Goal: Task Accomplishment & Management: Manage account settings

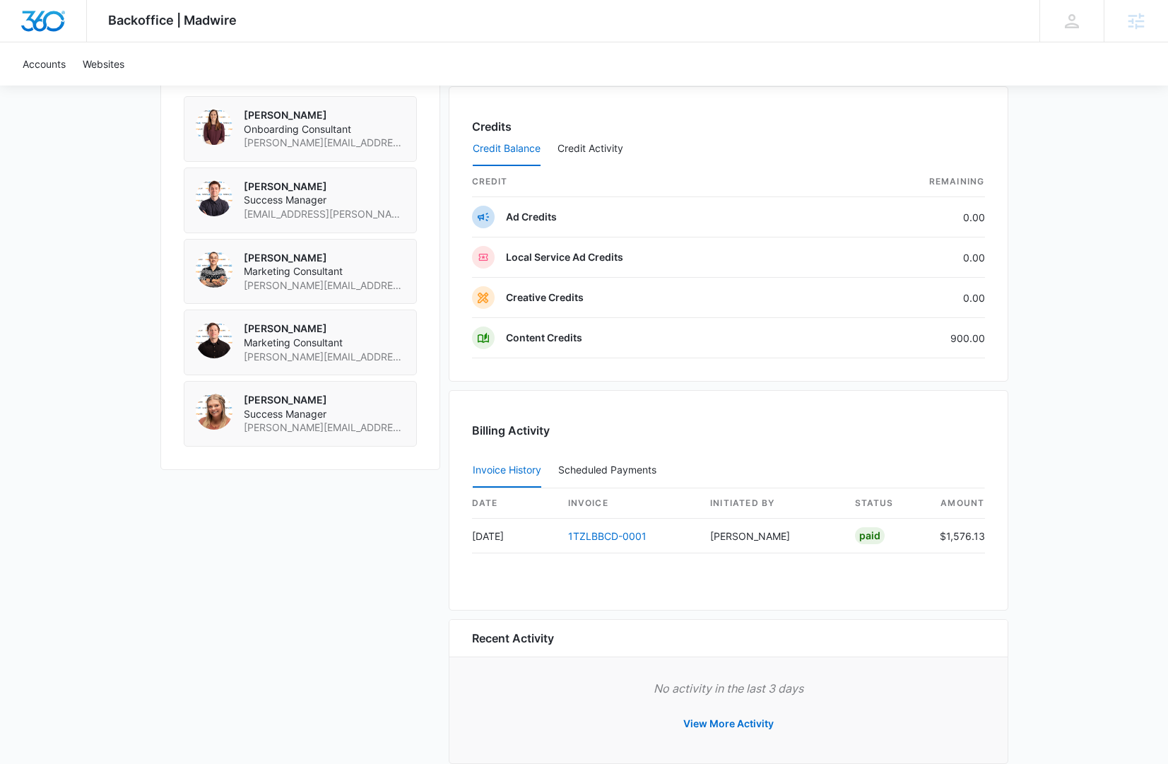
scroll to position [1065, 0]
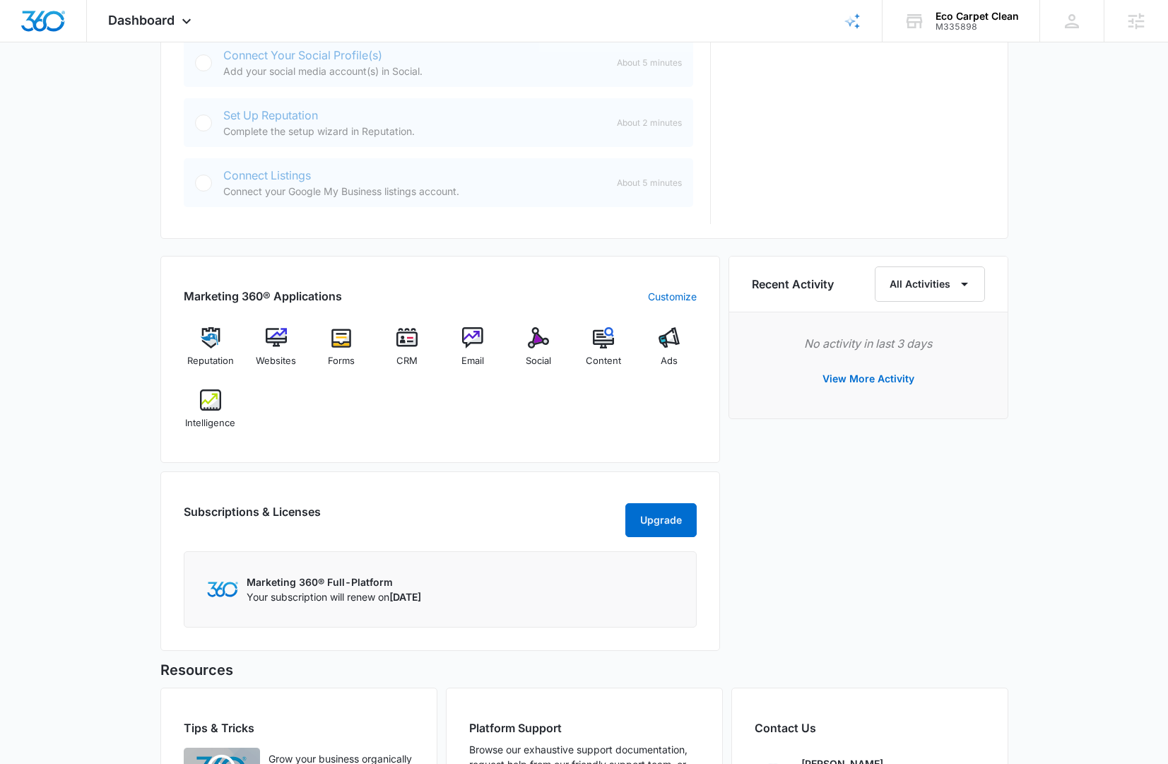
scroll to position [564, 0]
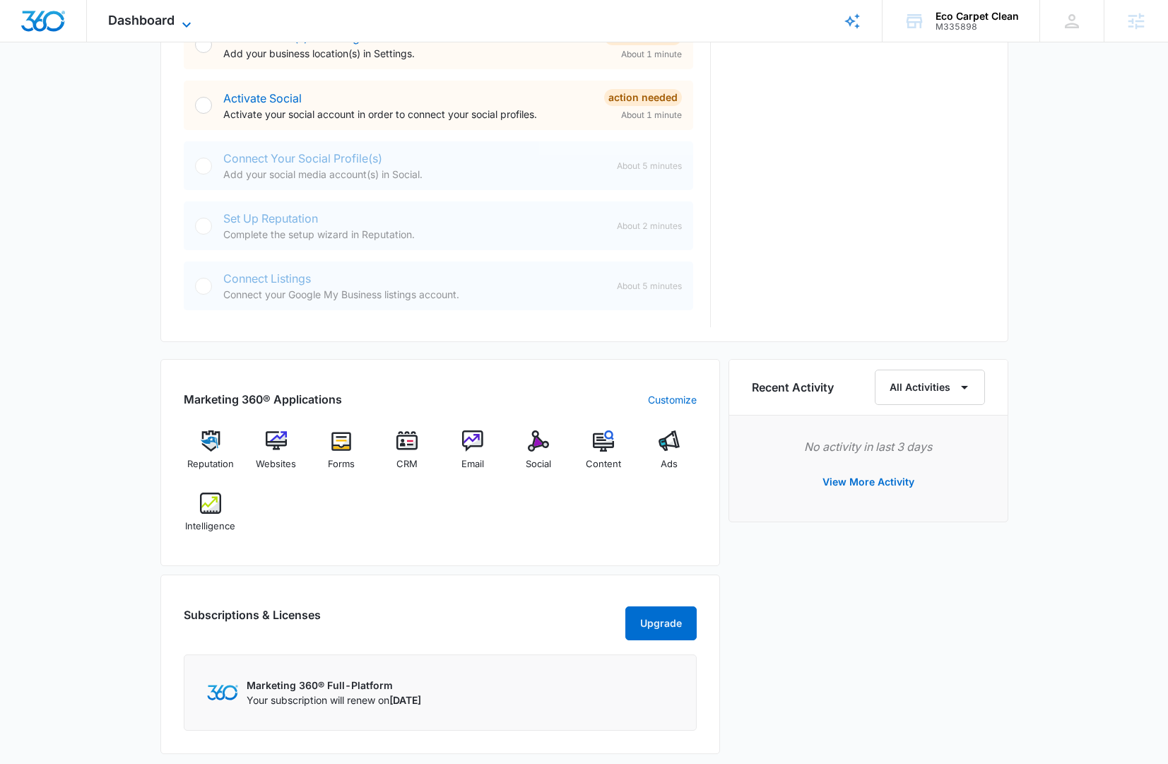
click at [165, 18] on span "Dashboard" at bounding box center [141, 20] width 66 height 15
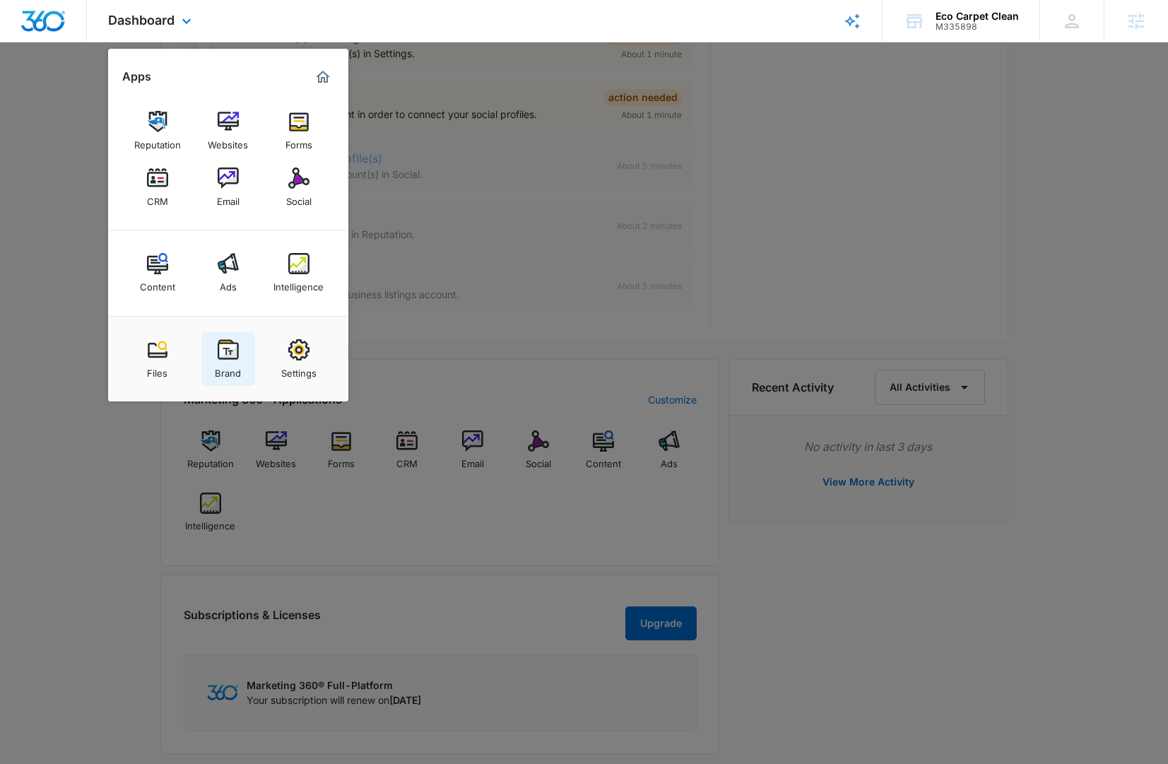
click at [235, 369] on div "Brand" at bounding box center [228, 369] width 26 height 18
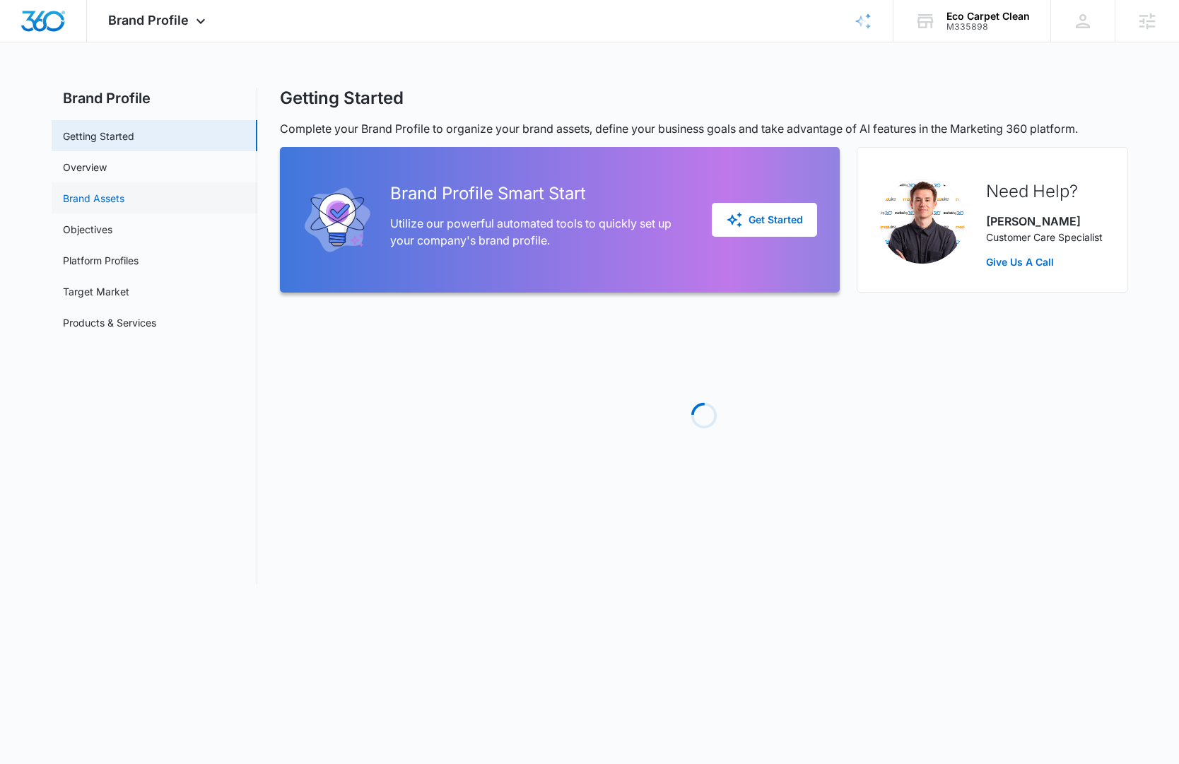
click at [124, 195] on link "Brand Assets" at bounding box center [93, 198] width 61 height 15
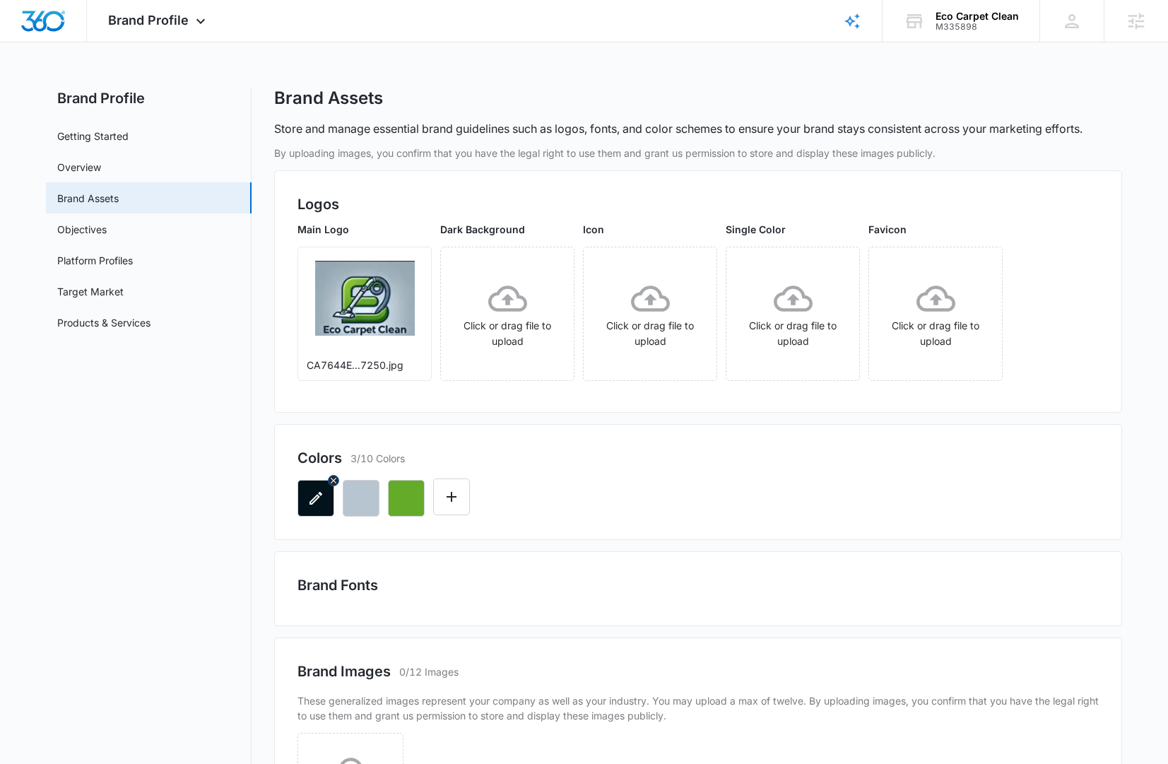
click at [324, 512] on button "button" at bounding box center [316, 498] width 37 height 37
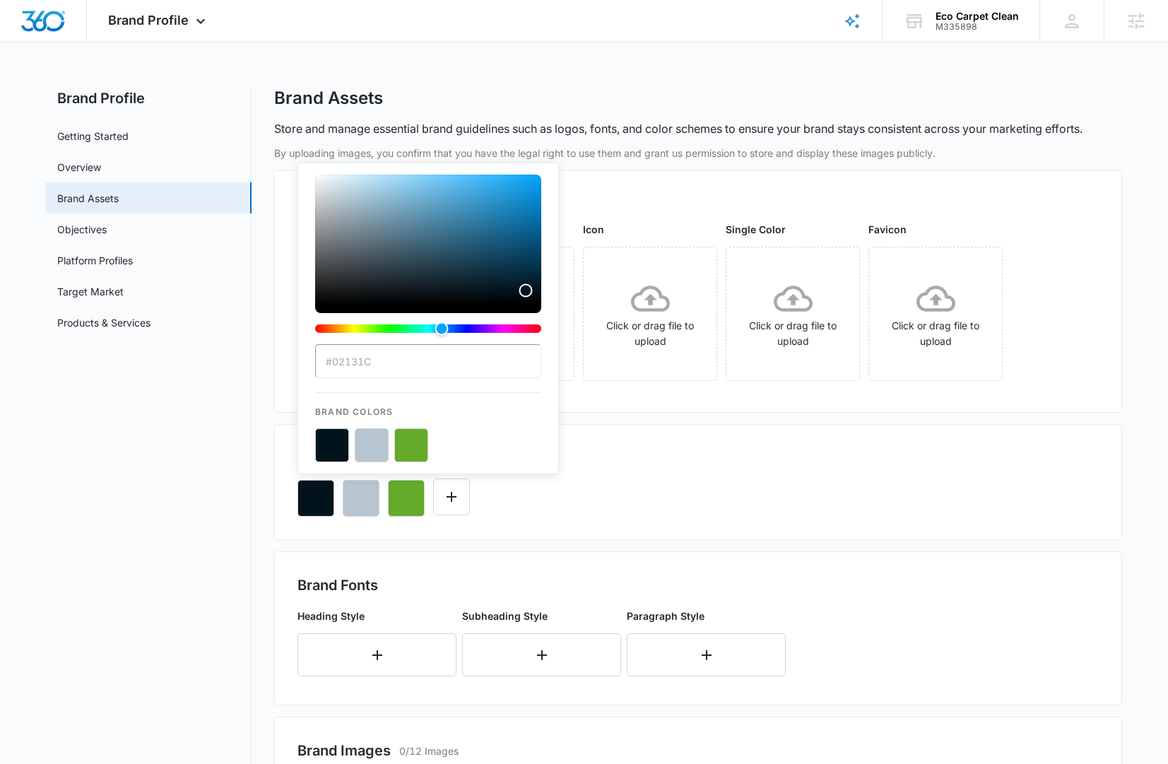
drag, startPoint x: 360, startPoint y: 363, endPoint x: 739, endPoint y: 499, distance: 403.3
click at [737, 495] on div "#02131C Brand Colors" at bounding box center [699, 493] width 802 height 48
click at [616, 517] on div "Colors 3/10 Colors #02131C Brand Colors" at bounding box center [698, 482] width 848 height 116
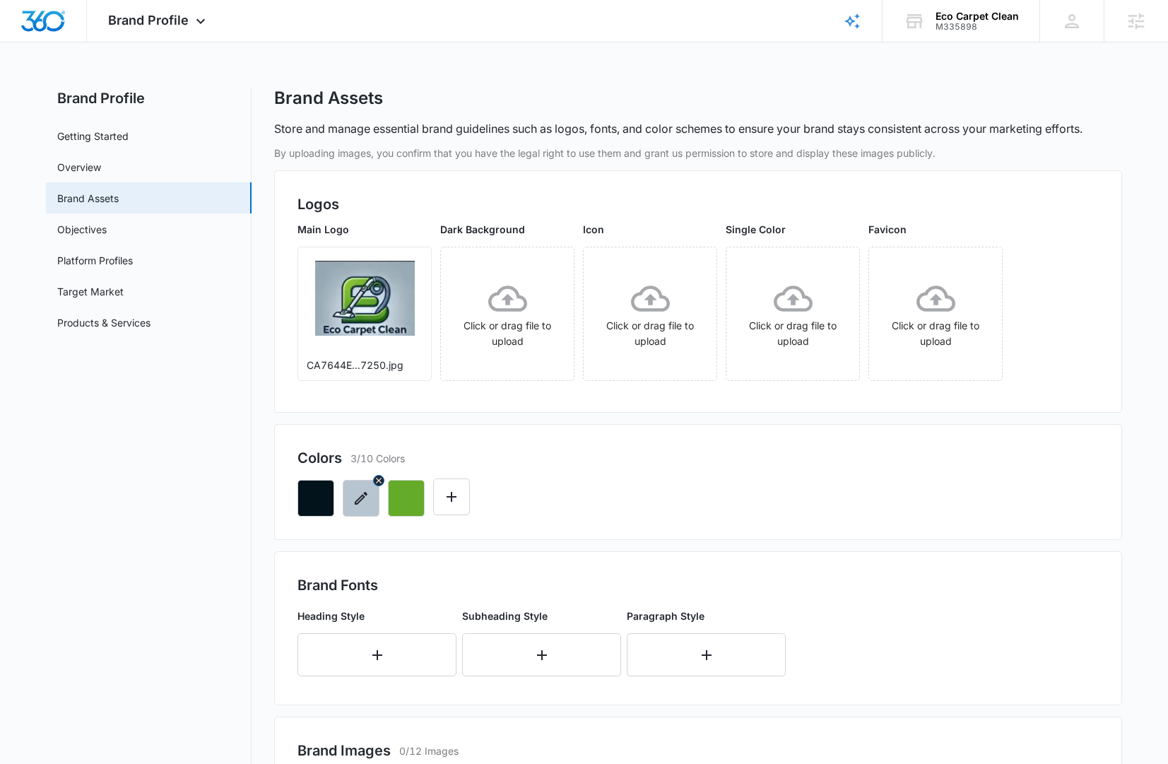
click at [353, 512] on button "button" at bounding box center [361, 498] width 37 height 37
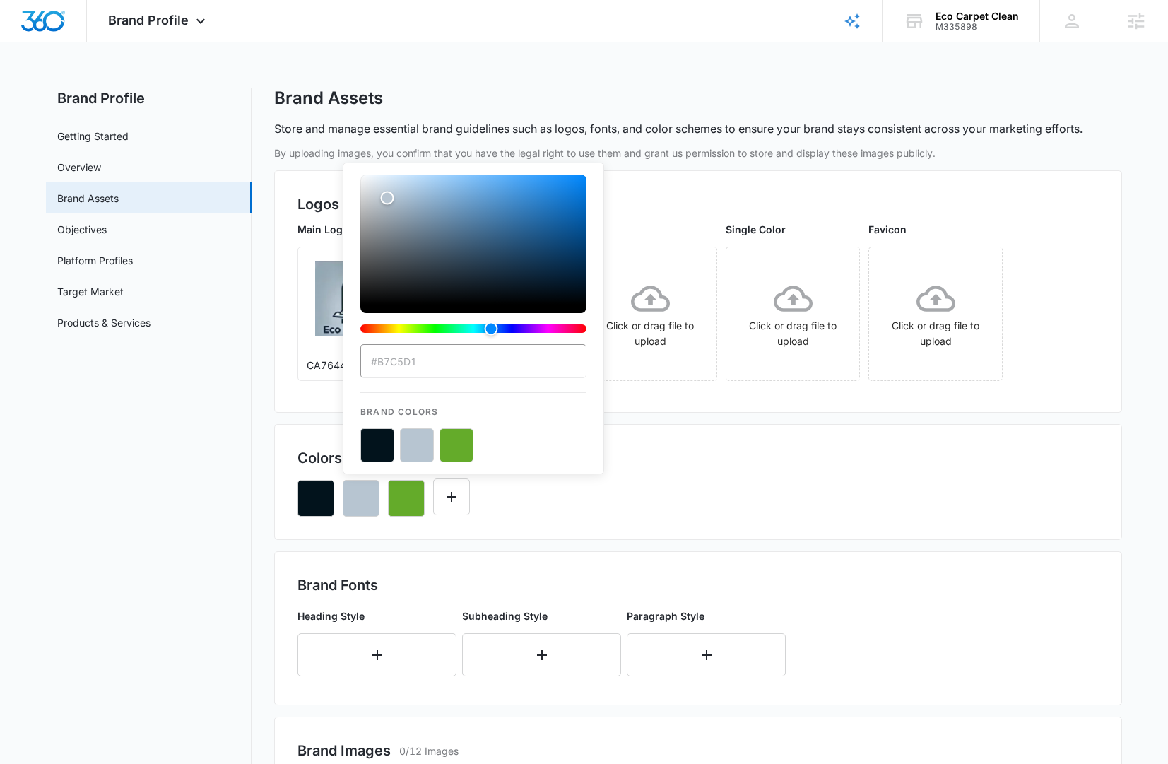
drag, startPoint x: 392, startPoint y: 360, endPoint x: 681, endPoint y: 520, distance: 330.0
click at [686, 503] on div "#B7C5D1 Brand Colors" at bounding box center [699, 493] width 802 height 48
click at [691, 517] on div "Colors 3/10 Colors #B7C5D1 Brand Colors" at bounding box center [698, 482] width 848 height 116
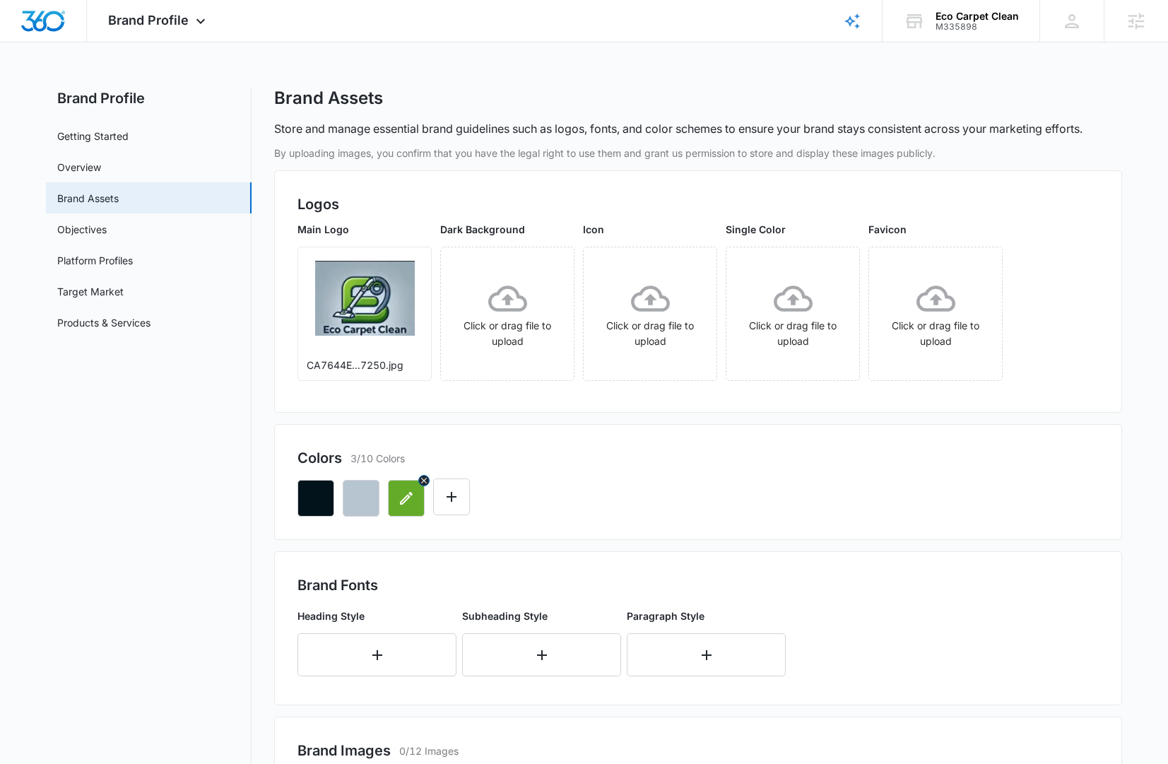
click at [415, 514] on button "button" at bounding box center [406, 498] width 37 height 37
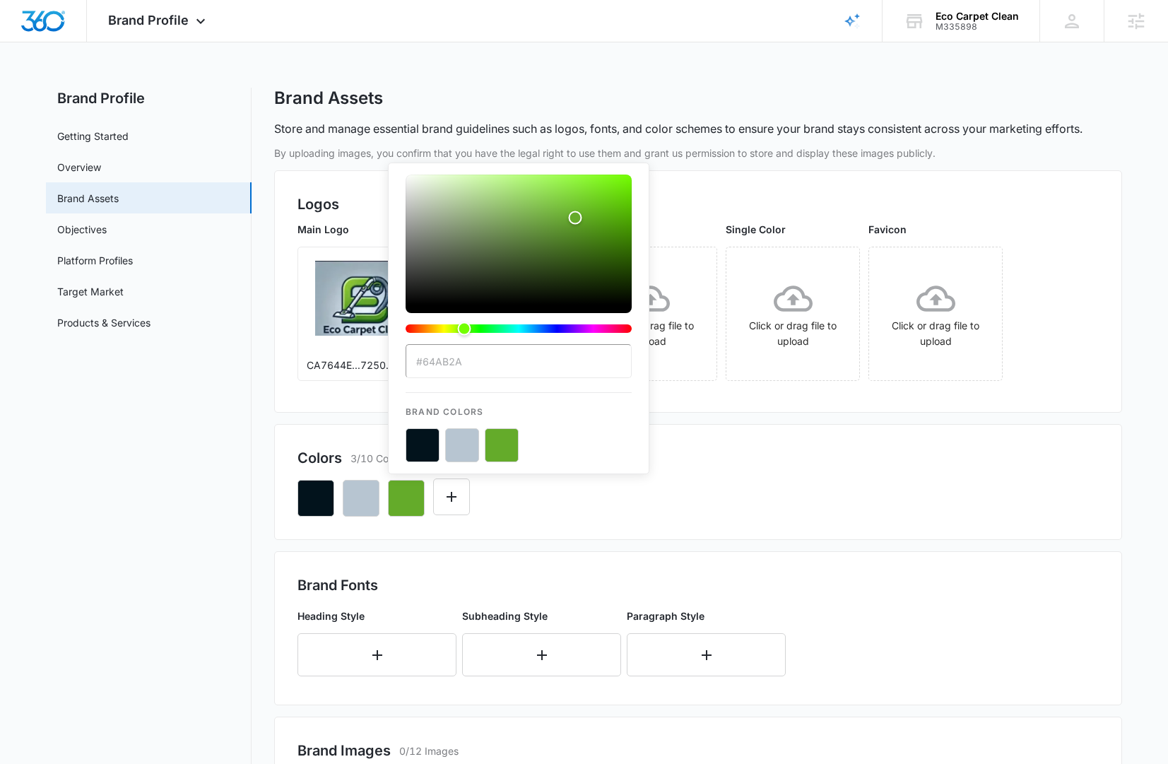
click at [821, 472] on div "#64AB2A Brand Colors" at bounding box center [699, 493] width 802 height 48
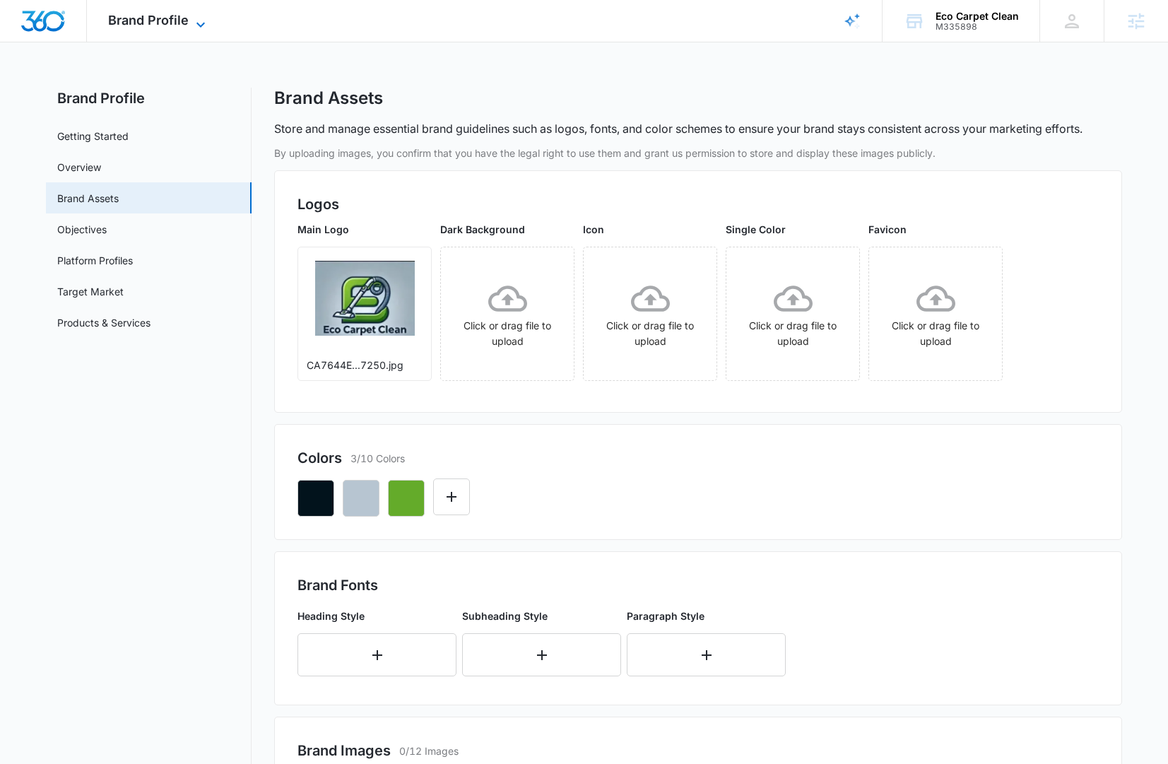
click at [182, 13] on span "Brand Profile" at bounding box center [148, 20] width 81 height 15
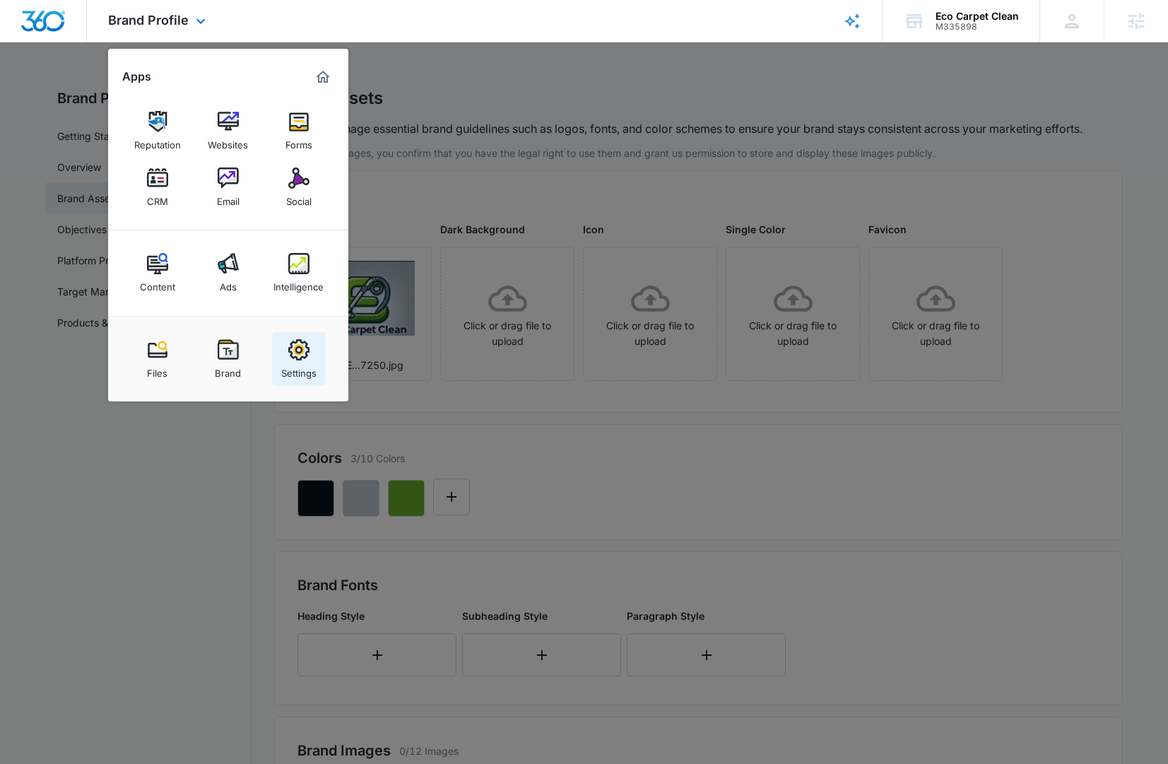
click at [295, 358] on img at bounding box center [298, 349] width 21 height 21
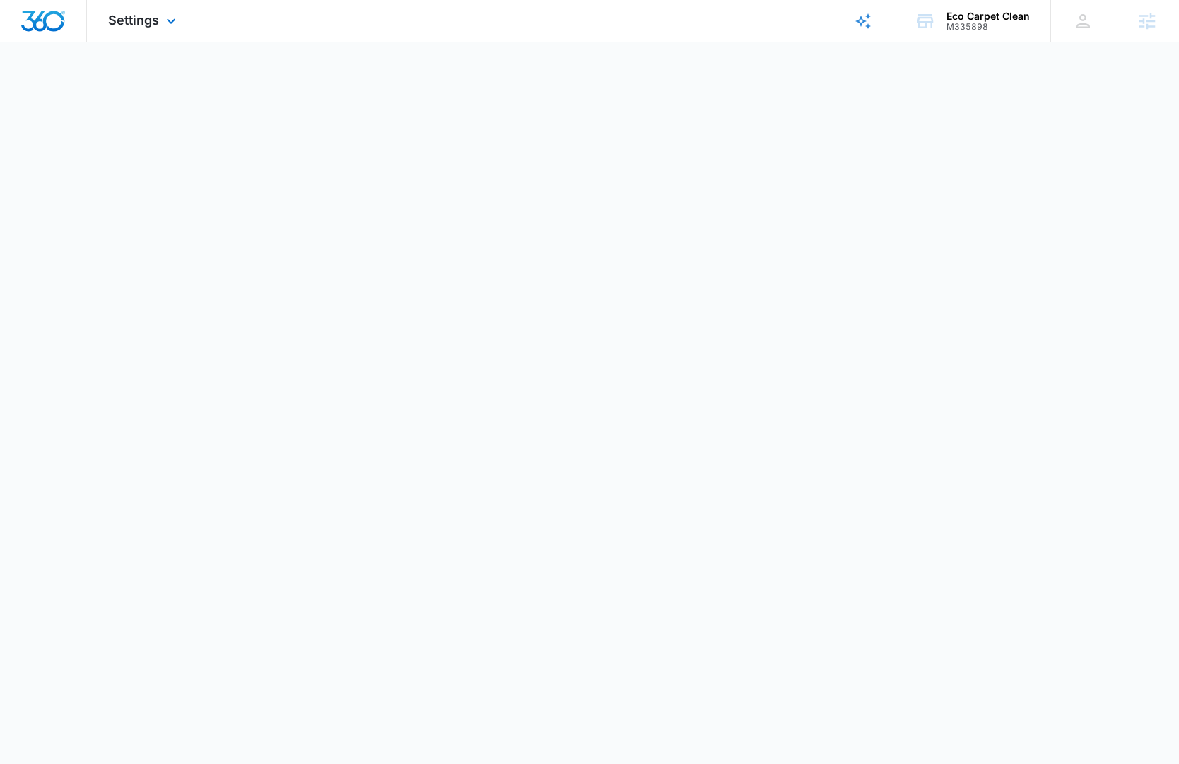
select select "US"
select select "America/Denver"
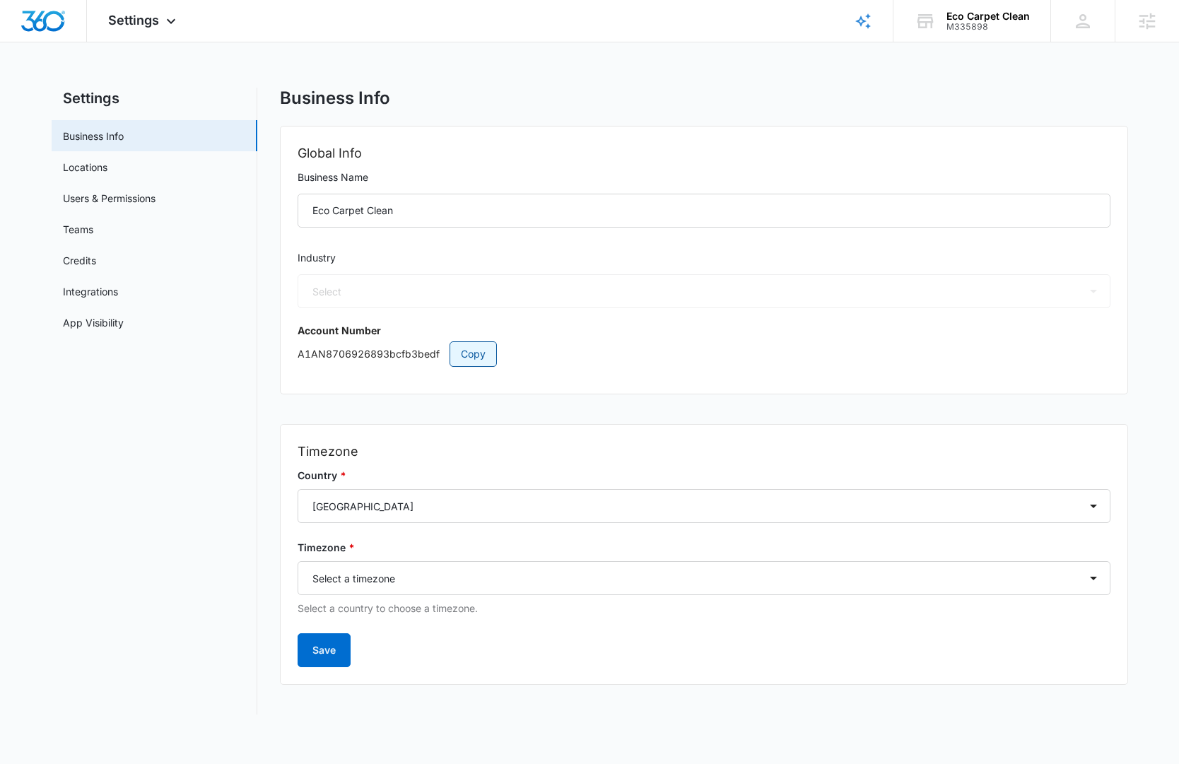
select select "46"
click at [156, 197] on link "Users & Permissions" at bounding box center [109, 198] width 93 height 15
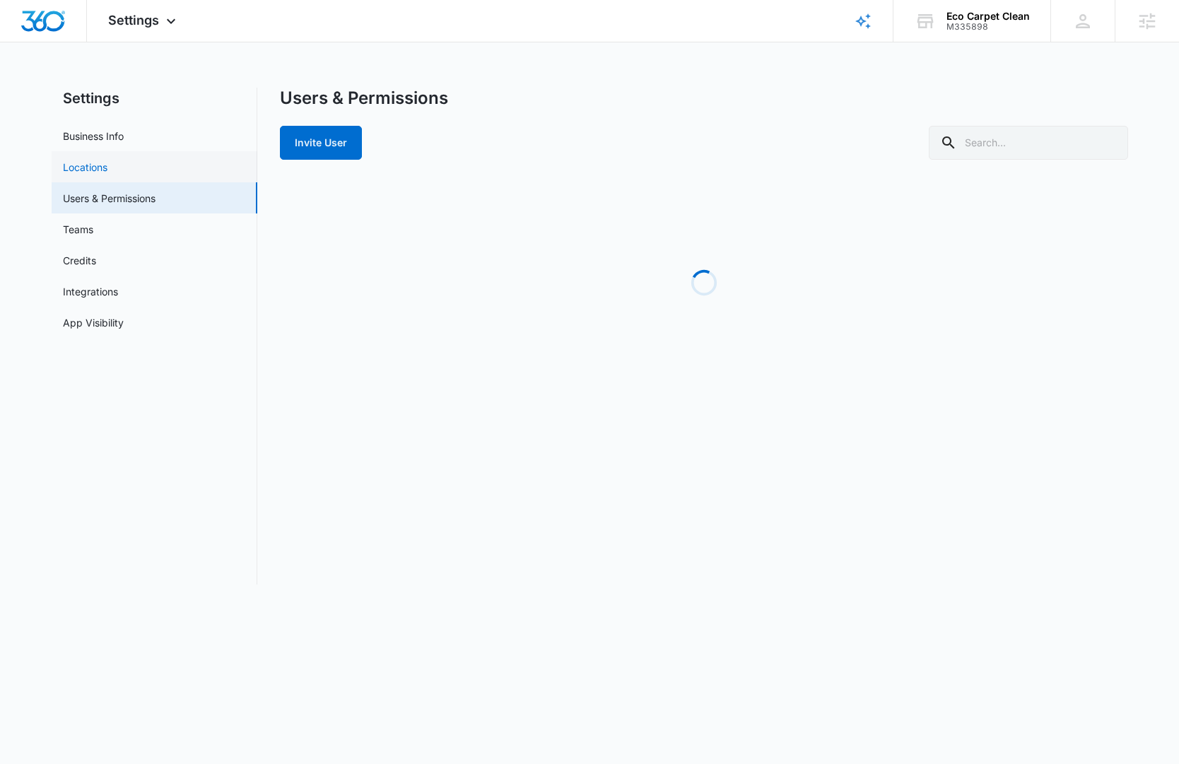
click at [107, 174] on link "Locations" at bounding box center [85, 167] width 45 height 15
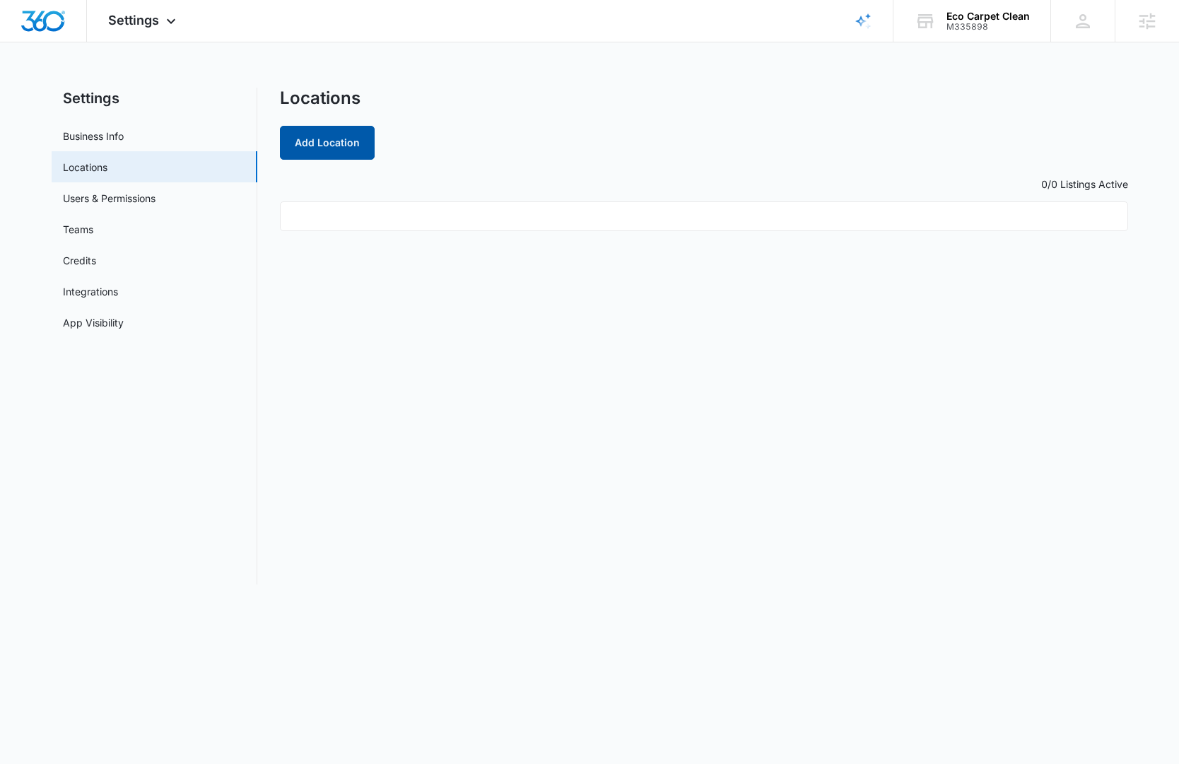
click at [336, 139] on button "Add Location" at bounding box center [327, 143] width 95 height 34
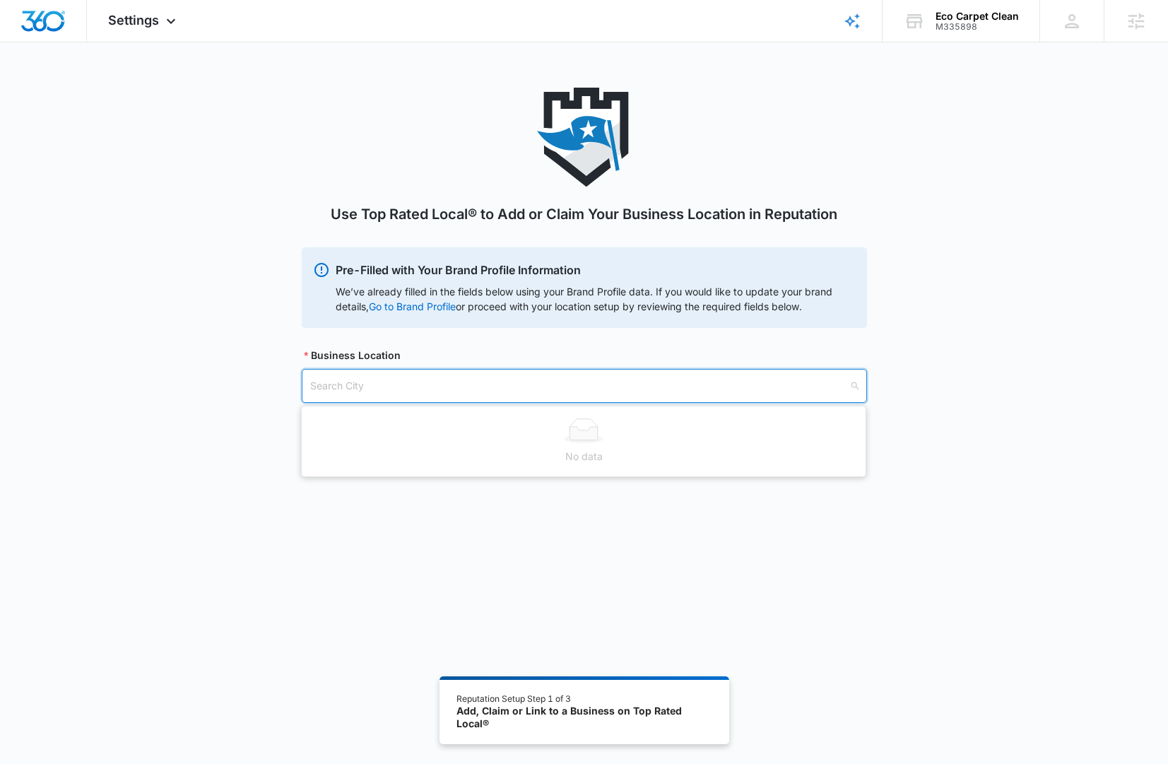
click at [473, 387] on input "search" at bounding box center [579, 386] width 539 height 33
type input "walt"
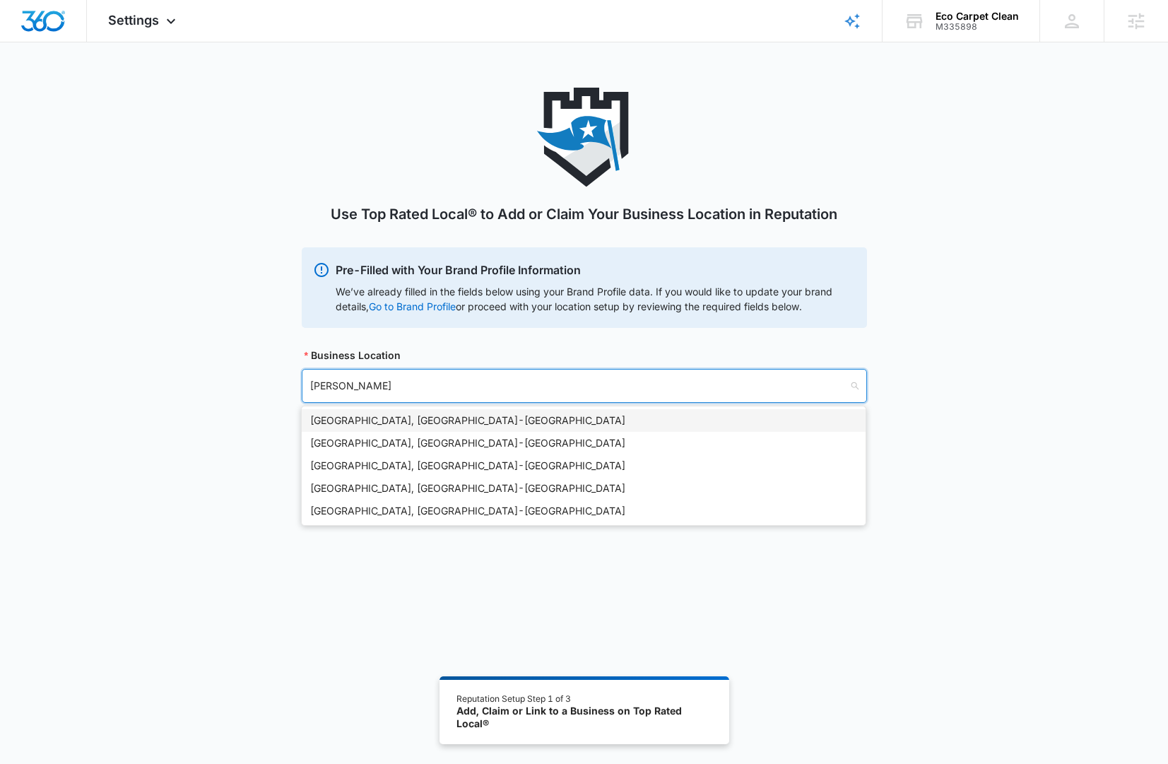
click at [347, 415] on div "Waltham, MA - USA" at bounding box center [583, 421] width 547 height 16
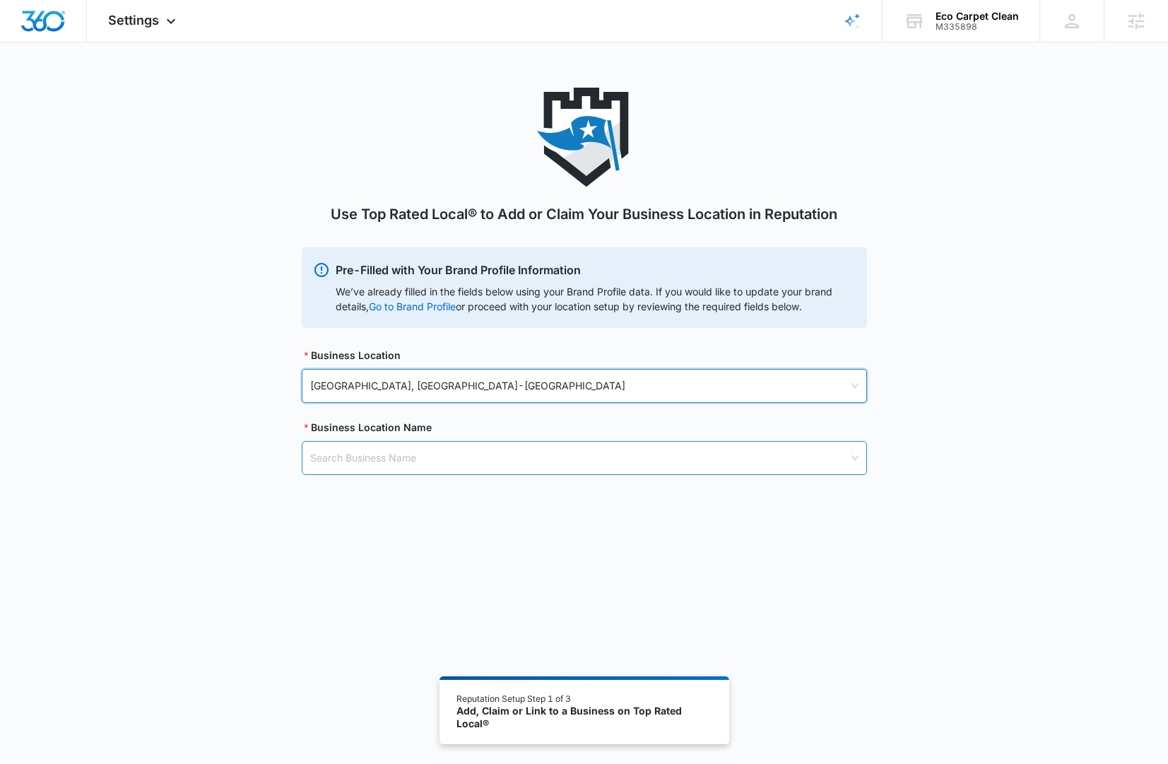
click at [440, 463] on input "search" at bounding box center [579, 458] width 539 height 33
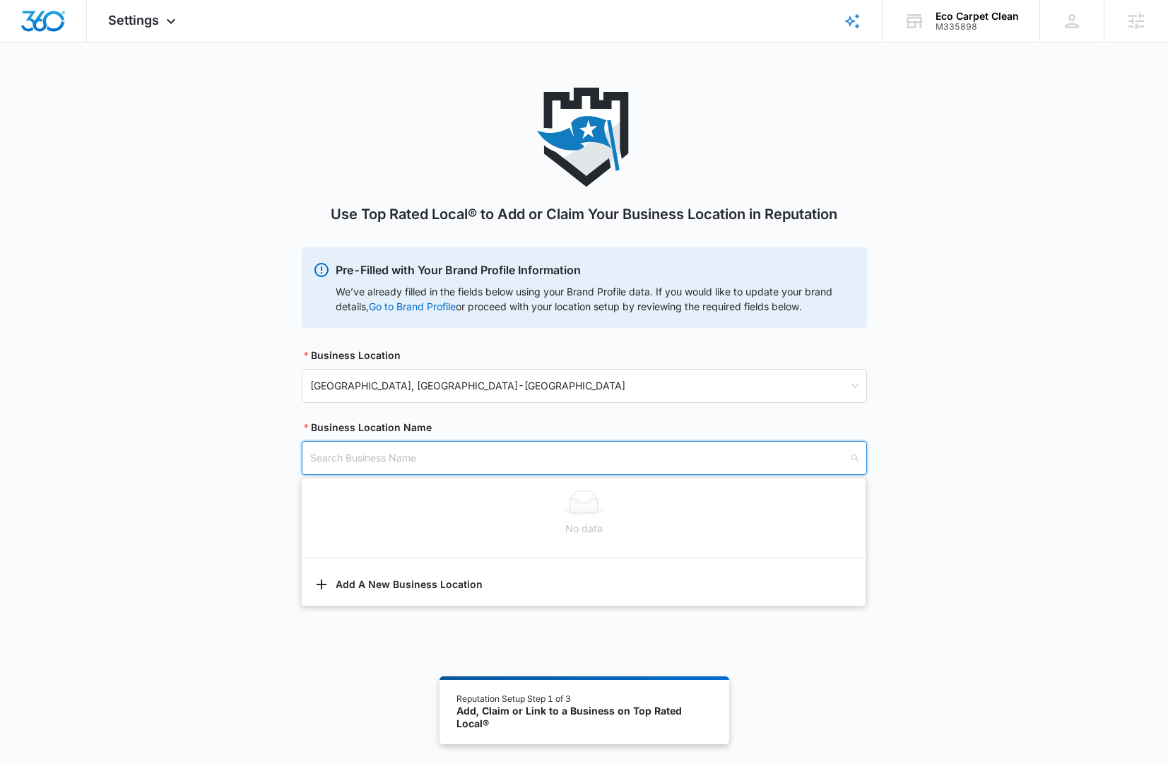
paste input "Eco Carpet Clean"
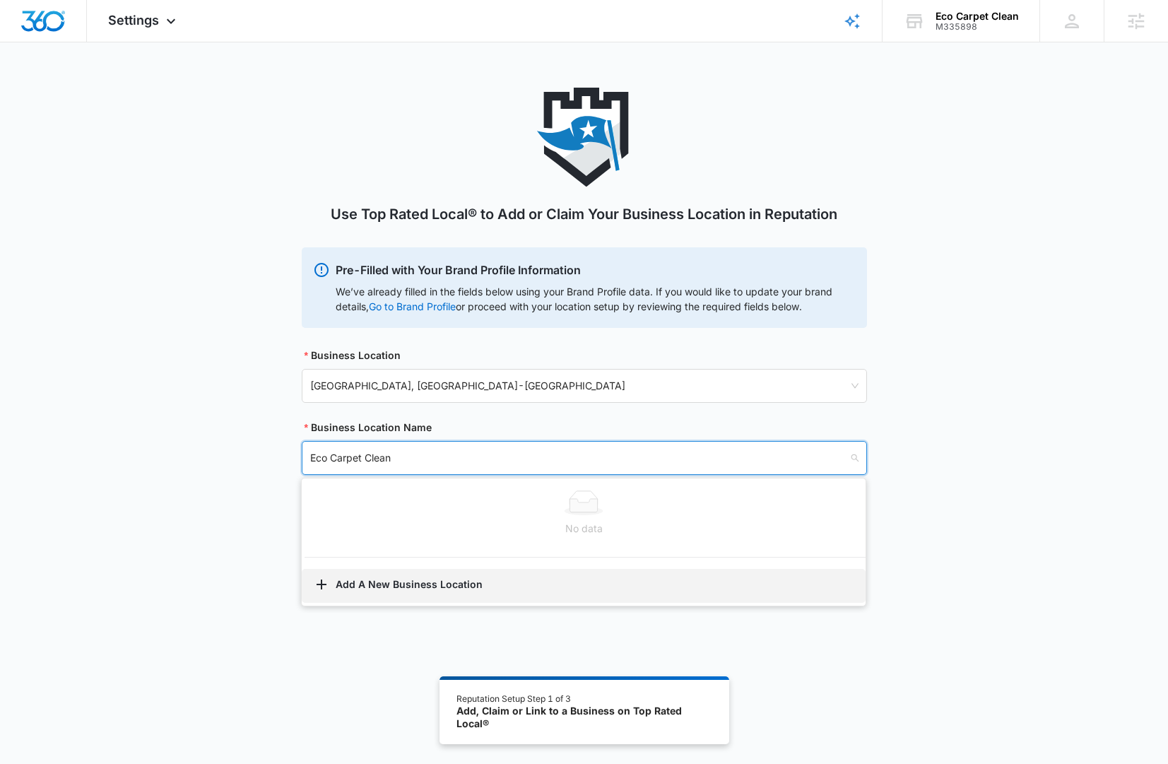
type input "Eco Carpet Clean"
click at [428, 580] on button "Add A New Business Location" at bounding box center [584, 586] width 564 height 34
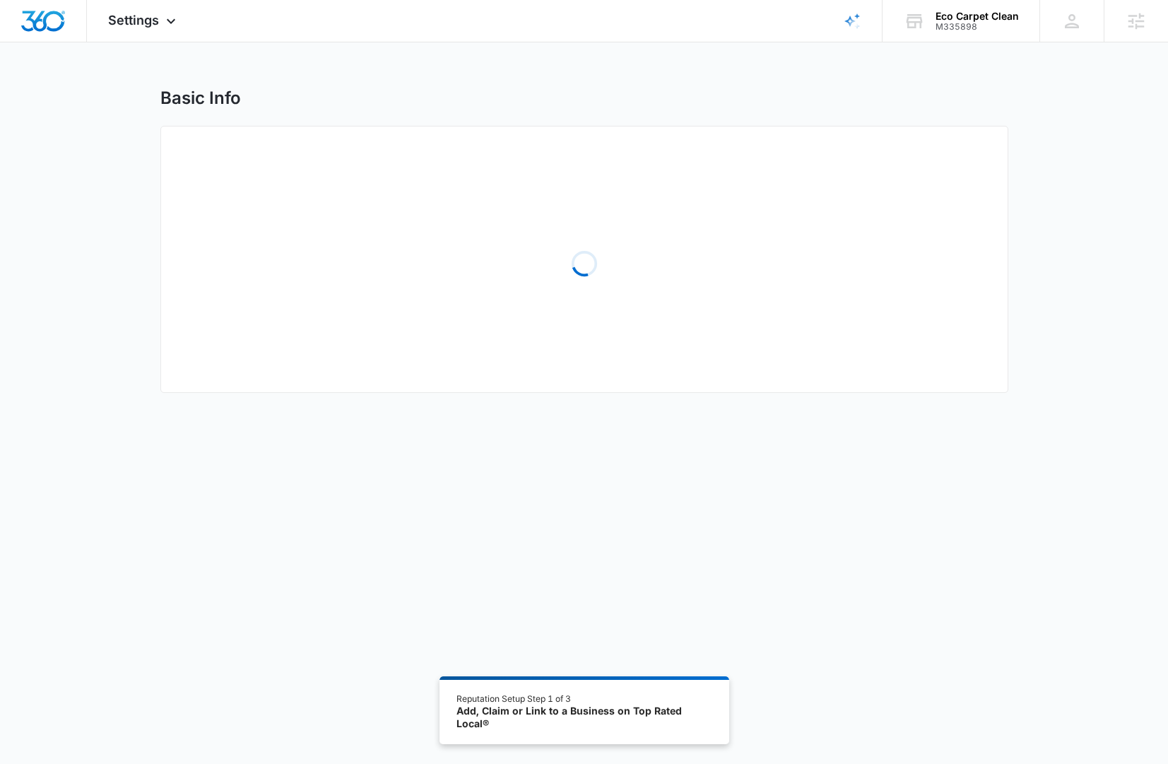
select select "Massachusetts"
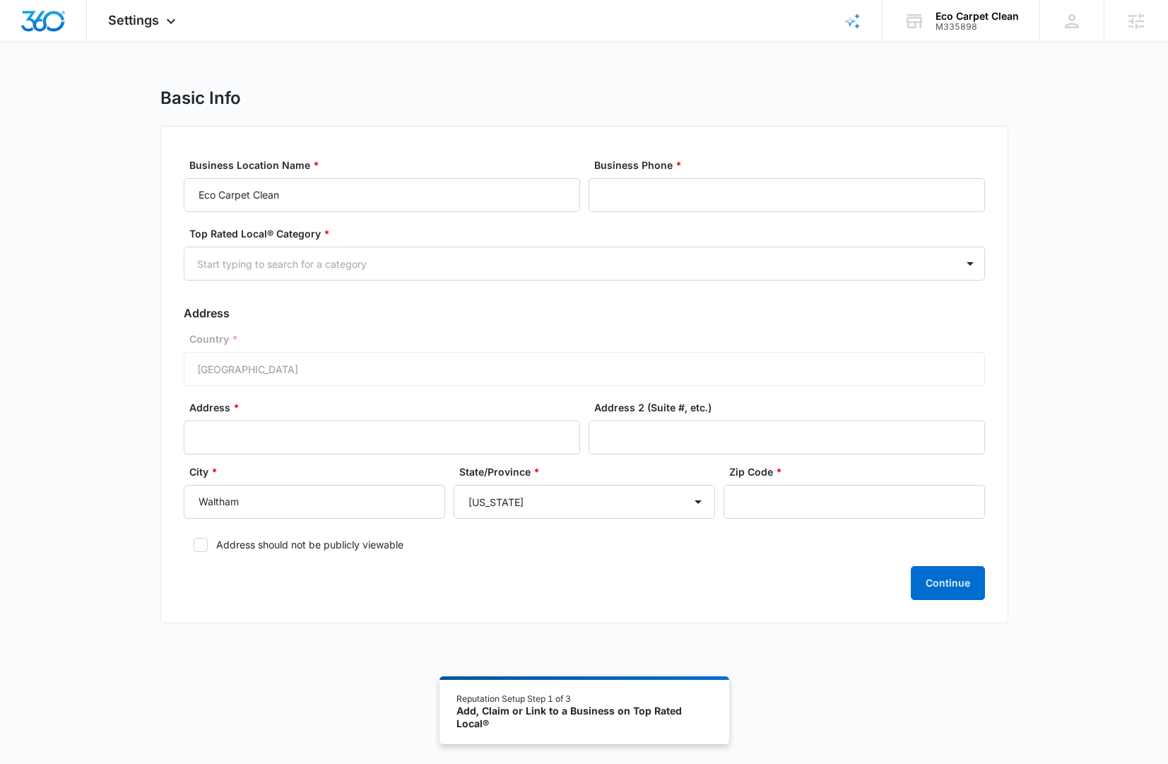
click at [199, 545] on icon at bounding box center [200, 545] width 13 height 13
click at [194, 545] on input "Address should not be publicly viewable" at bounding box center [189, 545] width 10 height 10
checkbox input "true"
click at [438, 437] on input "Address *" at bounding box center [382, 438] width 397 height 34
paste input "87 Beaver St"
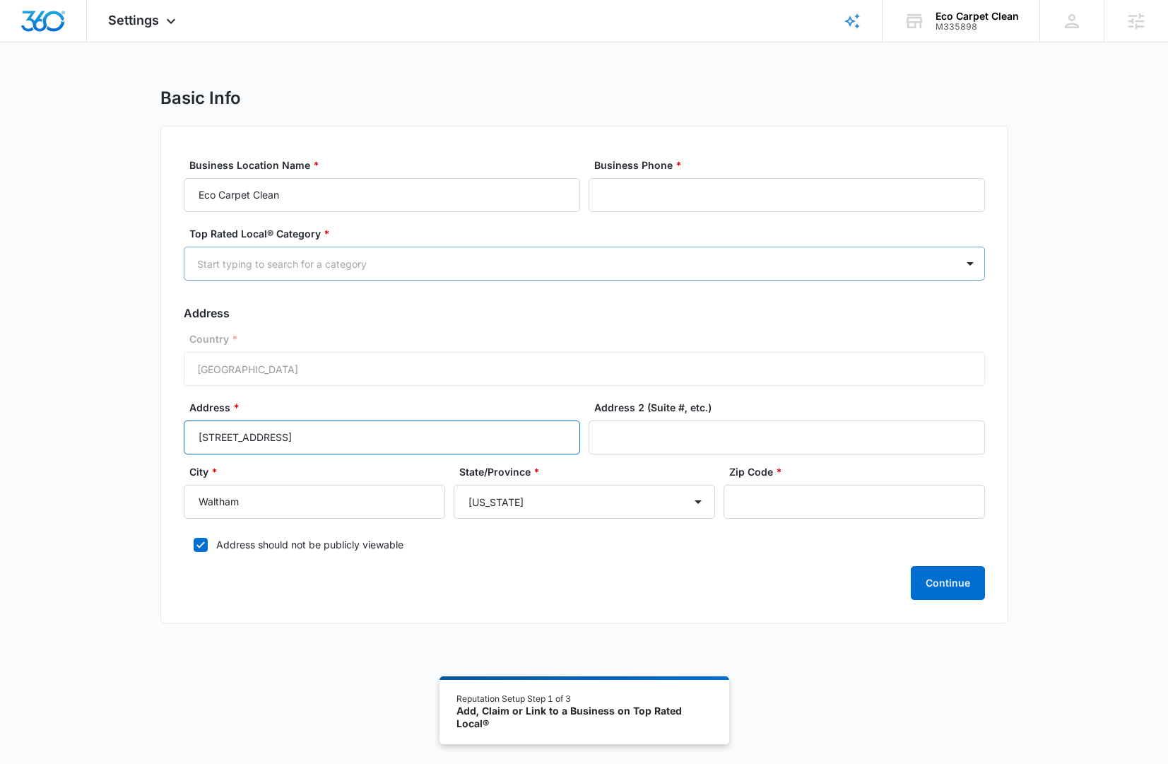
type input "87 Beaver St"
click at [471, 262] on div at bounding box center [567, 264] width 741 height 18
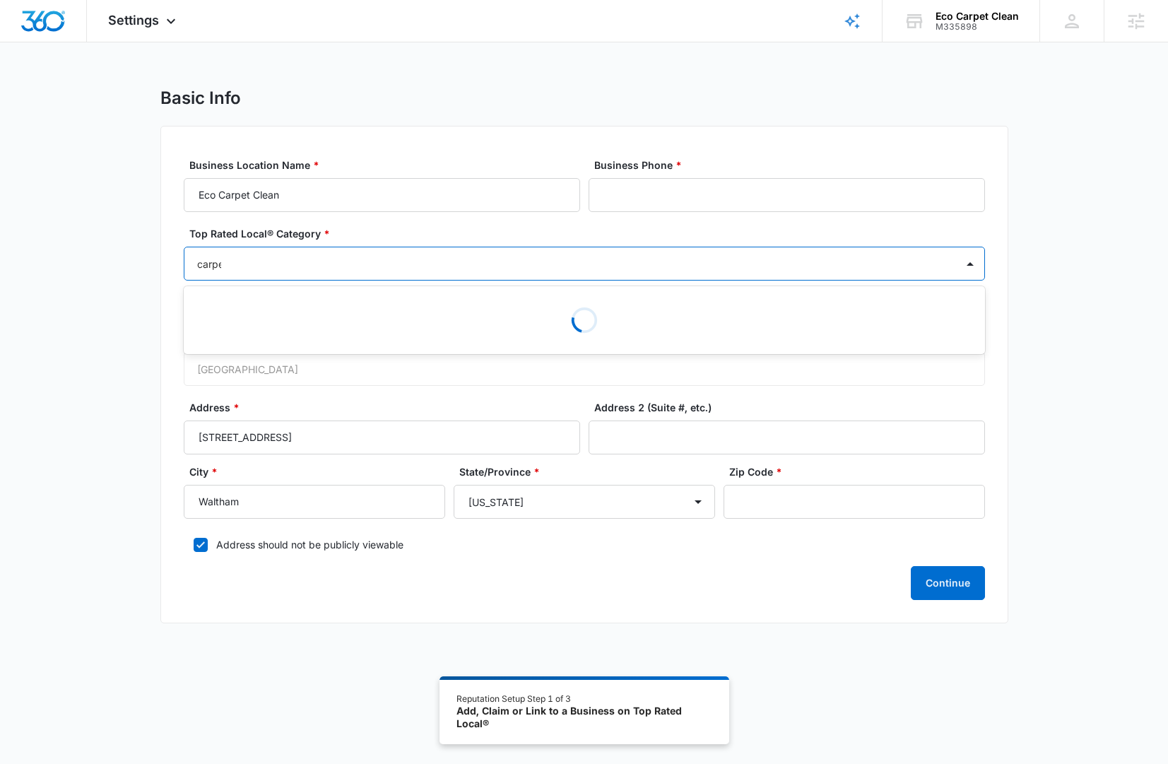
type input "carpet"
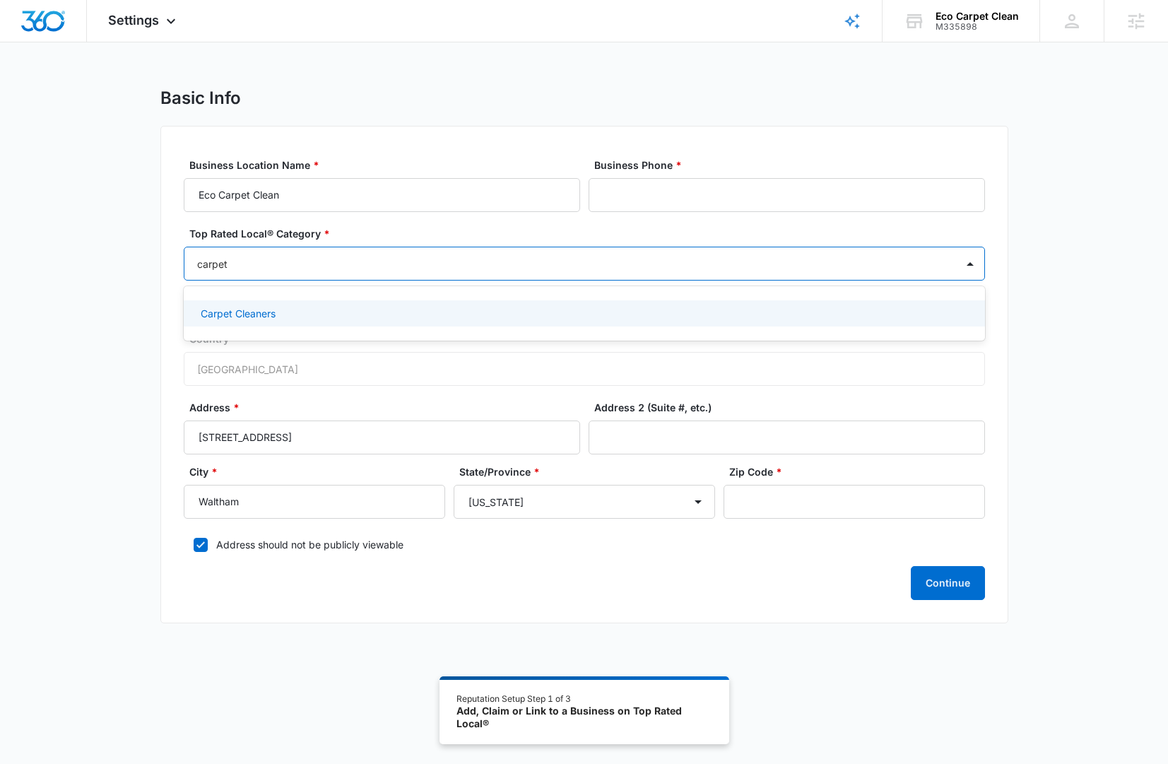
click at [360, 320] on div "Carpet Cleaners" at bounding box center [583, 313] width 765 height 15
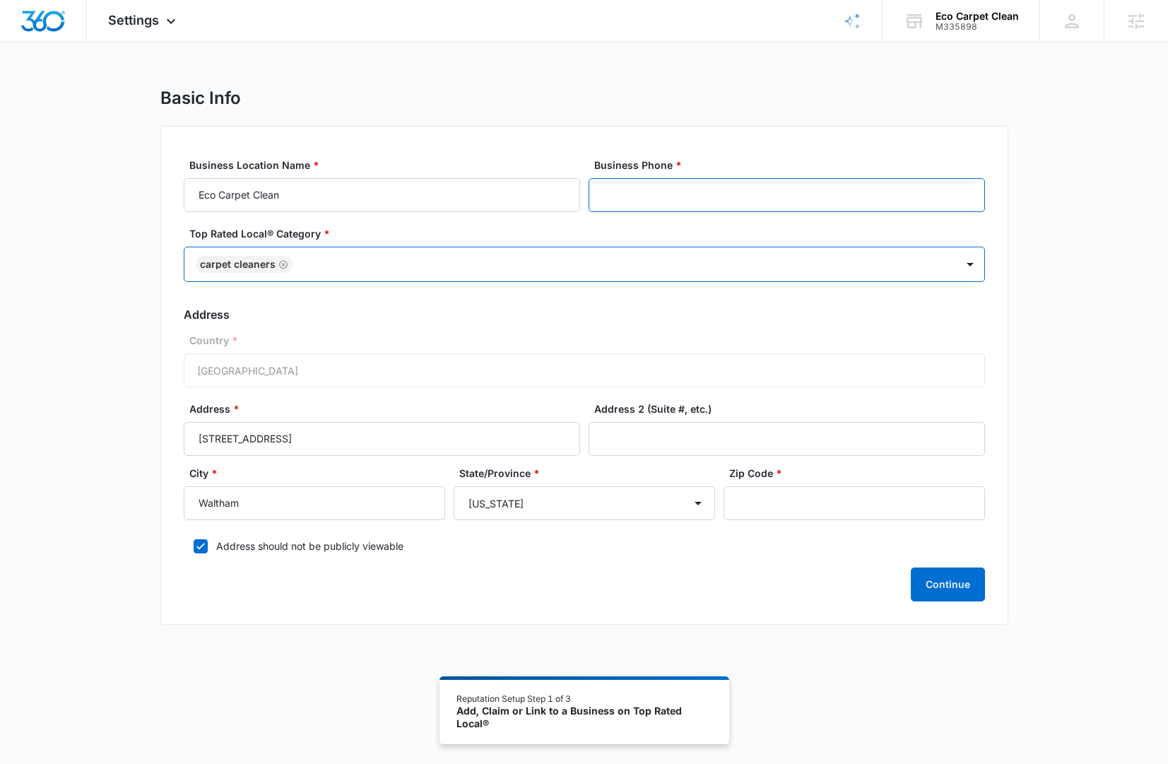
click at [732, 189] on input "Business Phone *" at bounding box center [787, 195] width 397 height 34
paste input "1 (617) 987-1747"
drag, startPoint x: 611, startPoint y: 196, endPoint x: 594, endPoint y: 194, distance: 17.0
click at [594, 194] on input "1 (617) 987-1747" at bounding box center [787, 195] width 397 height 34
type input "(617) 987-1747"
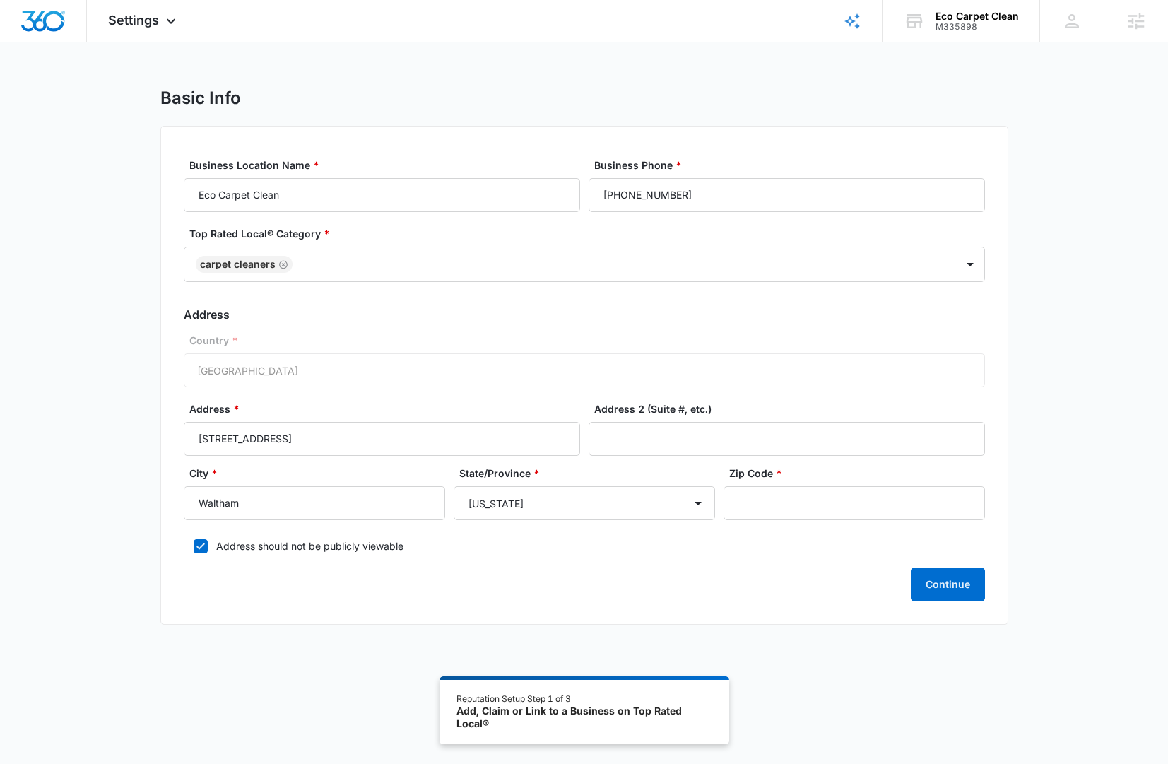
click at [1033, 300] on div "Basic Info Business Location Name * Eco Carpet Clean Business Phone * (617) 987…" at bounding box center [584, 365] width 1168 height 554
click at [1033, 298] on div "Basic Info Business Location Name * Eco Carpet Clean Business Phone * (617) 987…" at bounding box center [584, 365] width 1168 height 554
click at [949, 586] on button "Continue" at bounding box center [948, 585] width 74 height 34
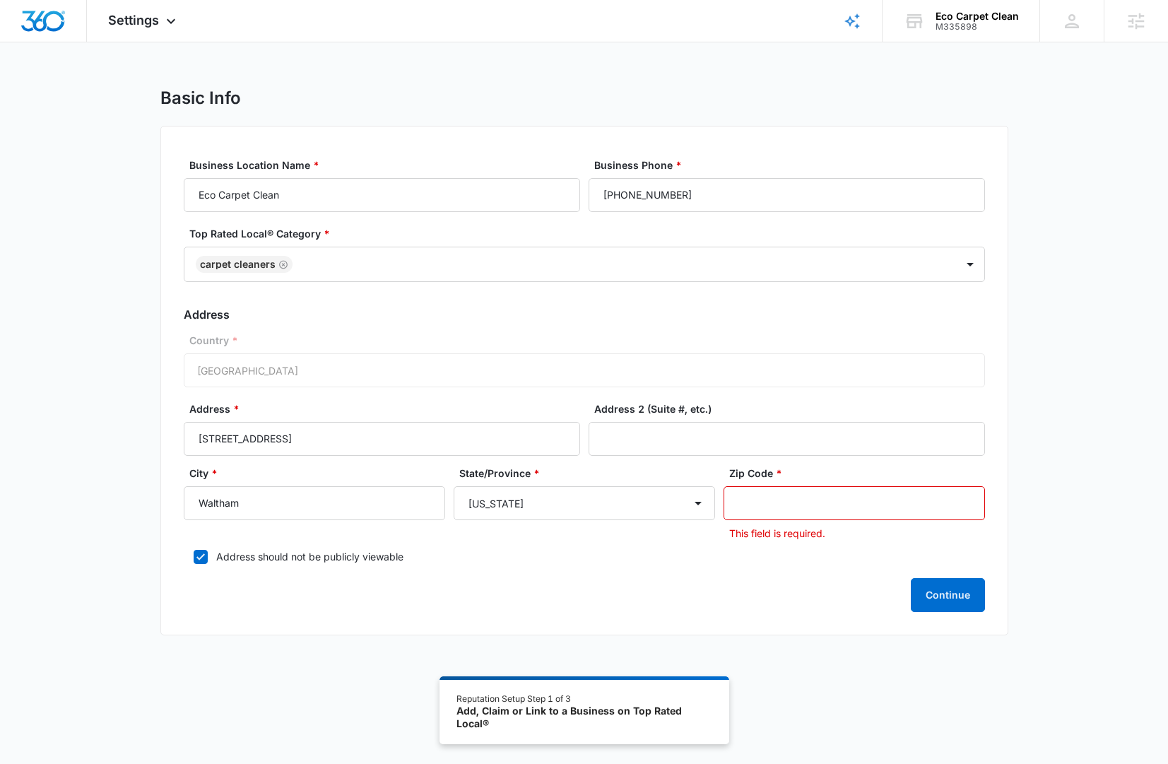
paste input "02453"
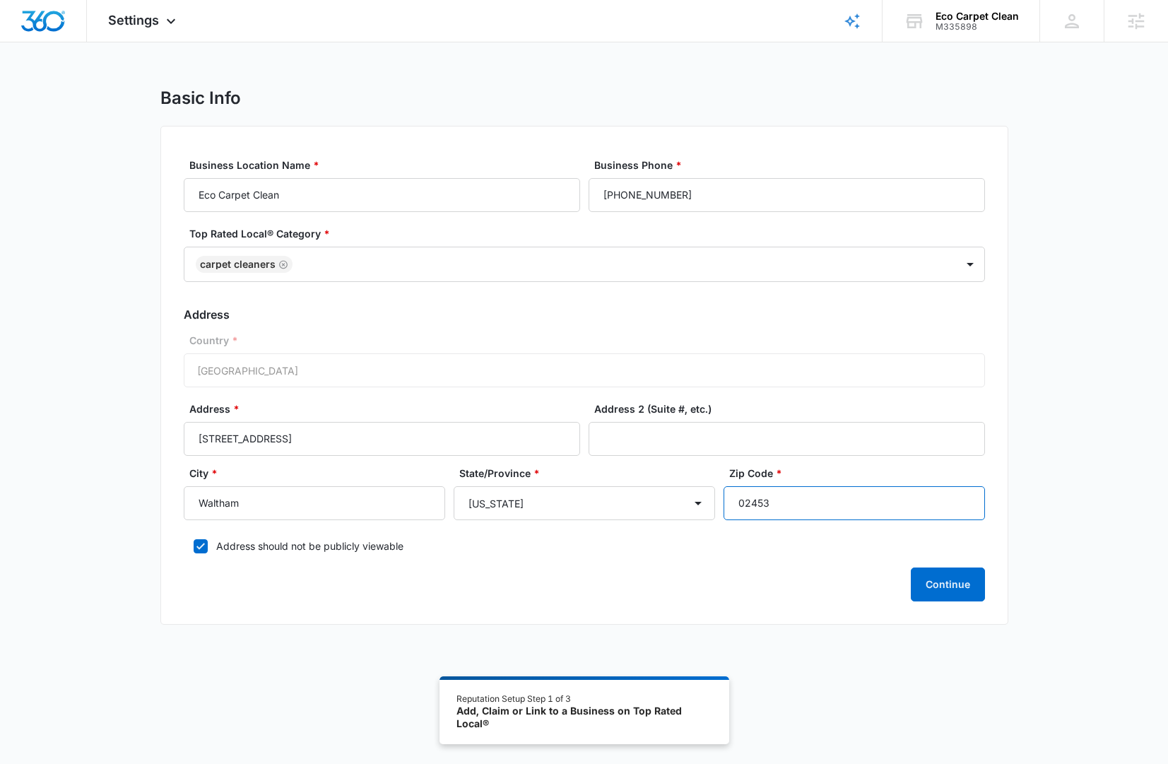
type input "02453"
click at [1036, 418] on div "Basic Info Business Location Name * Eco Carpet Clean Business Phone * (617) 987…" at bounding box center [584, 365] width 1168 height 554
click at [1037, 417] on div "Basic Info Business Location Name * Eco Carpet Clean Business Phone * (617) 987…" at bounding box center [584, 365] width 1168 height 554
click at [944, 587] on button "Continue" at bounding box center [948, 585] width 74 height 34
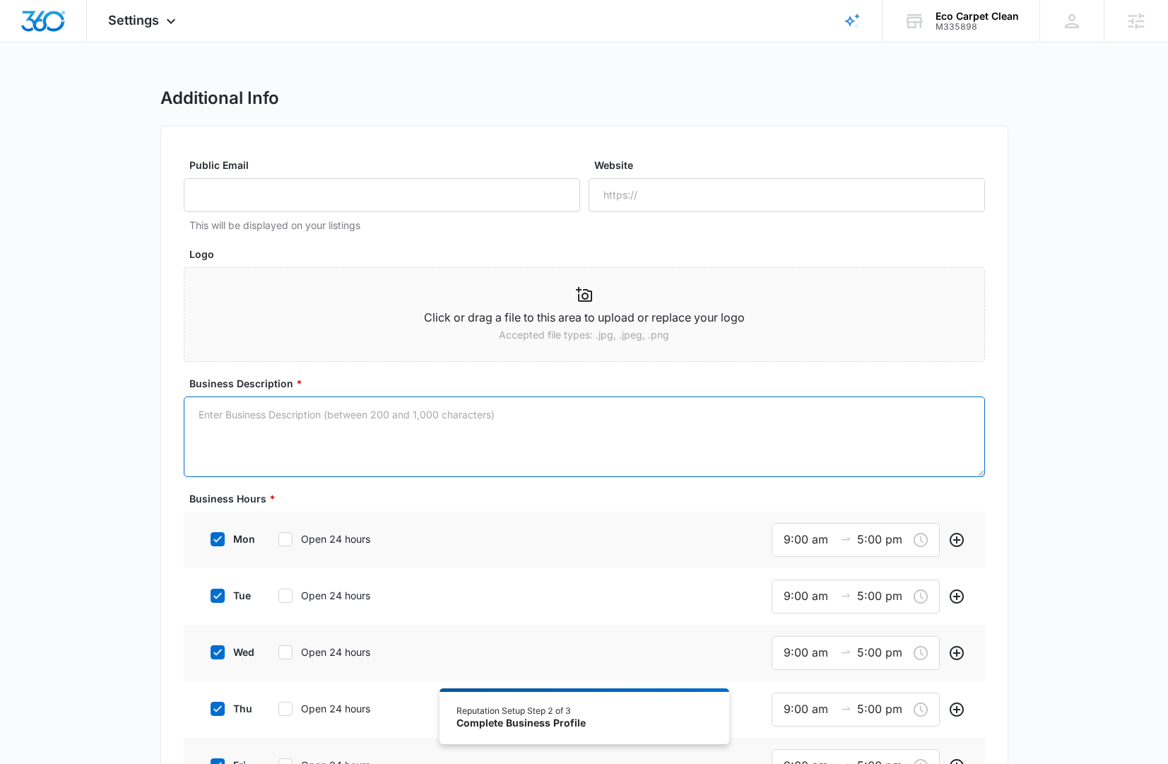
click at [544, 428] on textarea "Business Description *" at bounding box center [585, 437] width 802 height 81
paste textarea "Welcome to Eco Carpet Cleaners! We're passionate about providing a cleaner, hea…"
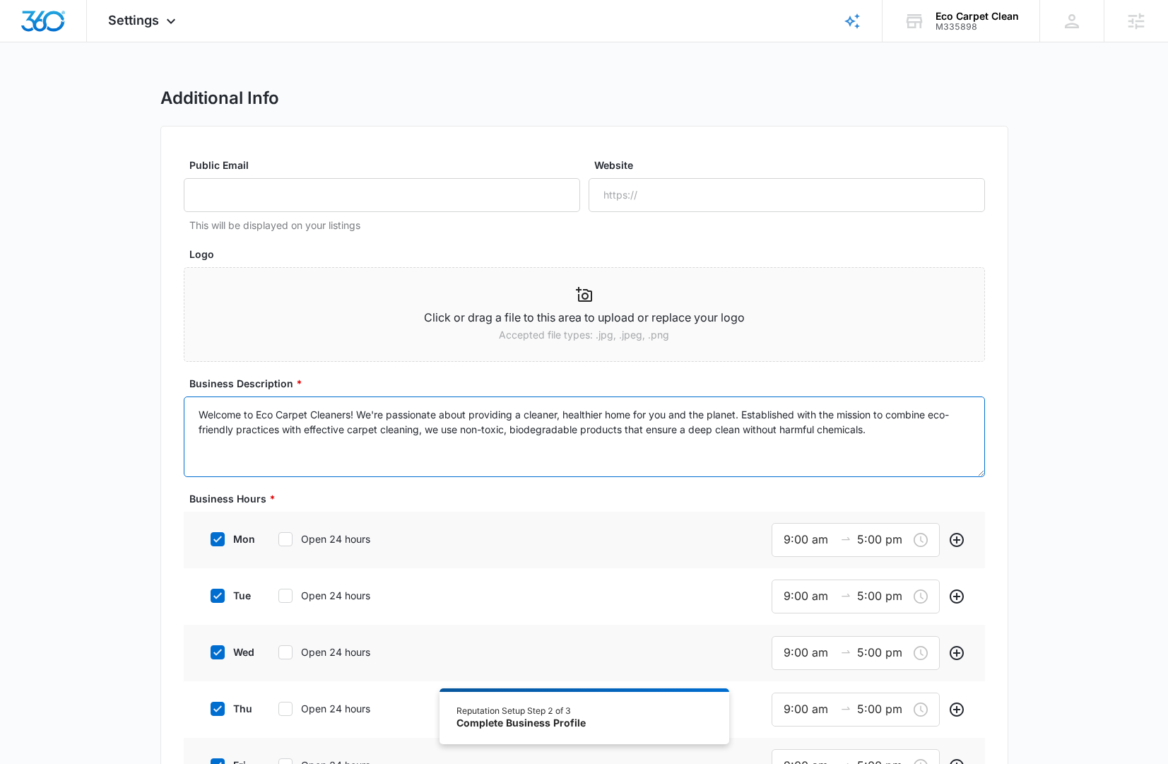
type textarea "Welcome to Eco Carpet Cleaners! We're passionate about providing a cleaner, hea…"
click at [1050, 370] on div "Additional Info Public Email This will be displayed on your listings Website Lo…" at bounding box center [584, 770] width 1168 height 1364
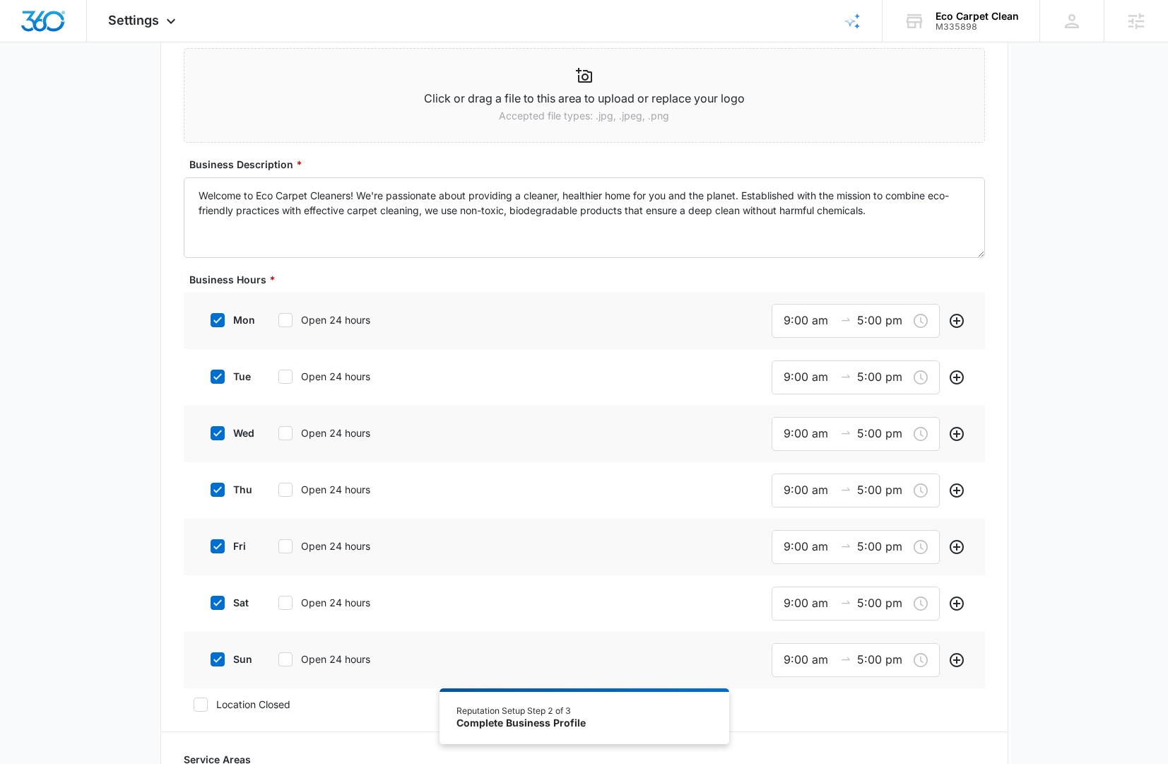
scroll to position [223, 0]
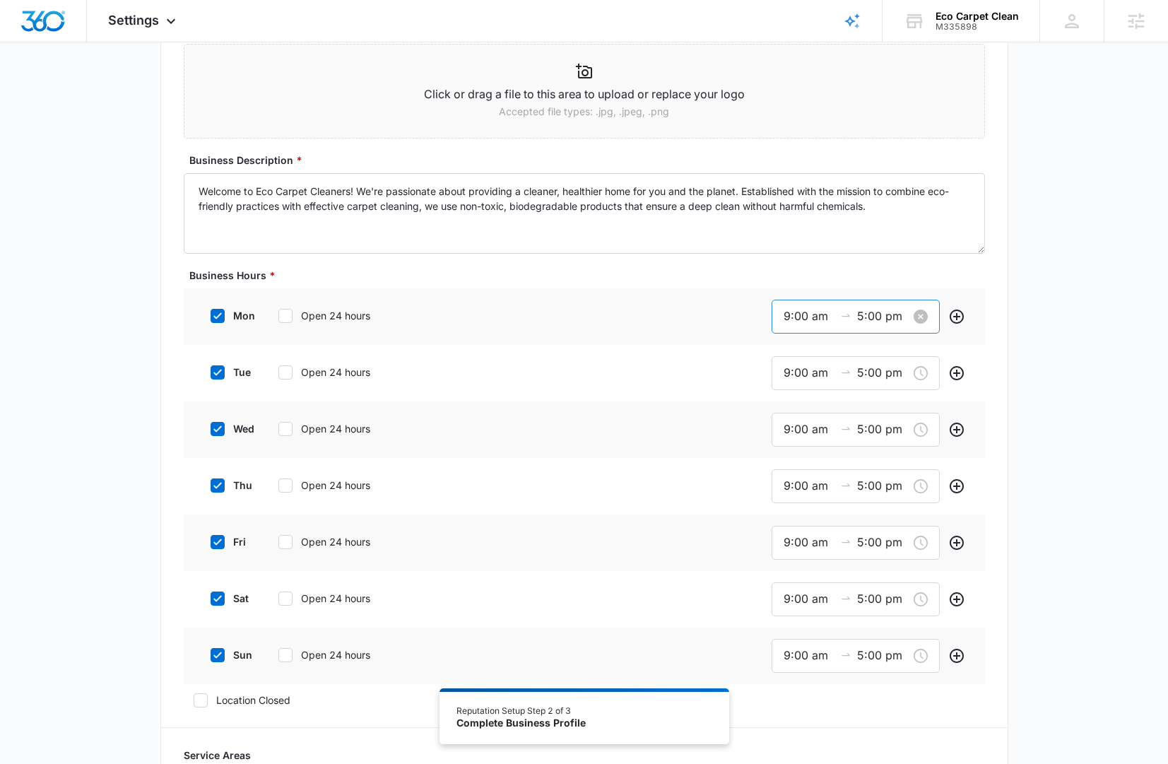
click at [799, 312] on input "9:00 am" at bounding box center [809, 316] width 51 height 18
click at [784, 377] on div "08" at bounding box center [791, 383] width 40 height 20
type input "8:00 am"
click at [866, 512] on span "OK" at bounding box center [869, 519] width 14 height 16
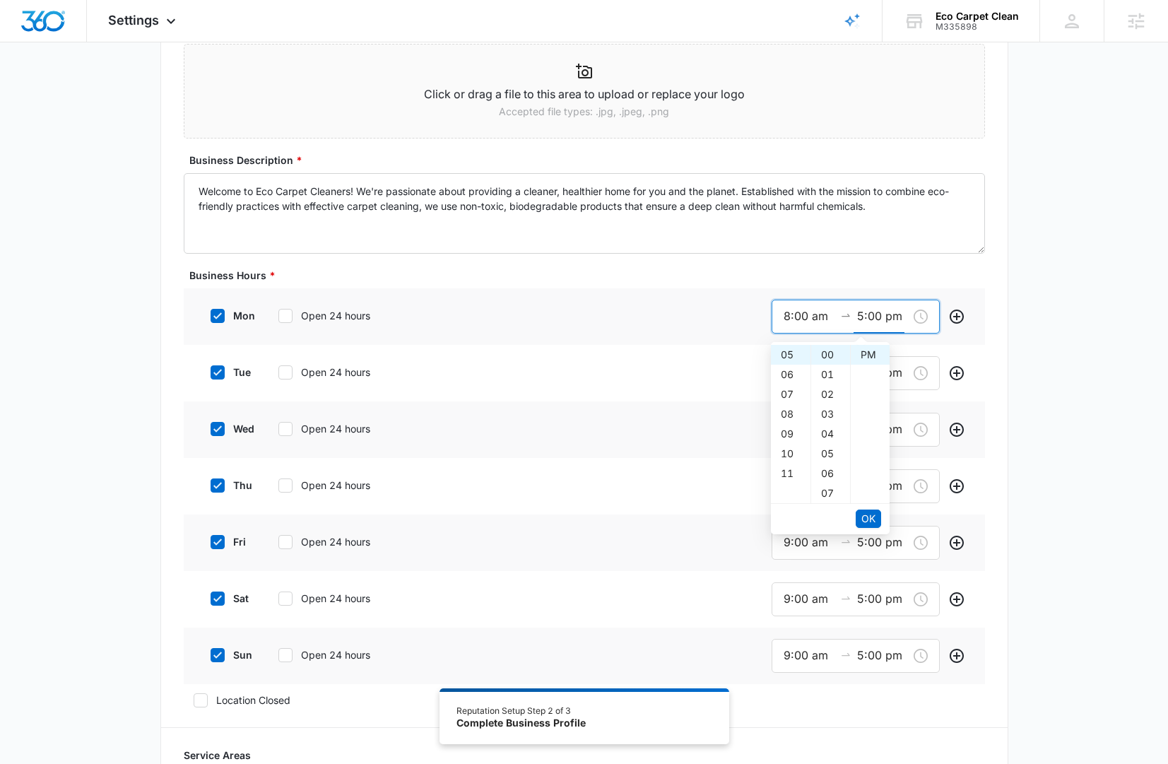
click at [866, 512] on span "OK" at bounding box center [869, 519] width 14 height 16
click at [220, 604] on icon at bounding box center [217, 598] width 13 height 13
click at [211, 604] on input "sat" at bounding box center [206, 599] width 10 height 10
checkbox input "false"
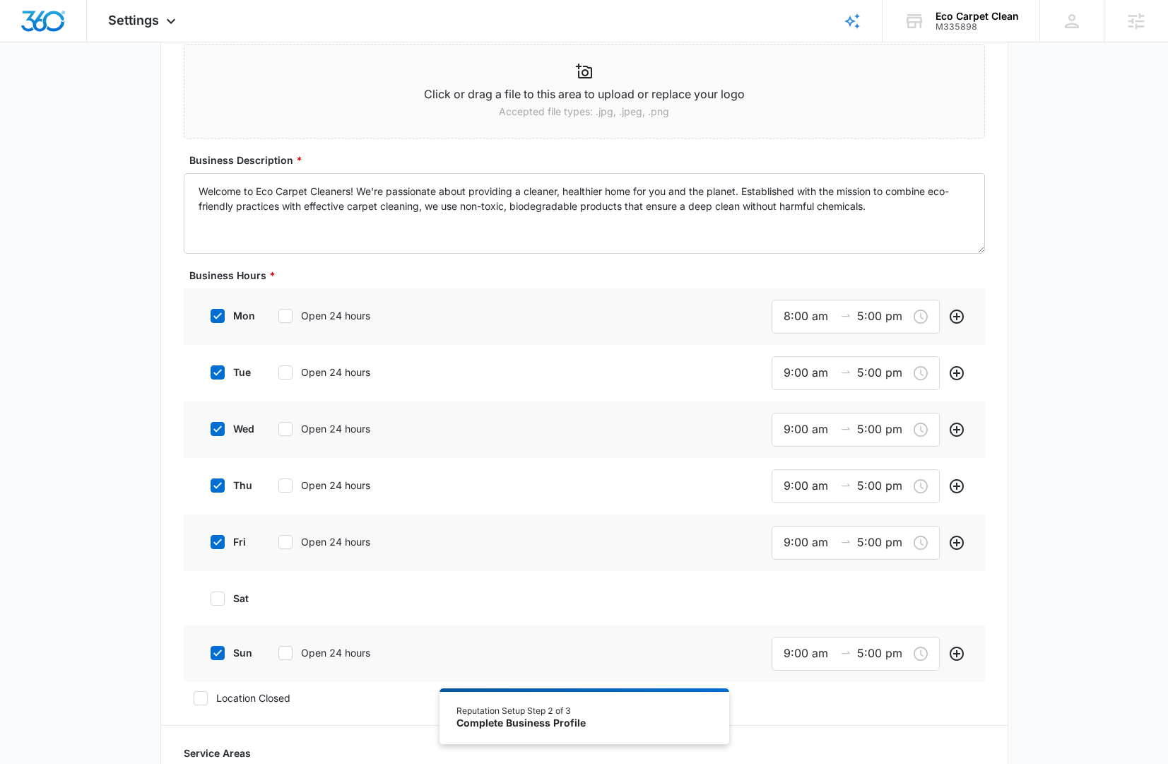
click at [219, 652] on icon at bounding box center [217, 653] width 8 height 6
click at [211, 652] on input "sun" at bounding box center [206, 653] width 10 height 10
checkbox input "false"
drag, startPoint x: 799, startPoint y: 374, endPoint x: 796, endPoint y: 388, distance: 14.4
click at [799, 374] on input "9:00 am" at bounding box center [809, 373] width 51 height 18
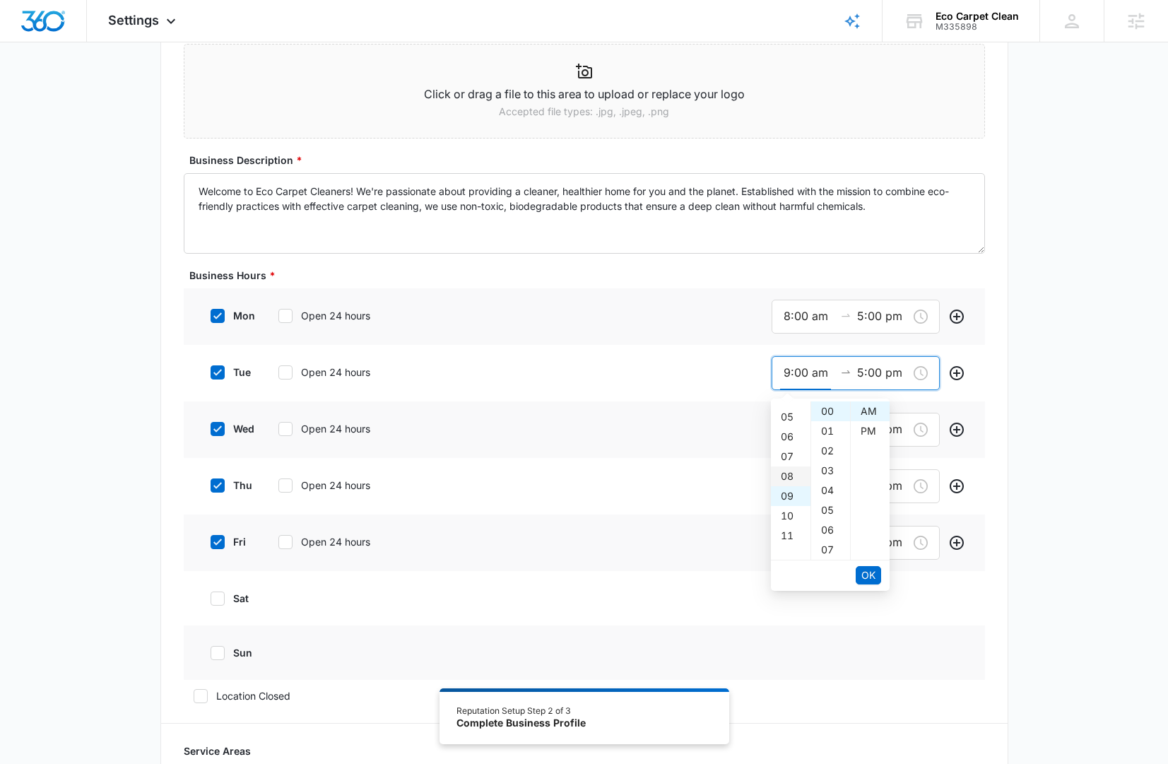
click at [786, 474] on div "08" at bounding box center [791, 477] width 40 height 20
type input "8:00 am"
click at [876, 573] on button "OK" at bounding box center [868, 575] width 25 height 18
click at [873, 573] on span "OK" at bounding box center [869, 576] width 14 height 16
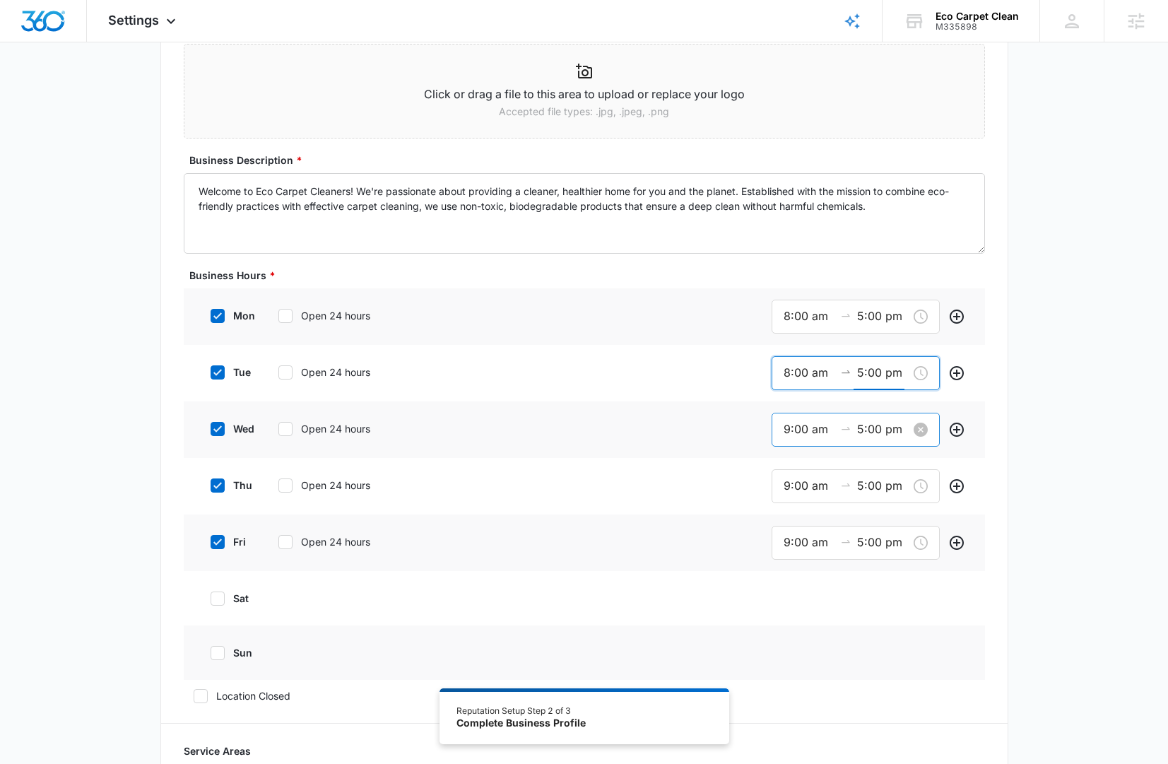
click at [799, 438] on input "9:00 am" at bounding box center [809, 430] width 51 height 18
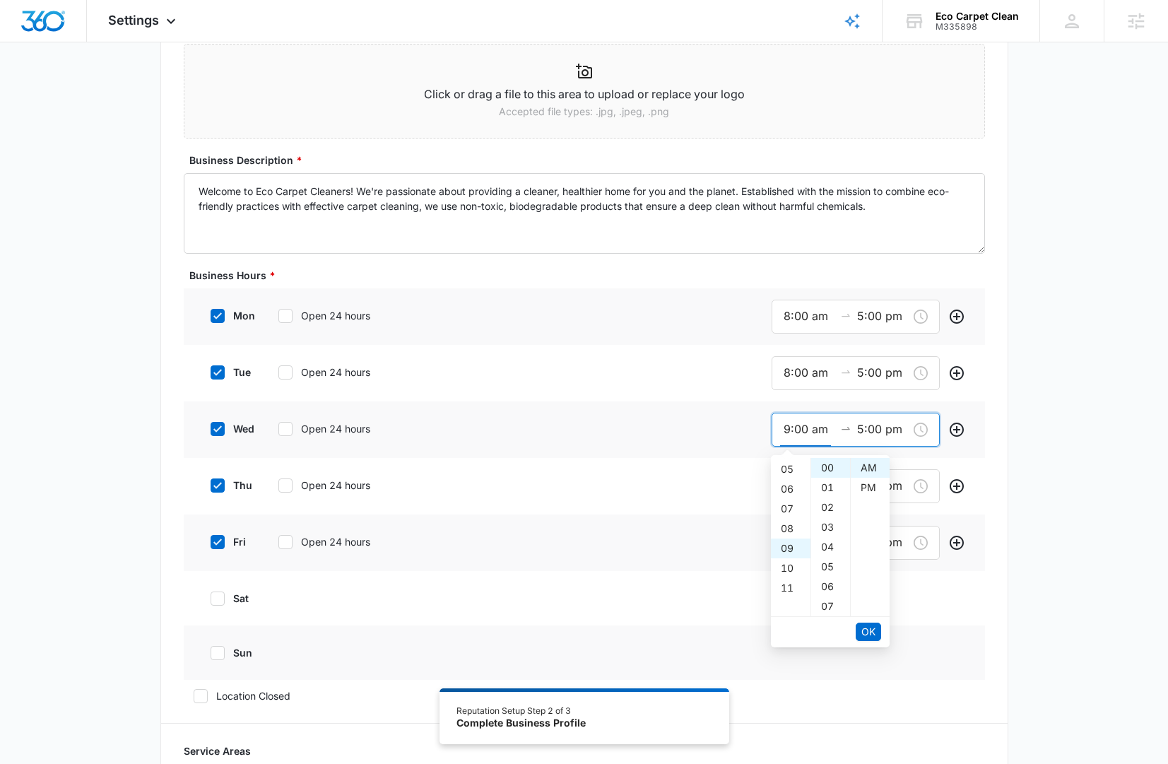
drag, startPoint x: 794, startPoint y: 529, endPoint x: 804, endPoint y: 541, distance: 16.1
click at [794, 529] on div "08" at bounding box center [791, 529] width 40 height 20
type input "8:00 am"
click at [864, 633] on span "OK" at bounding box center [869, 632] width 14 height 16
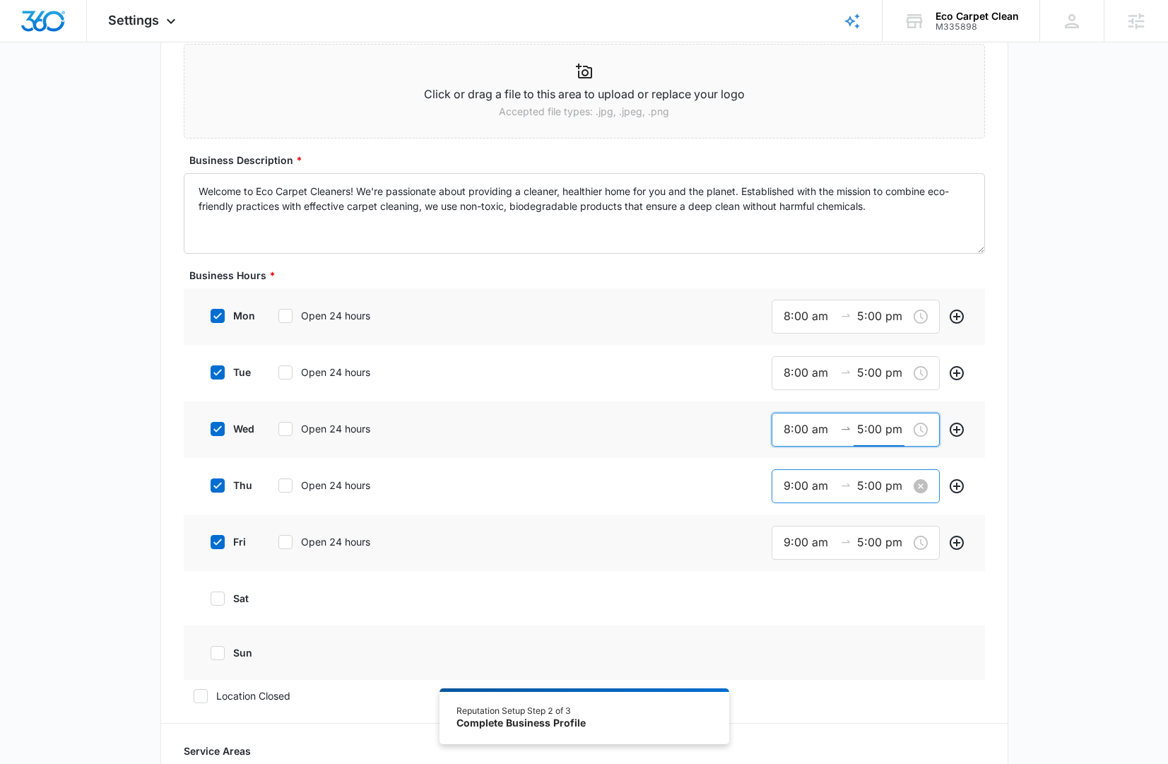
click at [790, 490] on input "9:00 am" at bounding box center [809, 486] width 51 height 18
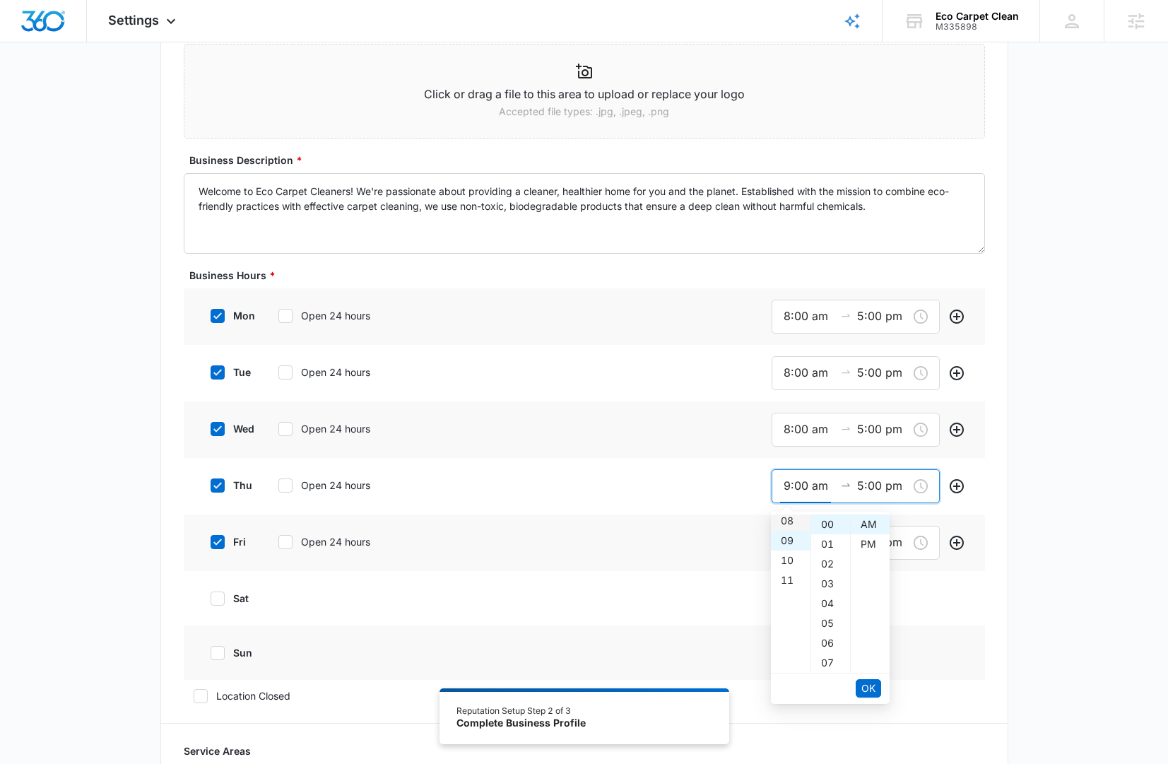
click at [789, 522] on div "08" at bounding box center [791, 521] width 40 height 20
type input "8:00 am"
click at [860, 681] on button "OK" at bounding box center [868, 688] width 25 height 18
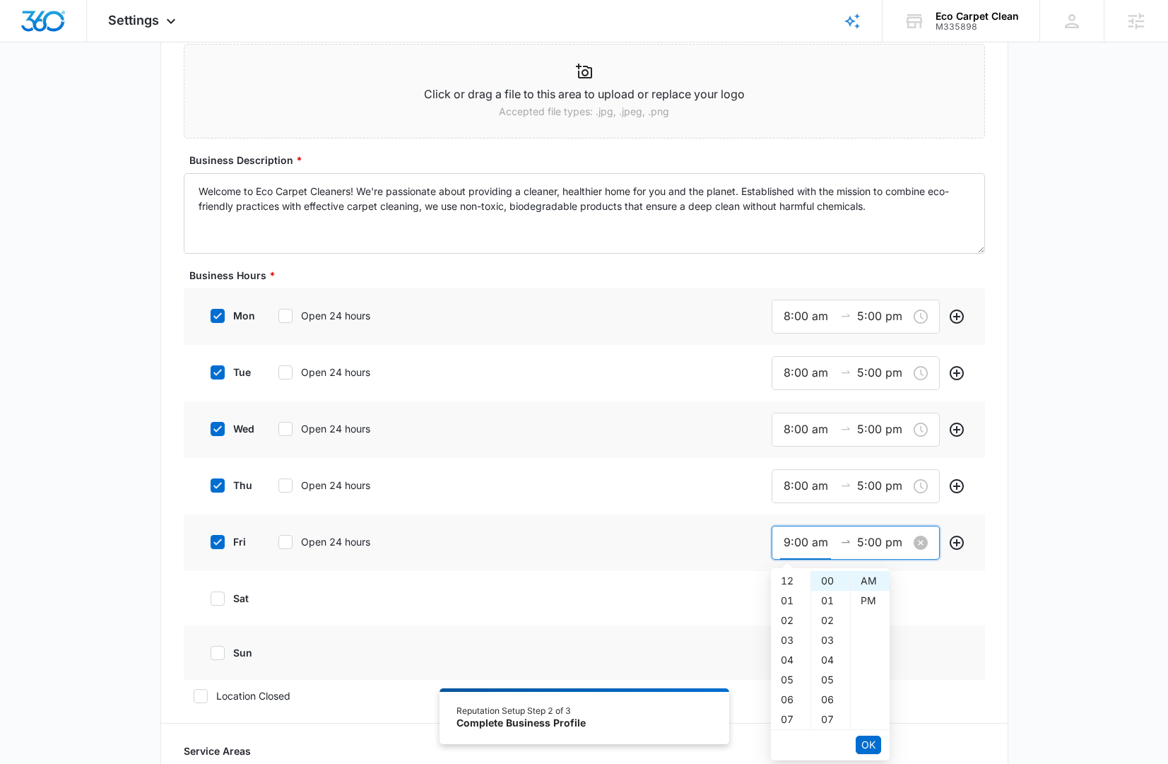
click at [796, 541] on input "9:00 am" at bounding box center [809, 543] width 51 height 18
click at [784, 586] on div "08" at bounding box center [791, 587] width 40 height 20
type input "8:00 am"
click at [869, 744] on span "OK" at bounding box center [869, 745] width 14 height 16
click at [871, 744] on span "OK" at bounding box center [869, 745] width 14 height 16
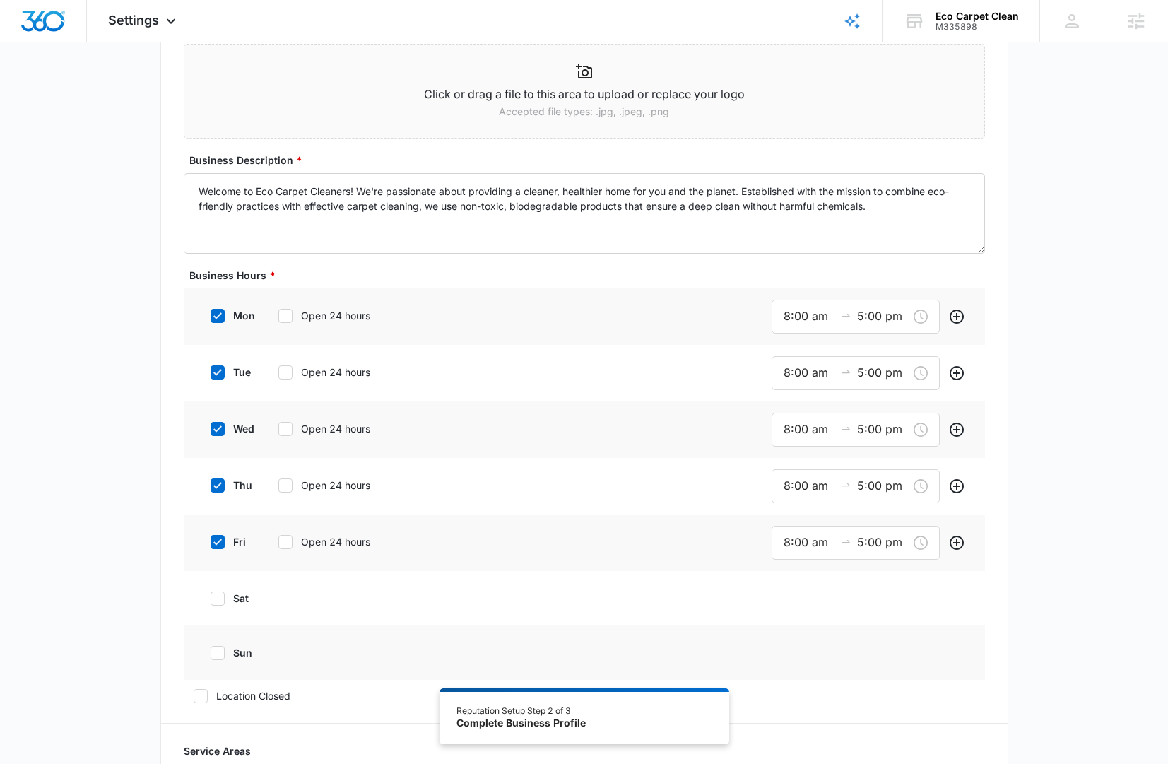
click at [1081, 602] on div "Additional Info Public Email This will be displayed on your listings Website Lo…" at bounding box center [584, 543] width 1168 height 1359
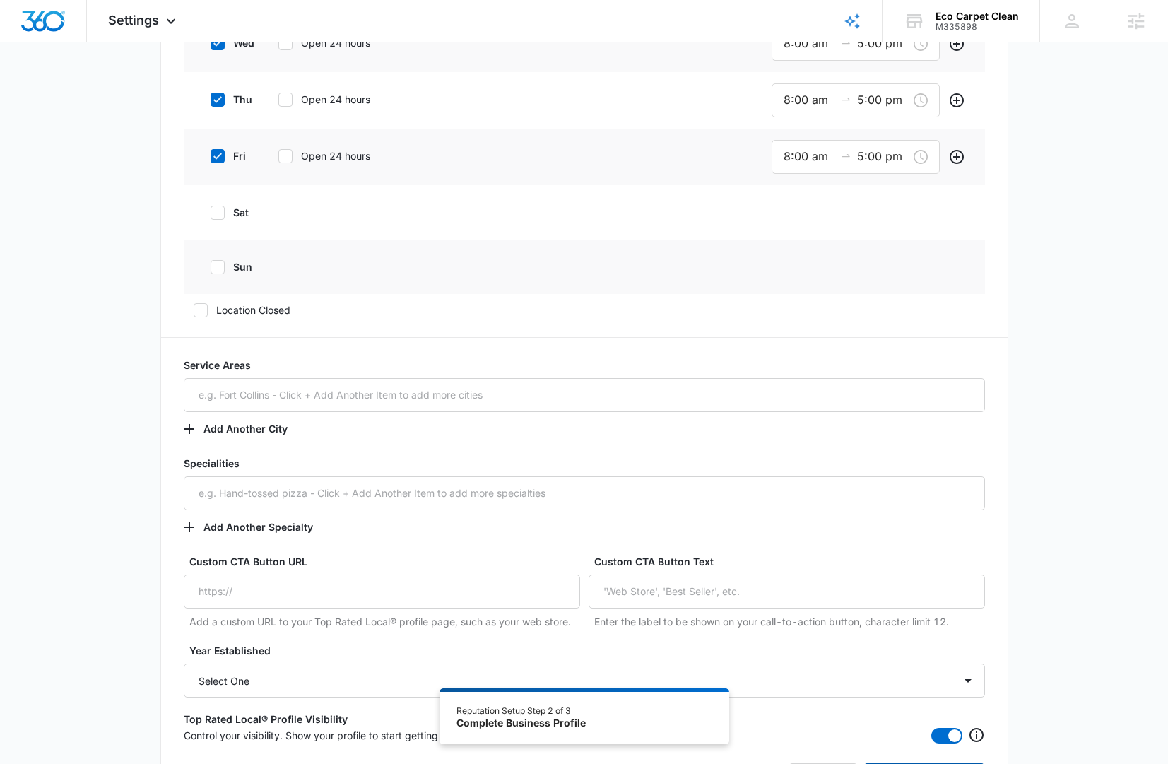
scroll to position [744, 0]
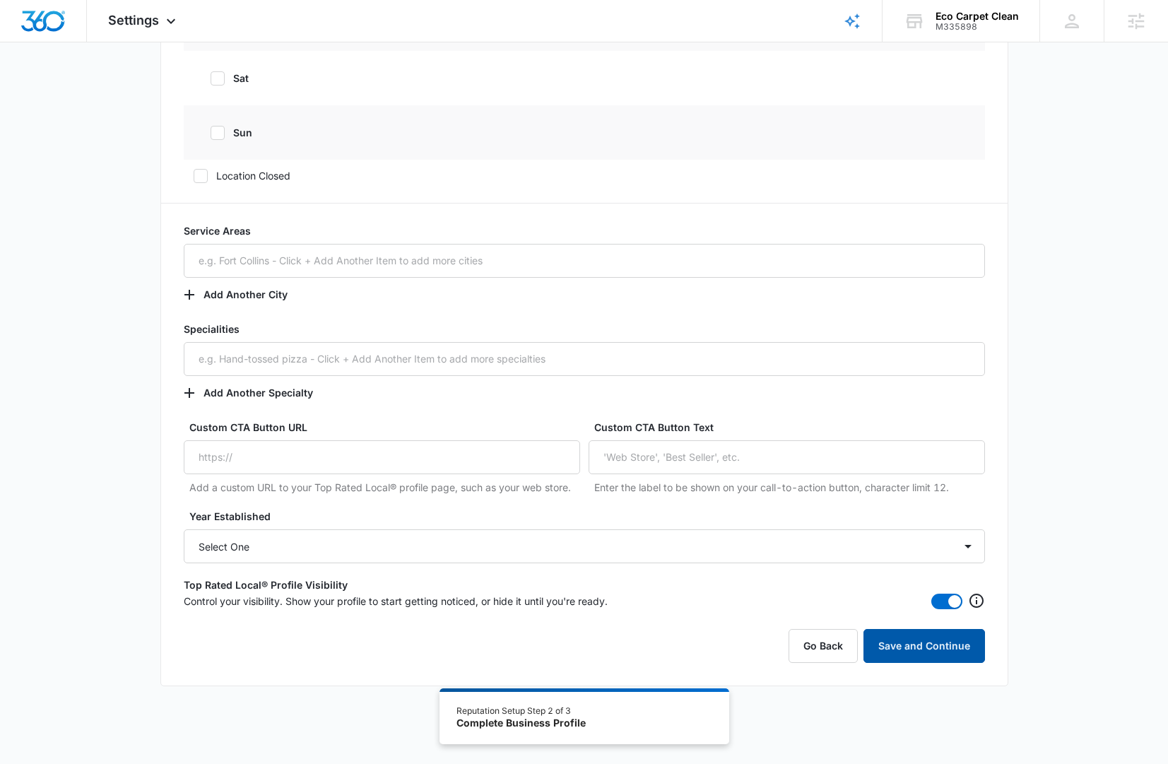
click at [958, 646] on button "Save and Continue" at bounding box center [925, 646] width 122 height 34
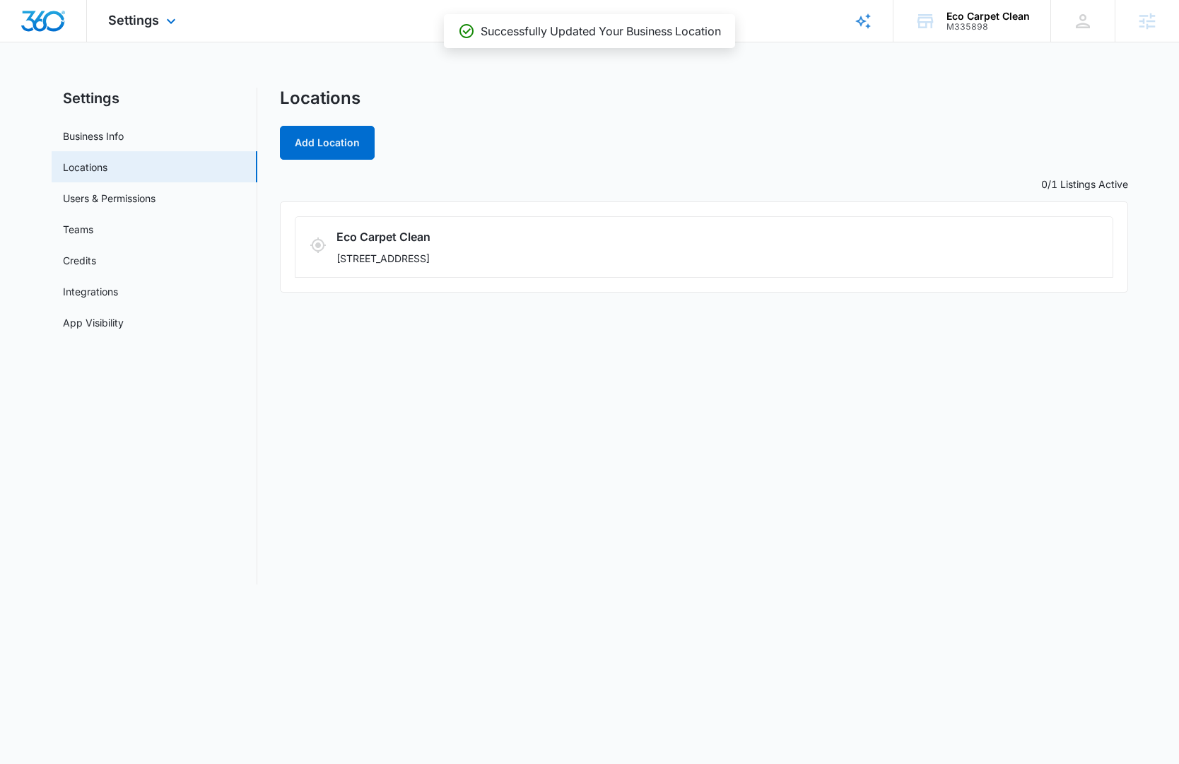
click at [134, 8] on div "Settings Apps Reputation Websites Forms CRM Email Social Content Ads Intelligen…" at bounding box center [144, 21] width 114 height 42
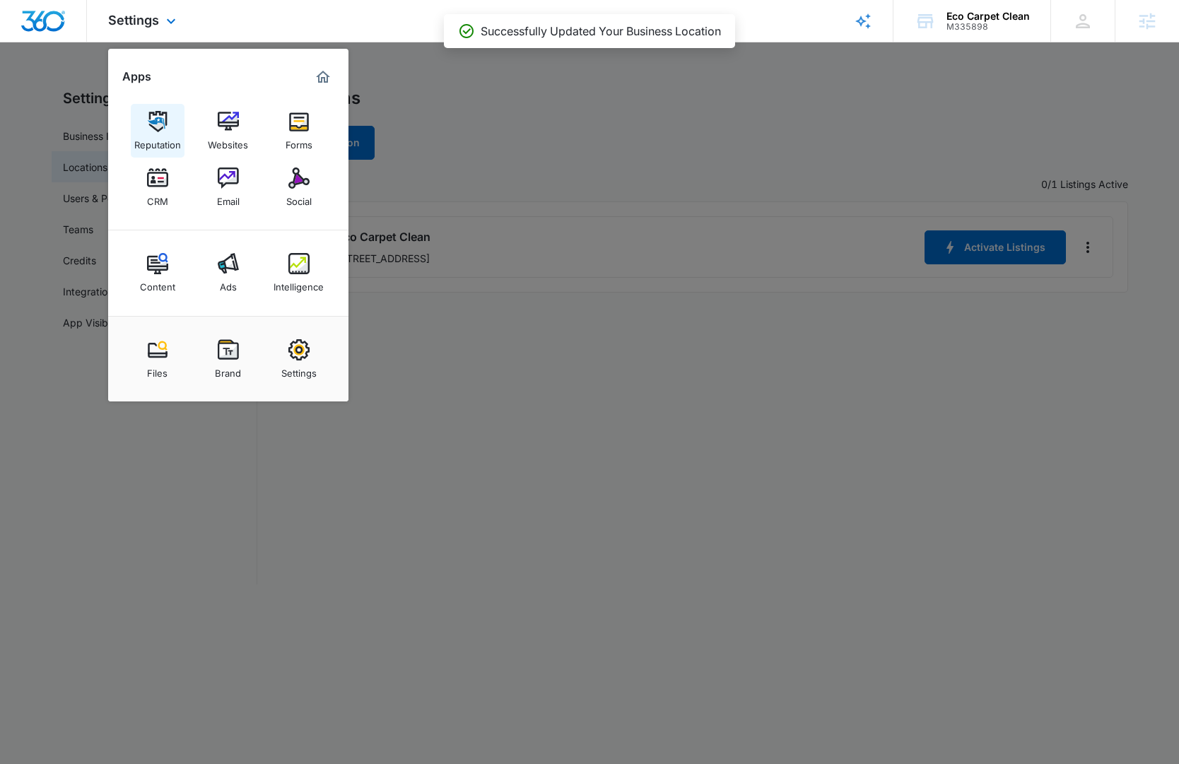
click at [164, 141] on div "Reputation" at bounding box center [157, 141] width 47 height 18
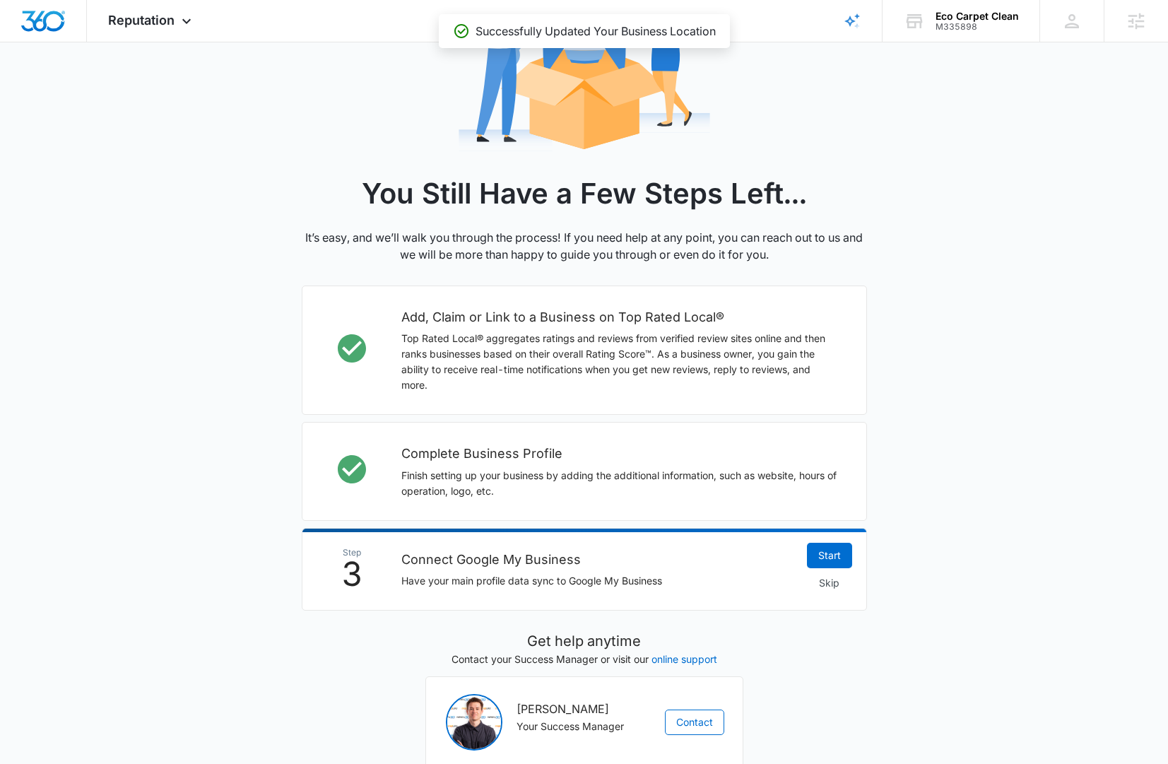
scroll to position [244, 0]
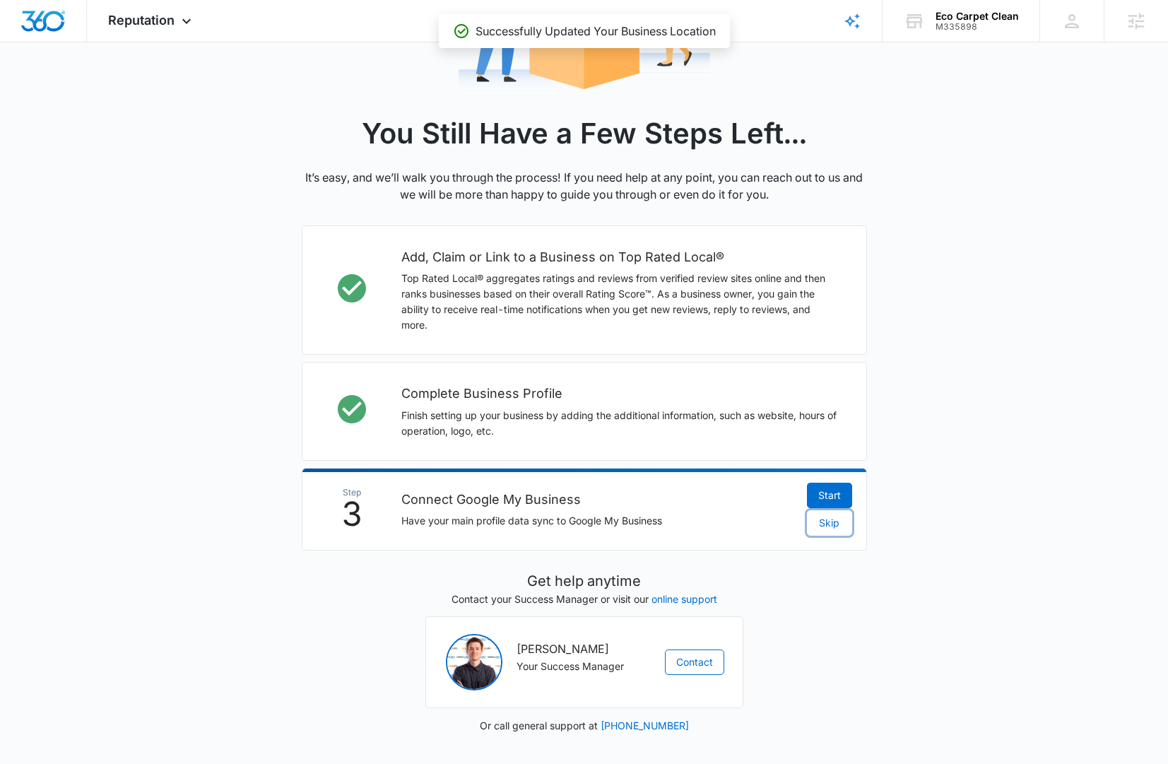
click at [831, 525] on span "Skip" at bounding box center [829, 523] width 20 height 16
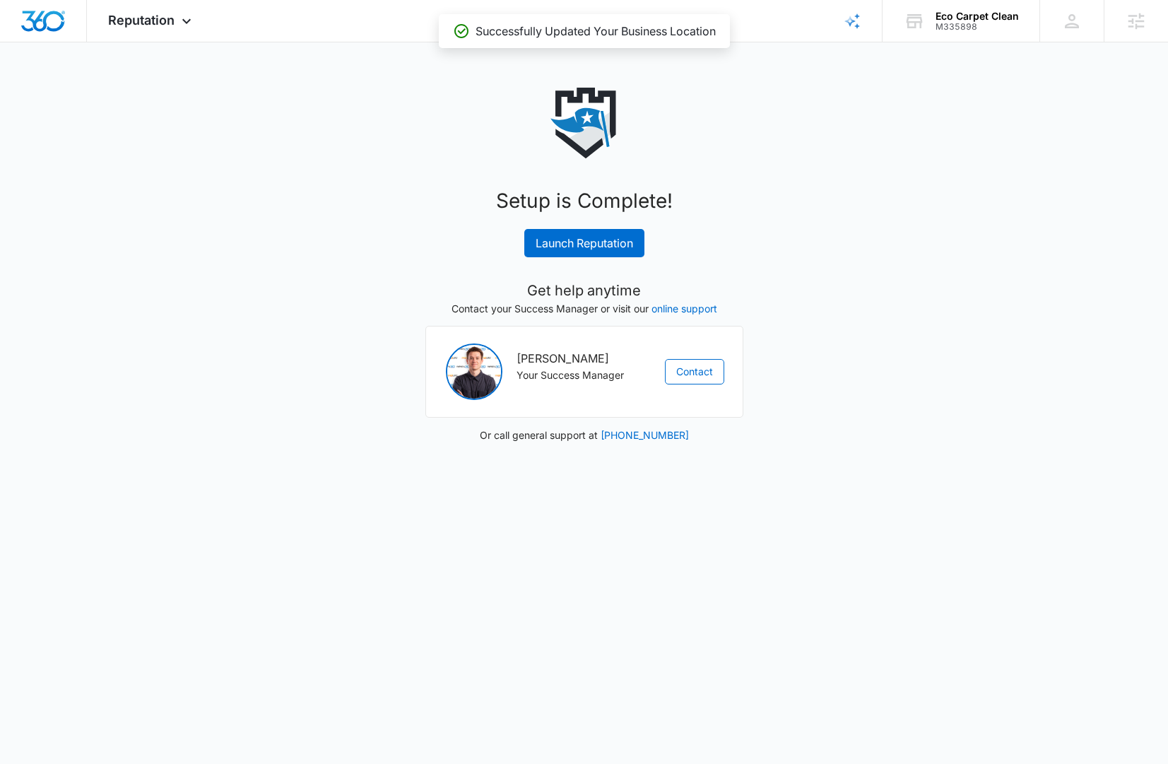
scroll to position [0, 0]
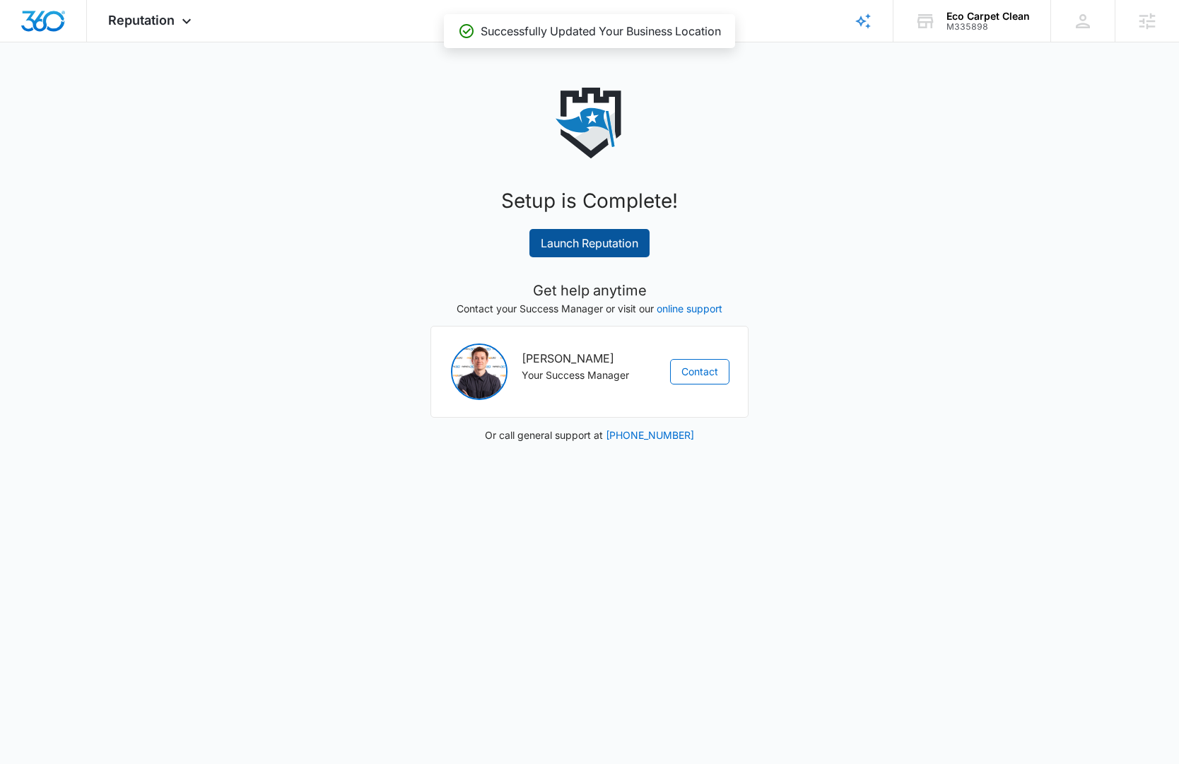
click at [632, 245] on link "Launch Reputation" at bounding box center [589, 243] width 120 height 28
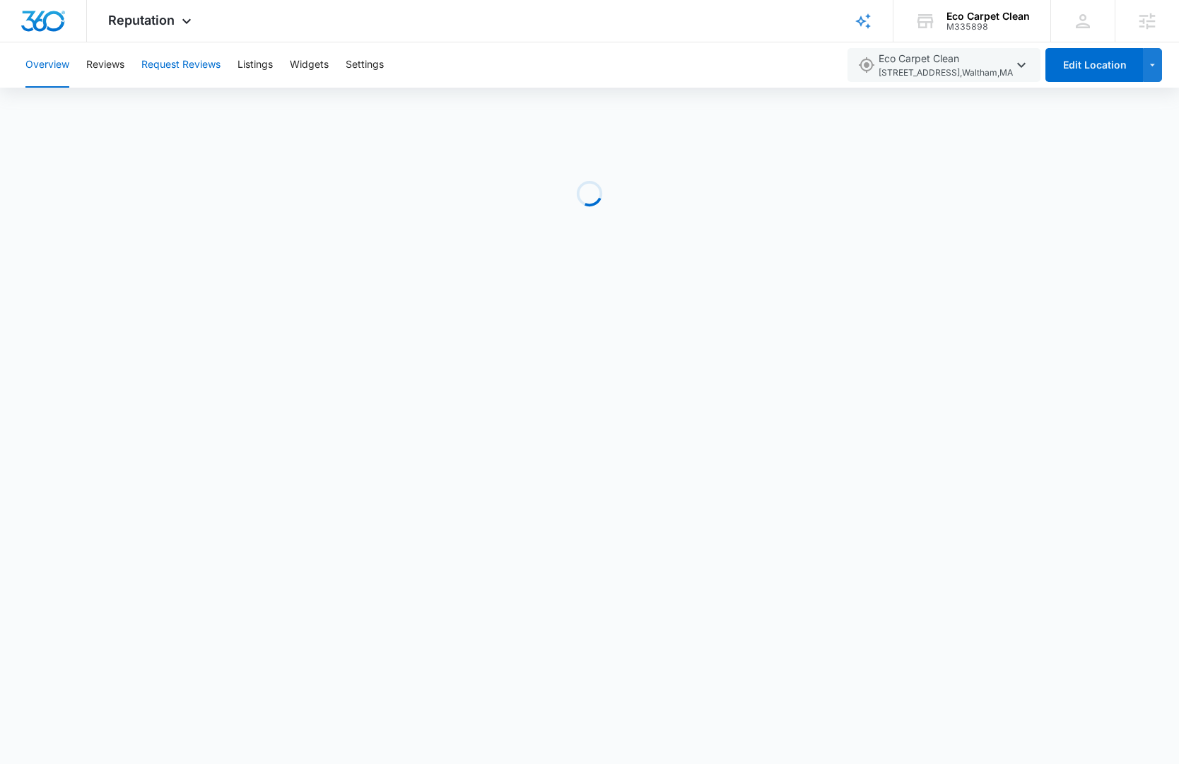
click at [192, 53] on button "Request Reviews" at bounding box center [180, 64] width 79 height 45
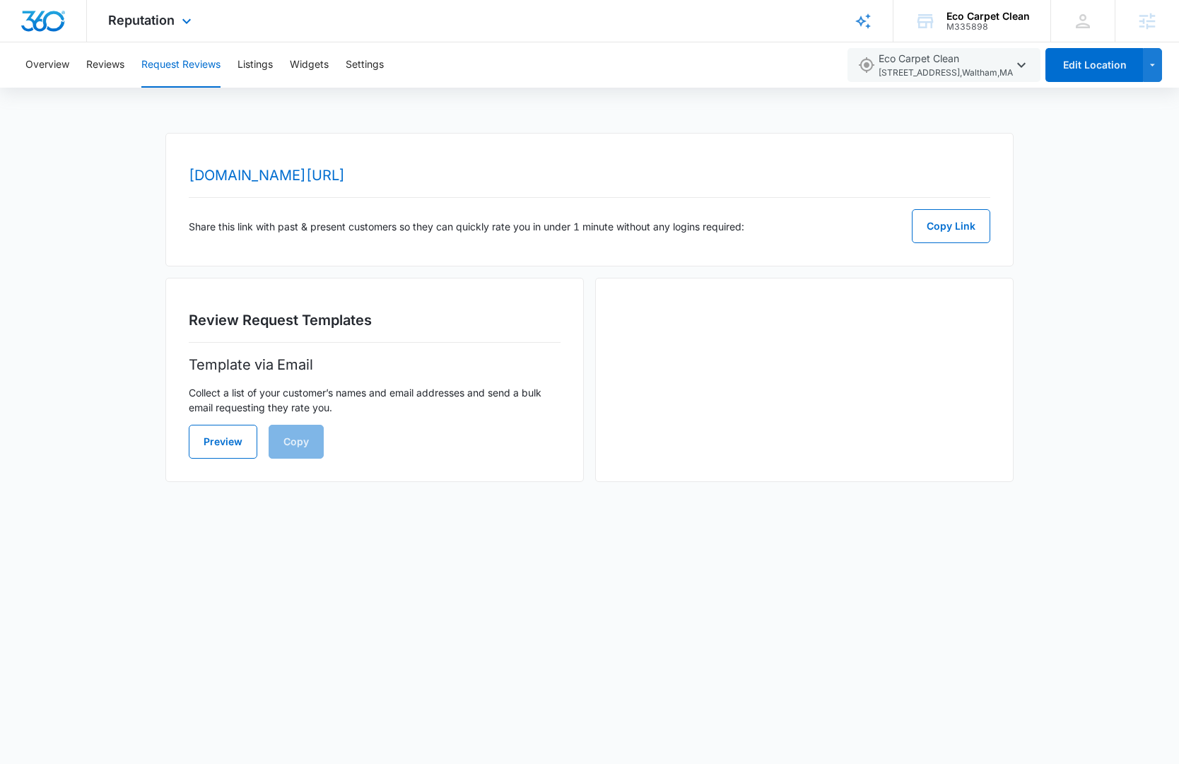
click at [47, 19] on img "Dashboard" at bounding box center [42, 21] width 45 height 21
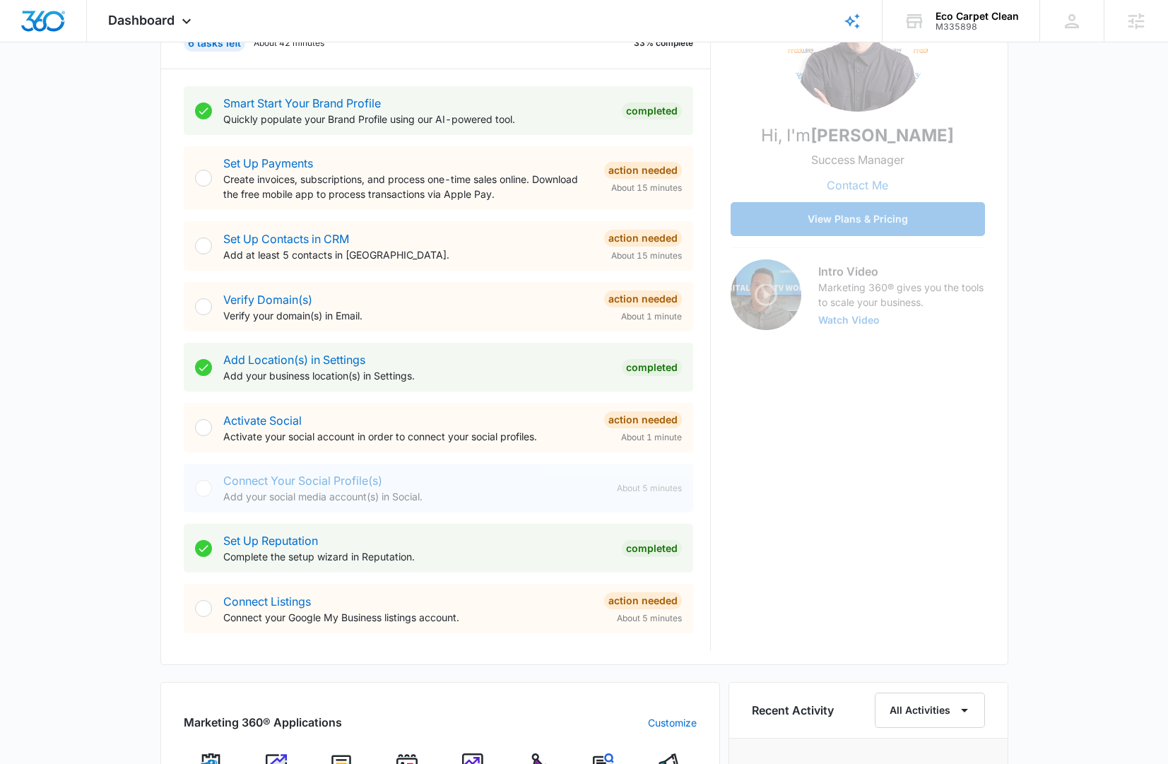
scroll to position [257, 0]
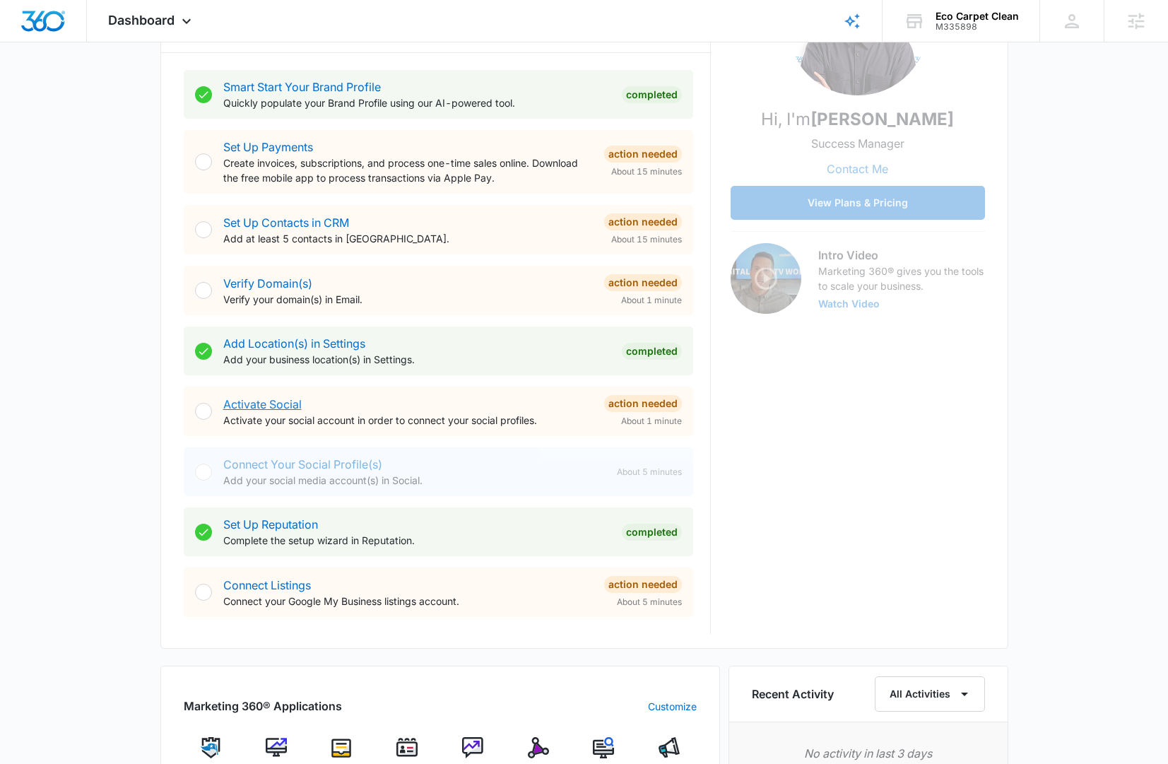
click at [255, 403] on link "Activate Social" at bounding box center [262, 404] width 78 height 14
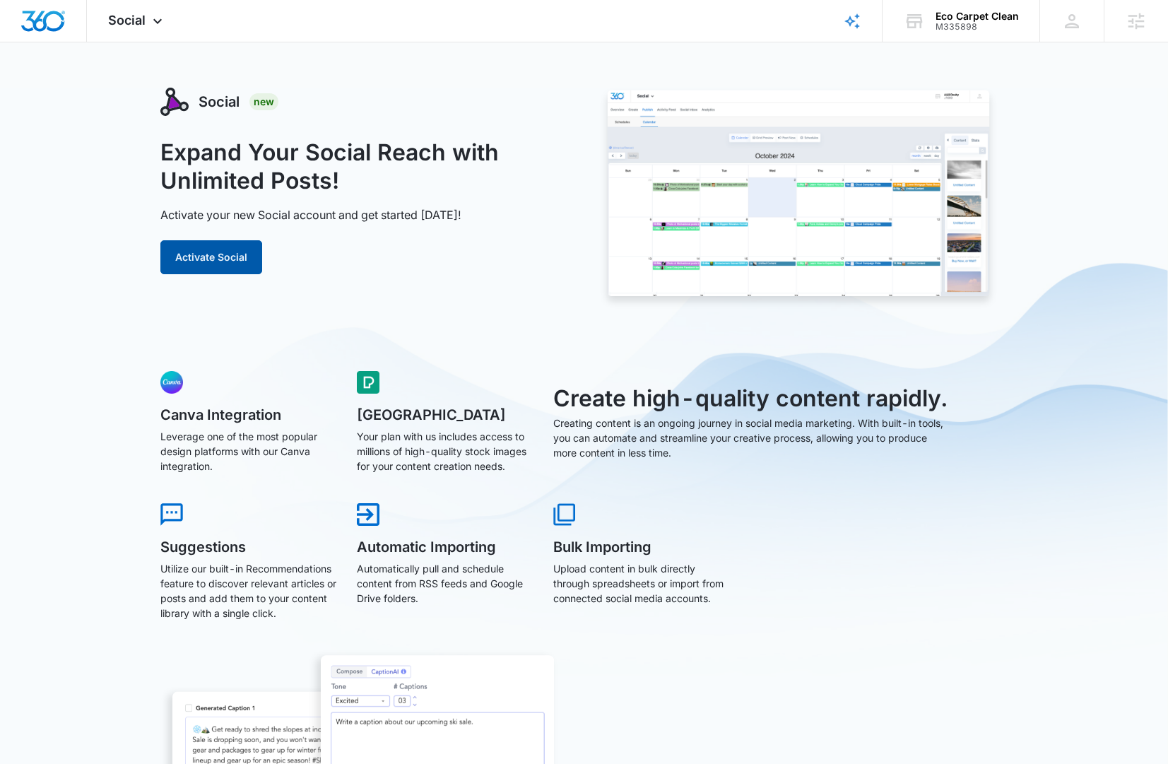
click at [225, 261] on button "Activate Social" at bounding box center [211, 257] width 102 height 34
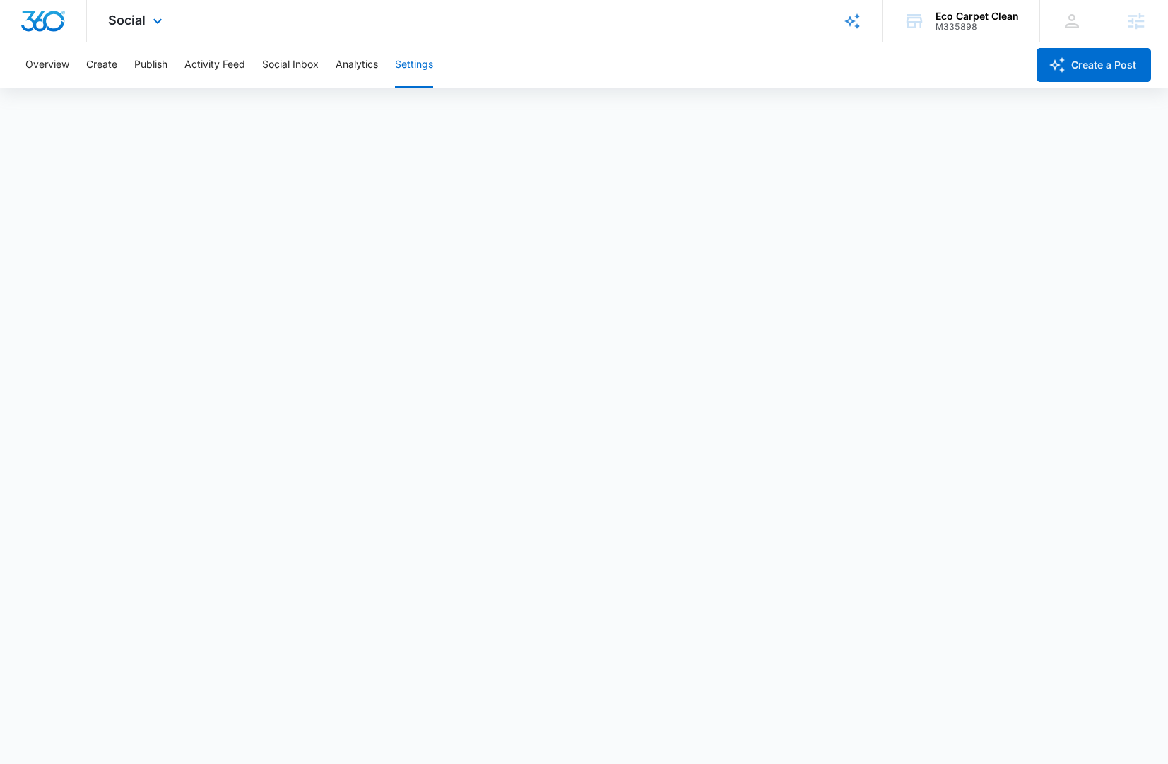
click at [52, 21] on img "Dashboard" at bounding box center [42, 21] width 45 height 21
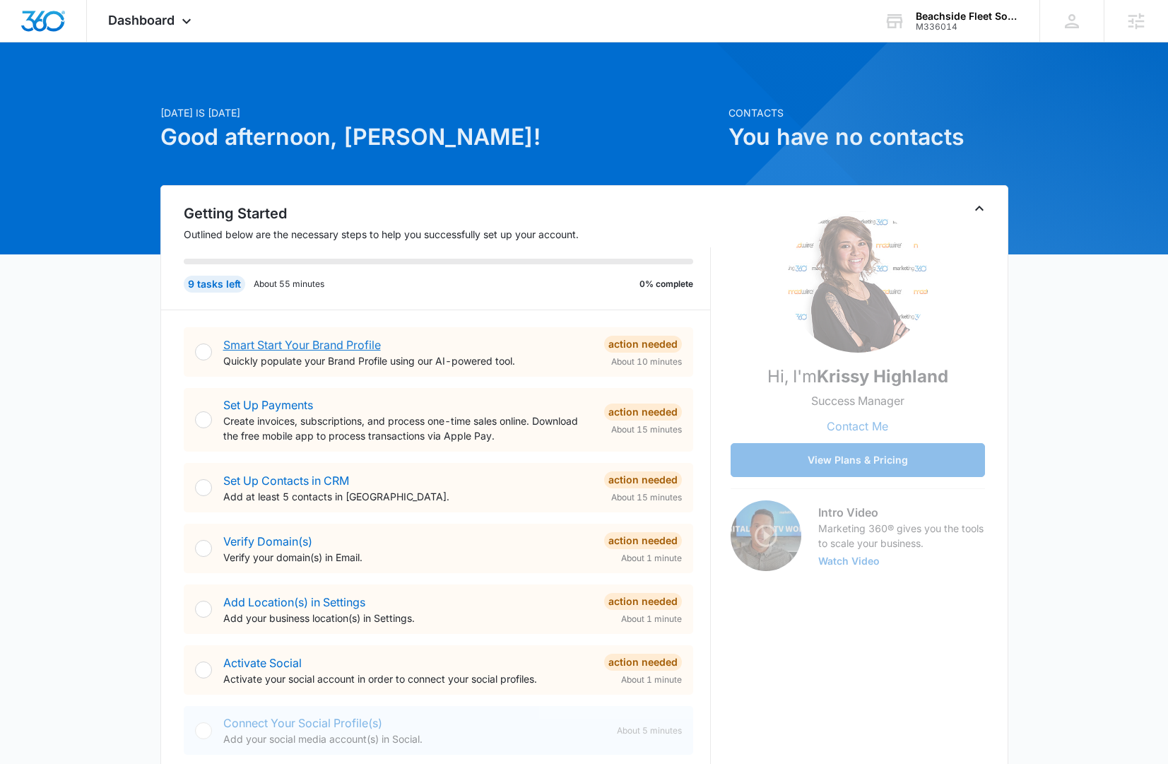
click at [370, 344] on link "Smart Start Your Brand Profile" at bounding box center [302, 345] width 158 height 14
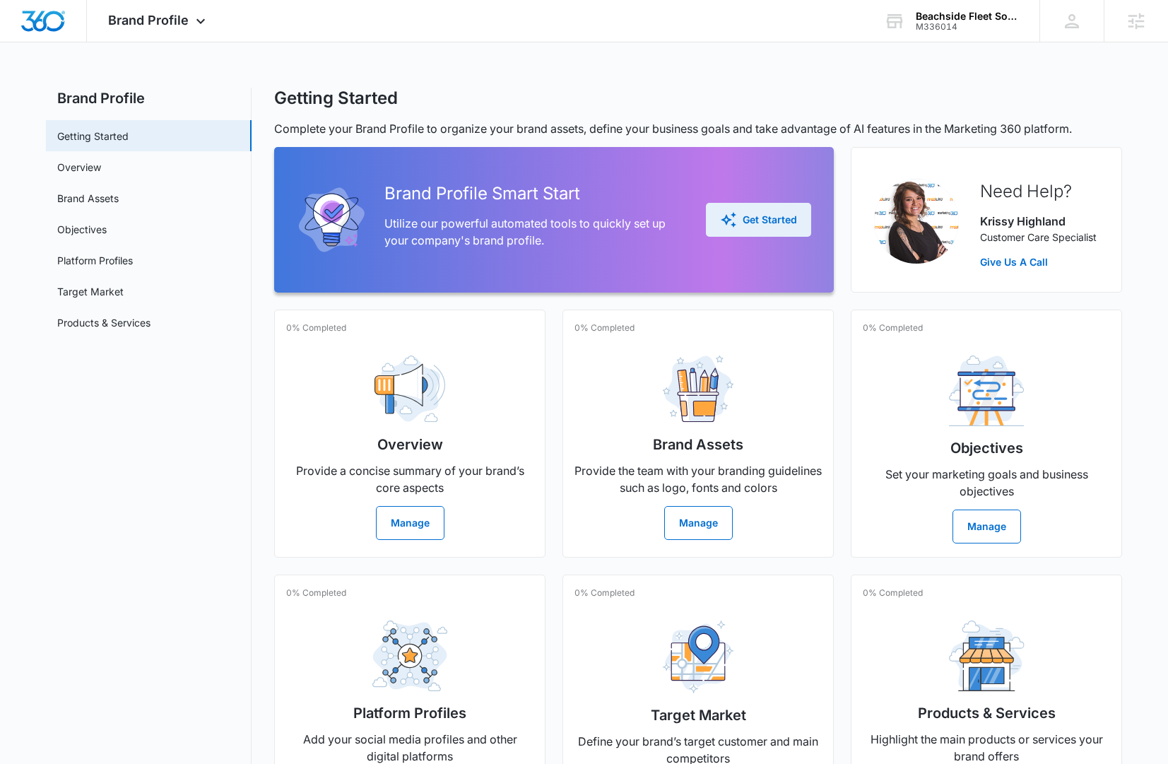
click at [739, 220] on div "Get Started" at bounding box center [758, 219] width 77 height 17
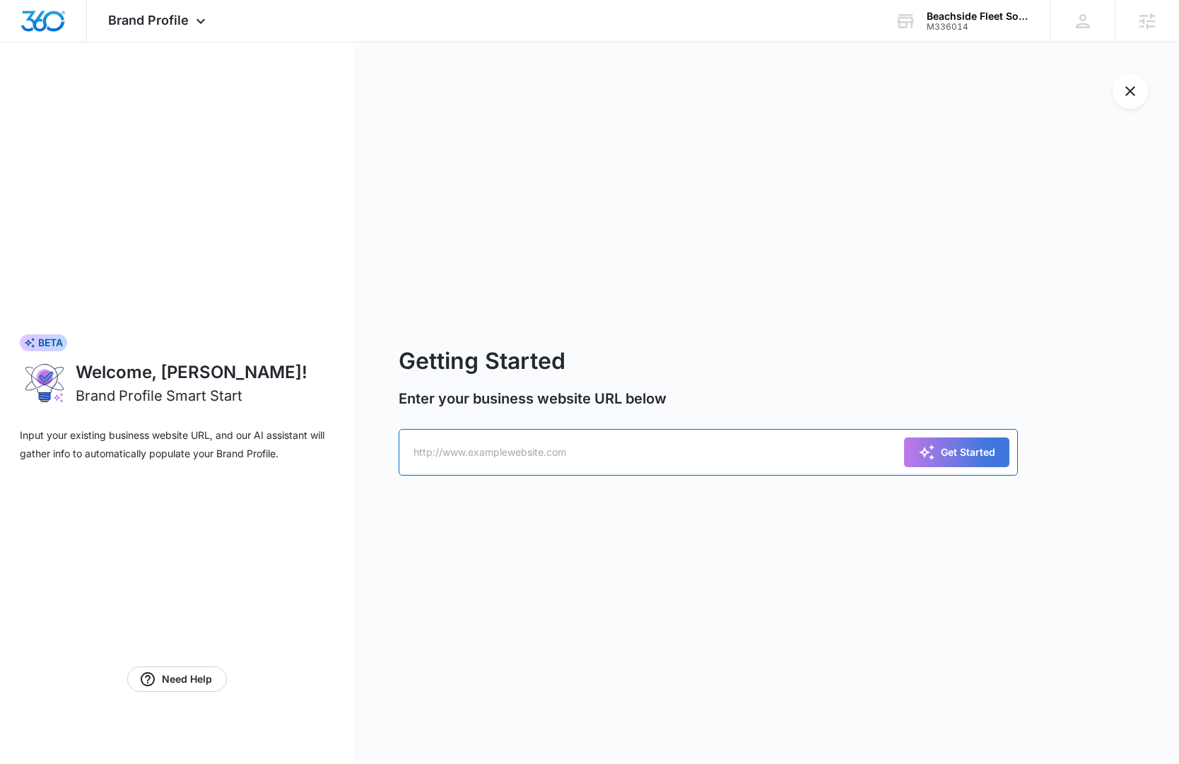
click at [537, 455] on input "text" at bounding box center [708, 452] width 619 height 47
paste input "https://beachsidegolfcars.com/"
type input "https://beachsidegolfcars.com/"
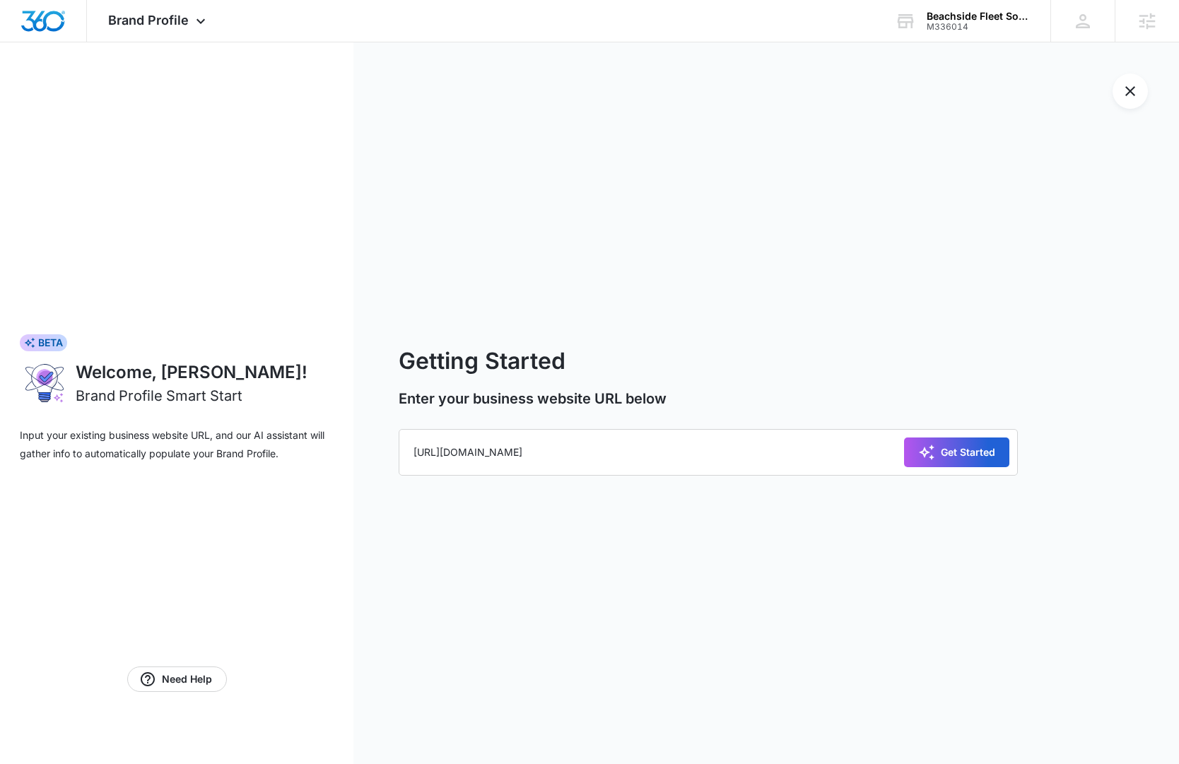
click at [942, 461] on button "Get Started" at bounding box center [956, 453] width 105 height 30
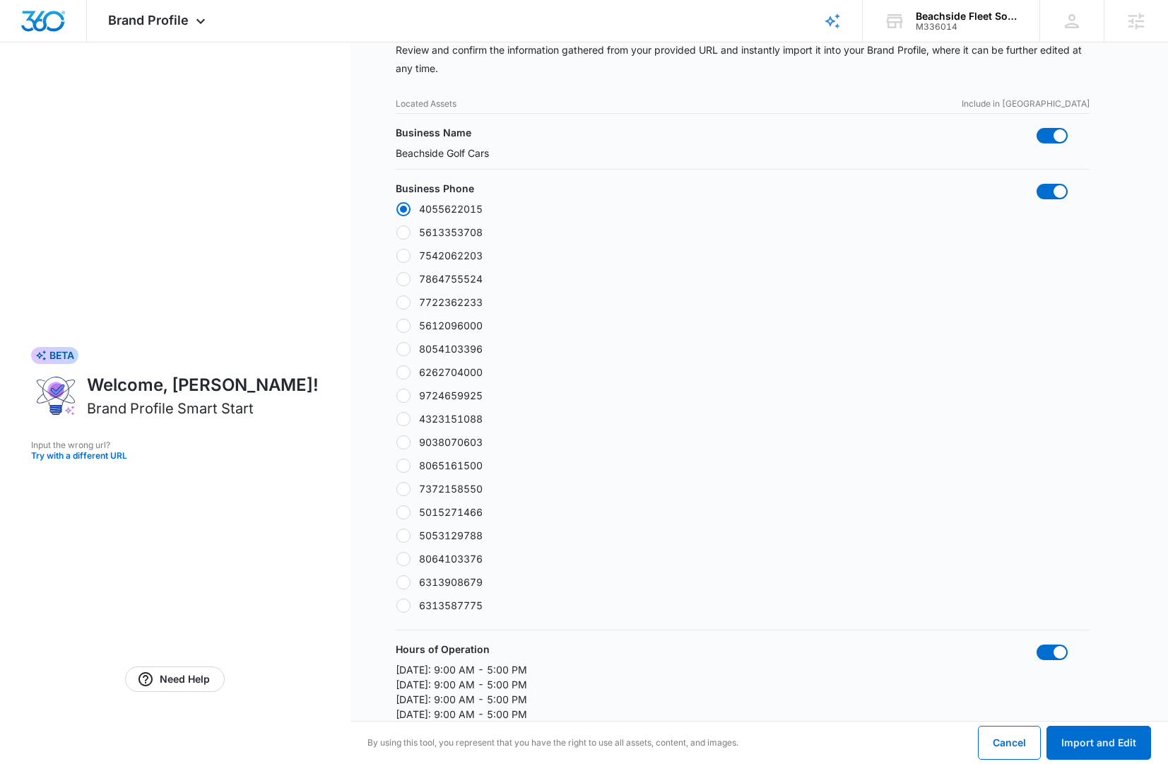
scroll to position [917, 0]
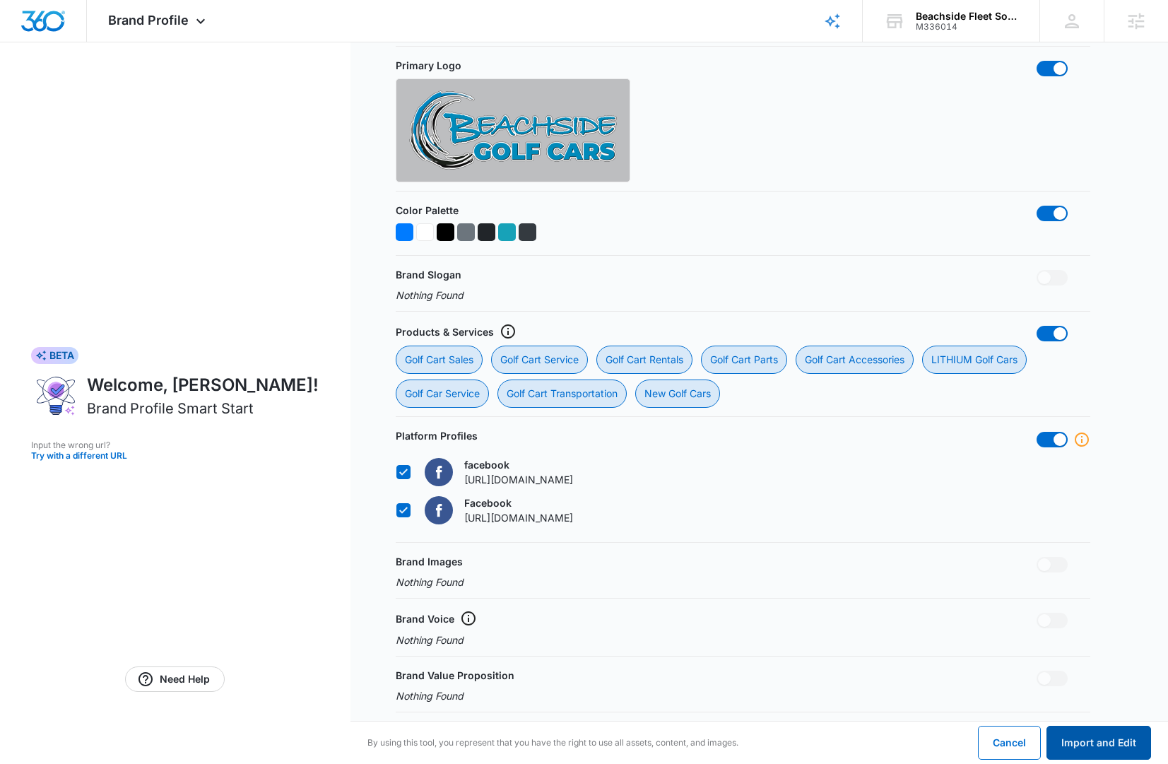
click at [1094, 740] on button "Import and Edit" at bounding box center [1099, 743] width 105 height 34
click at [1123, 734] on button "Import and Edit" at bounding box center [1099, 743] width 105 height 34
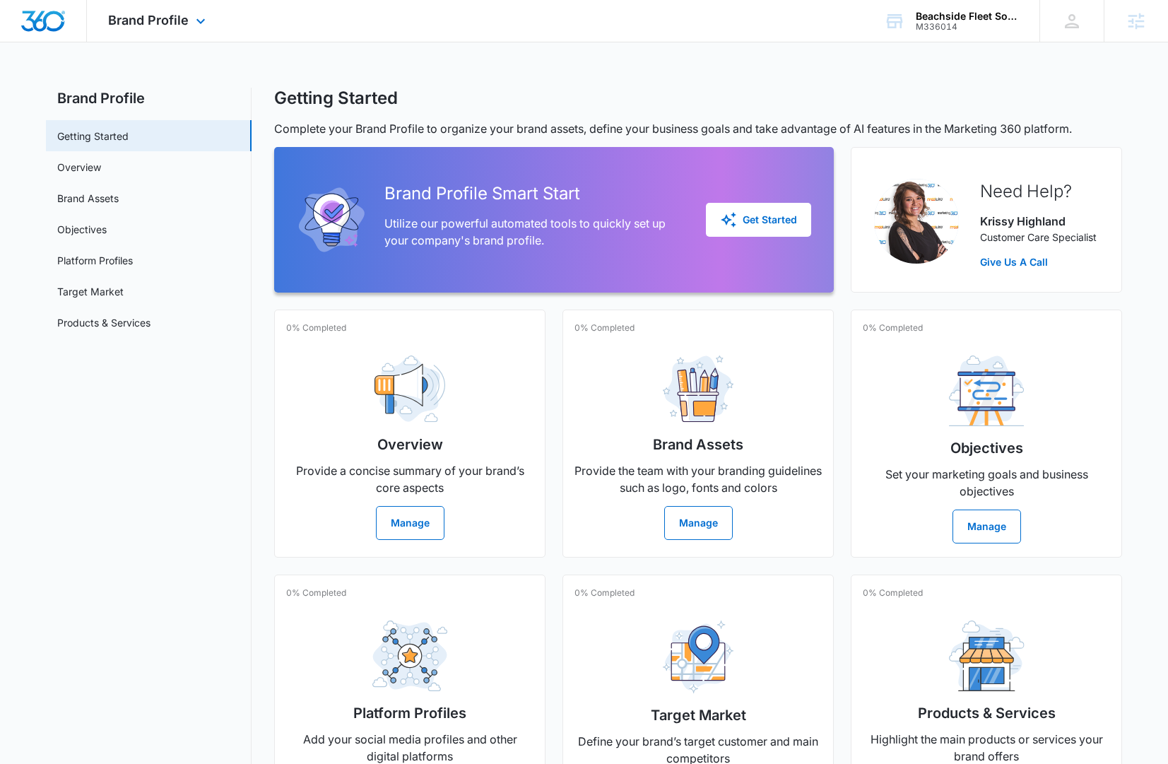
click at [59, 23] on img "Dashboard" at bounding box center [42, 21] width 45 height 21
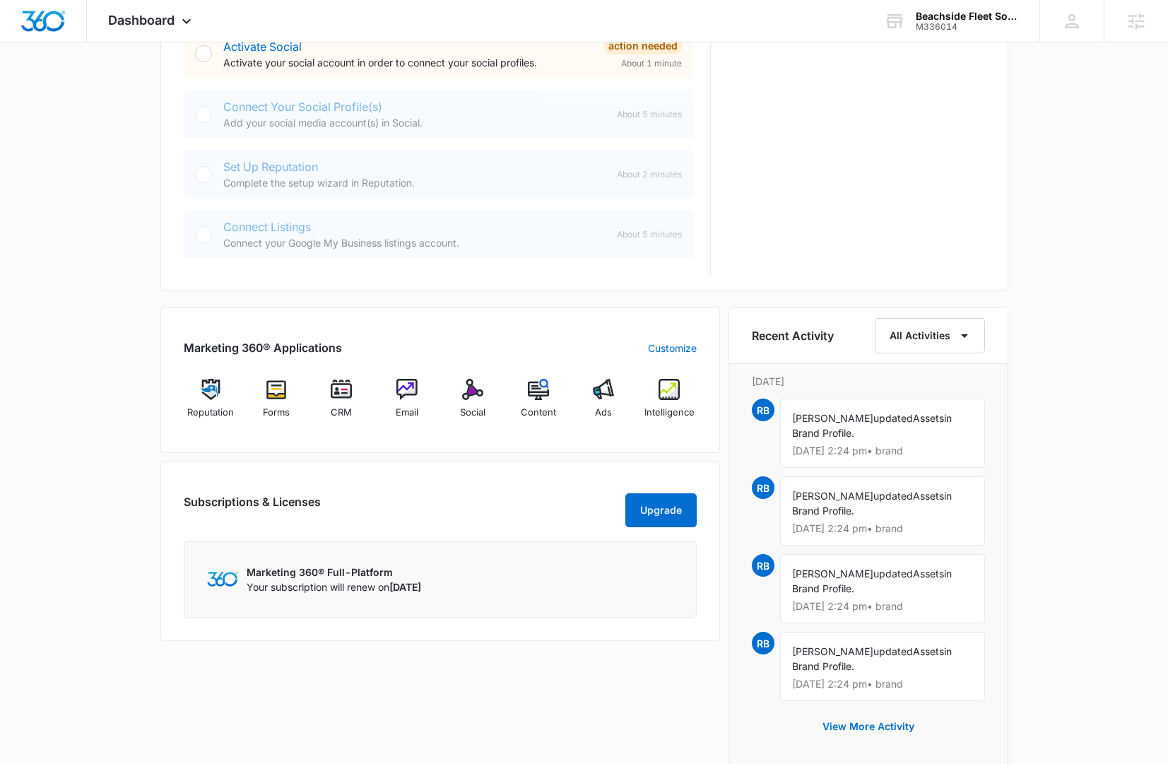
scroll to position [139, 0]
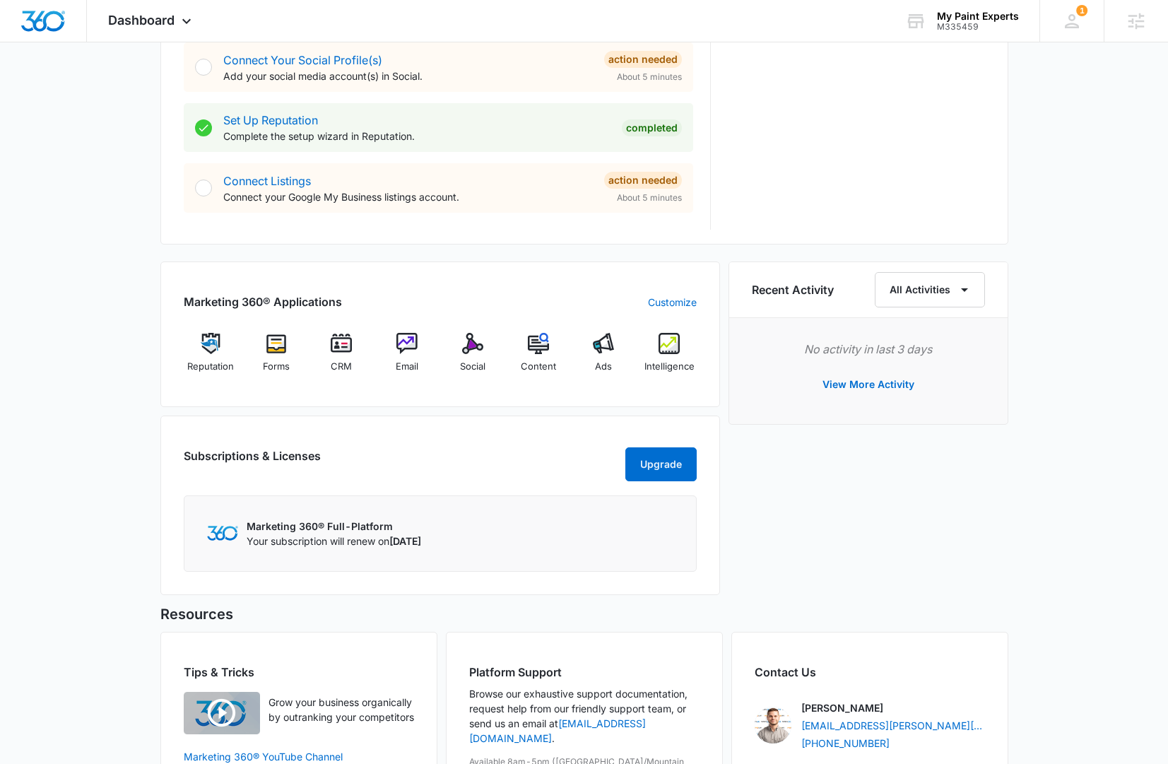
scroll to position [674, 0]
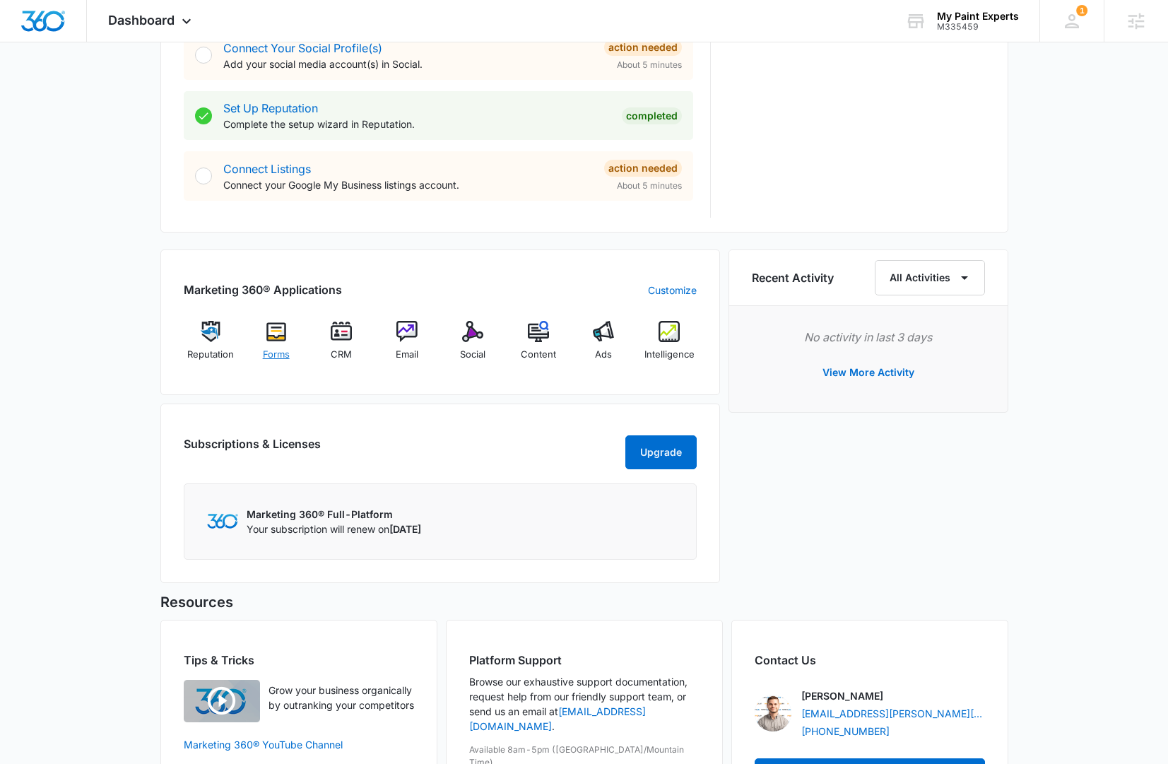
click at [271, 342] on div "Forms" at bounding box center [276, 346] width 54 height 51
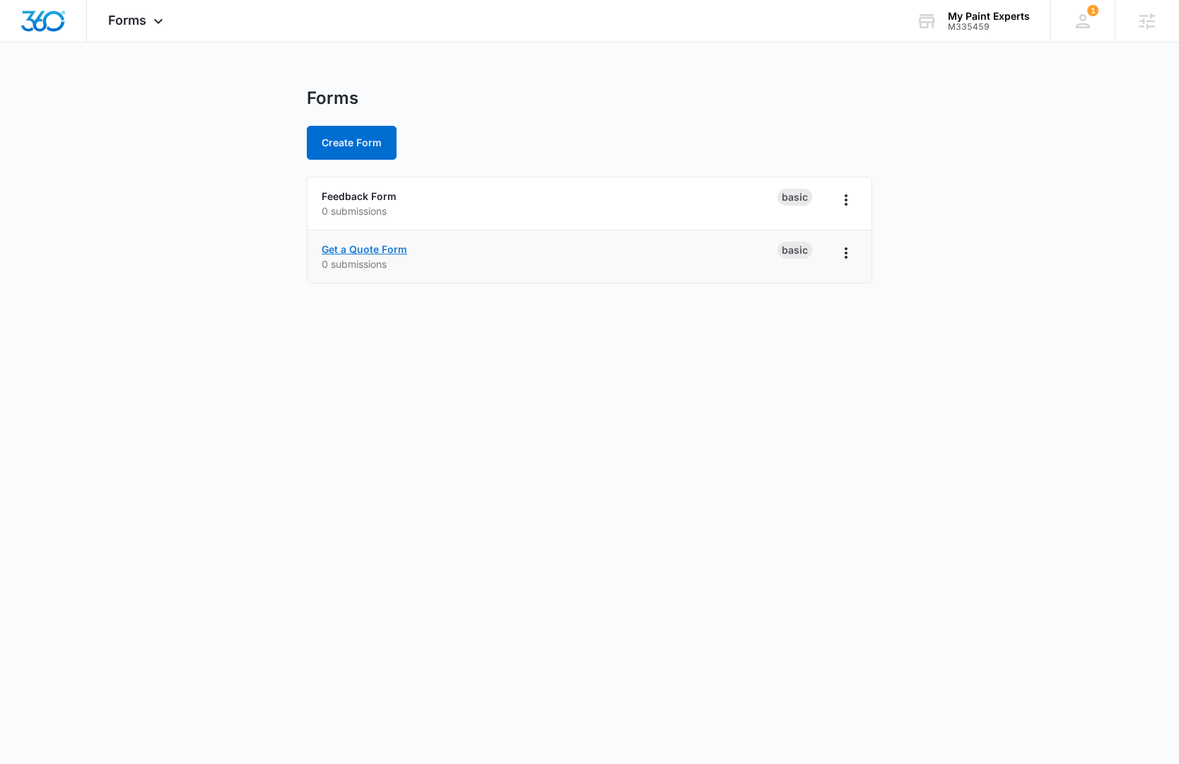
click at [383, 247] on link "Get a Quote Form" at bounding box center [365, 249] width 86 height 12
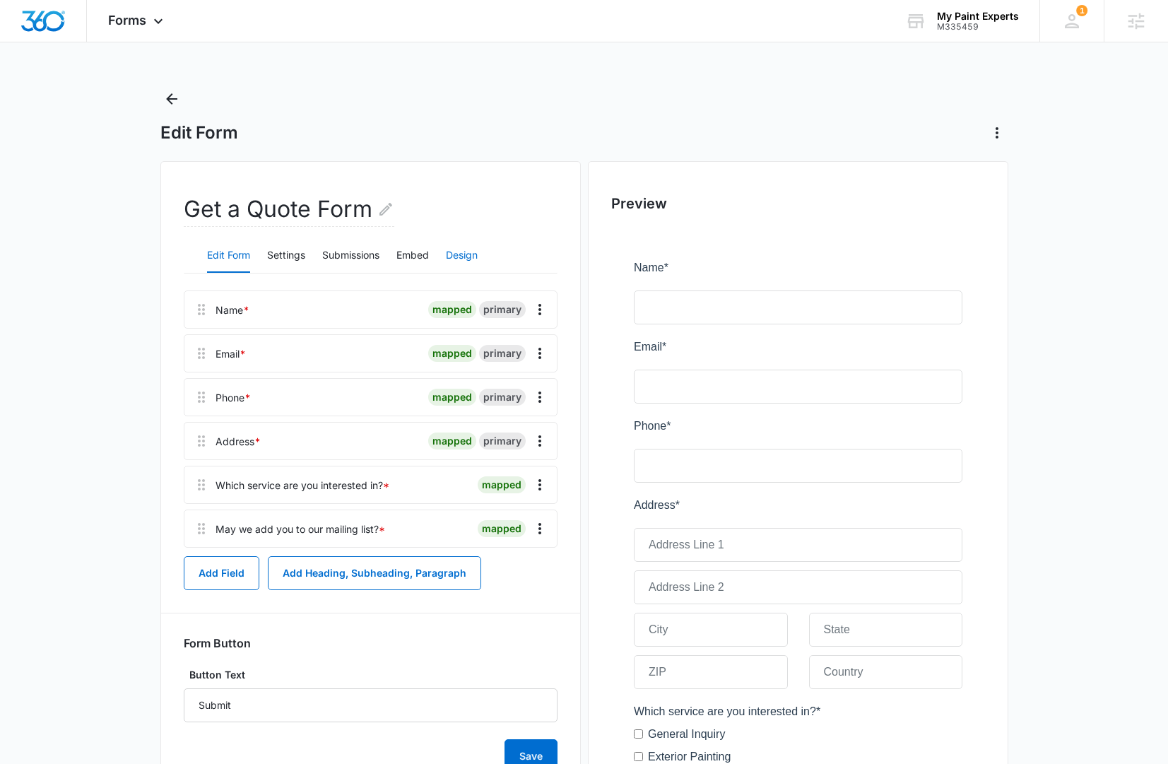
click at [474, 252] on button "Design" at bounding box center [462, 256] width 32 height 34
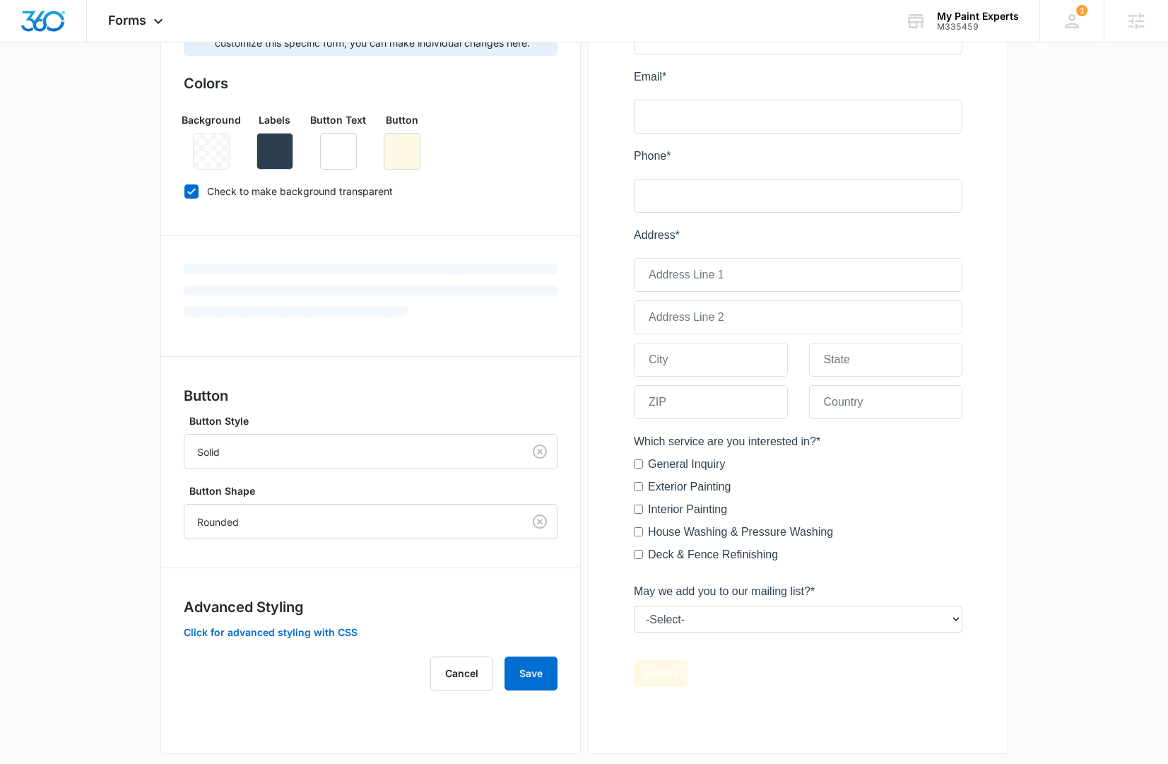
scroll to position [288, 0]
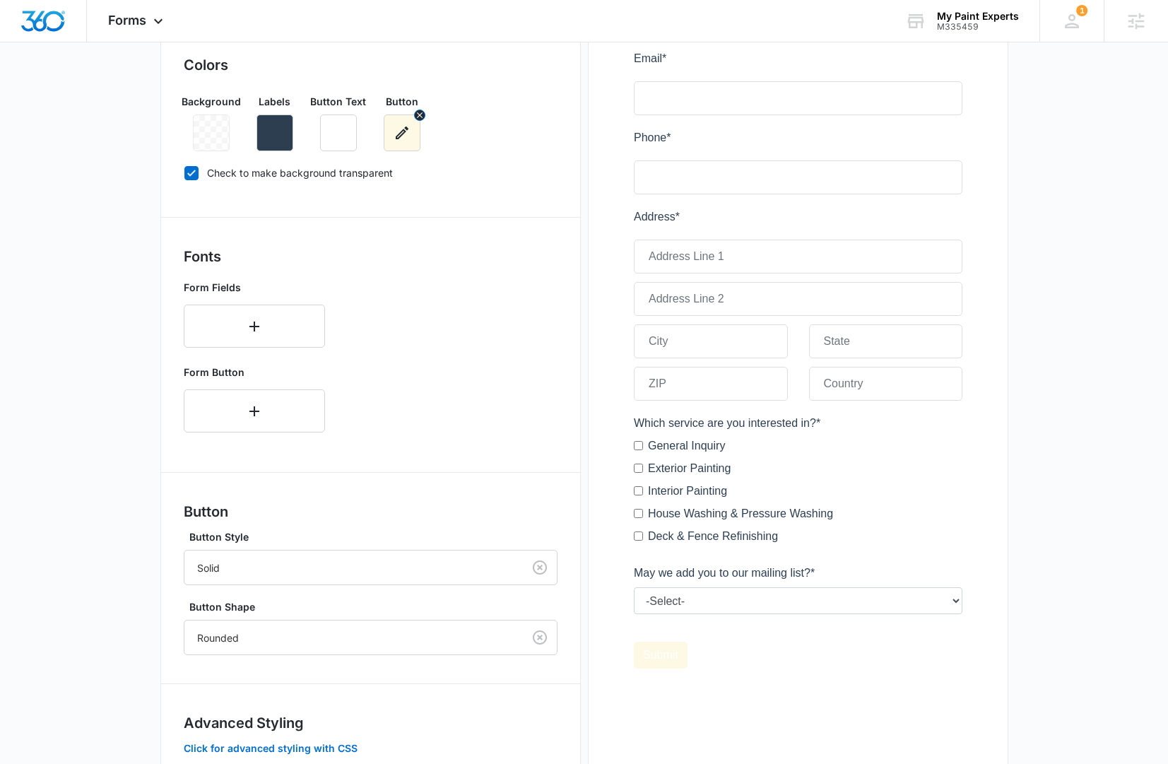
click at [409, 150] on button "button" at bounding box center [402, 133] width 37 height 37
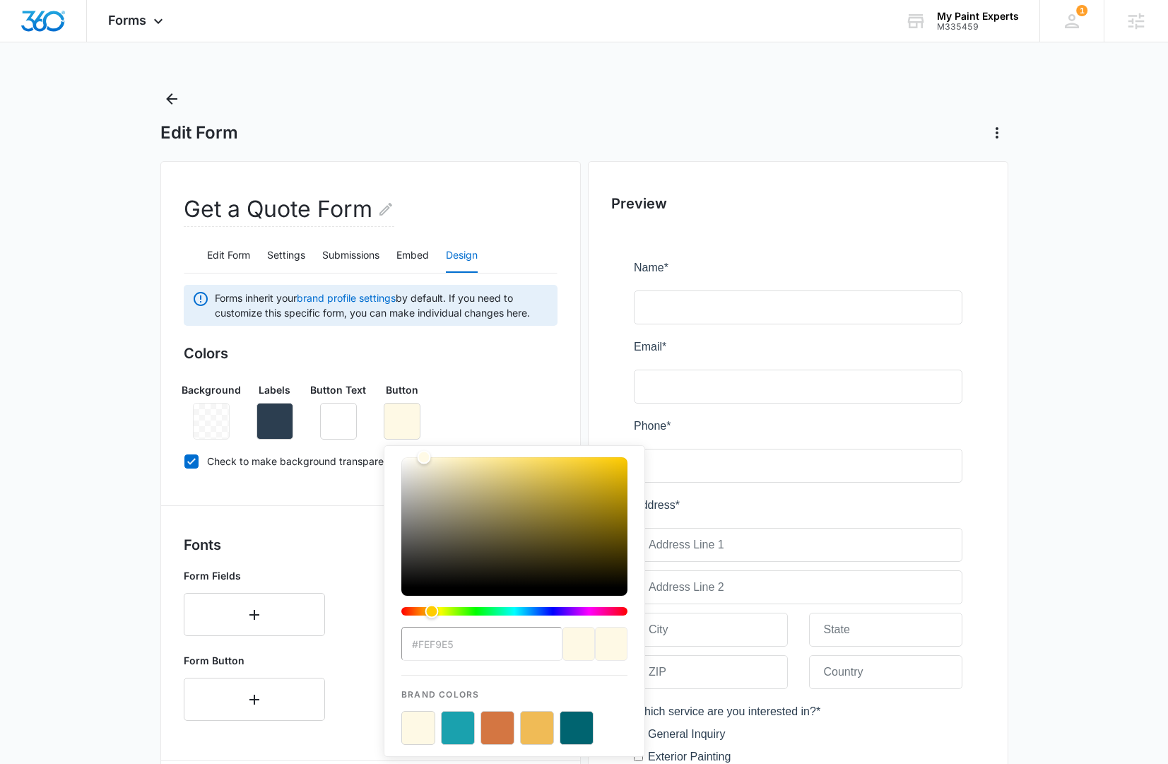
click at [570, 729] on button "color-picker-container" at bounding box center [577, 728] width 34 height 34
type input "#006470"
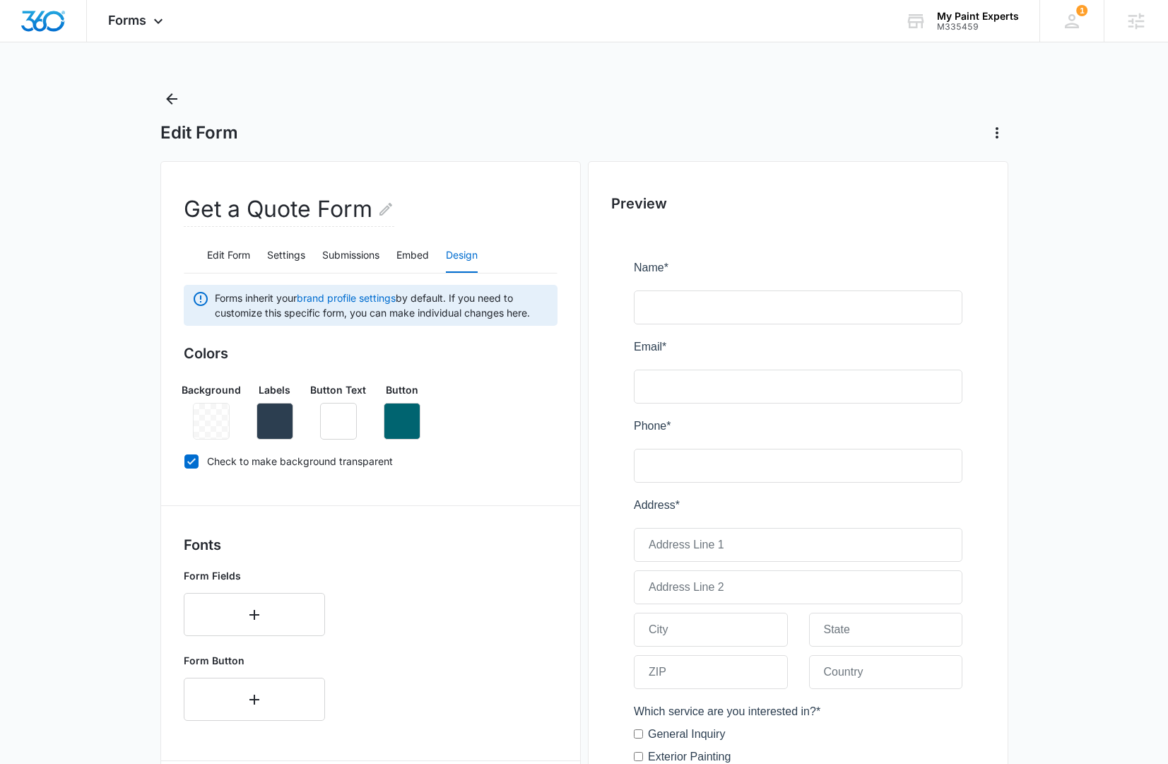
click at [165, 575] on div "Get a Quote Form Edit Form Settings Submissions Embed Design Forms inherit your…" at bounding box center [370, 639] width 421 height 957
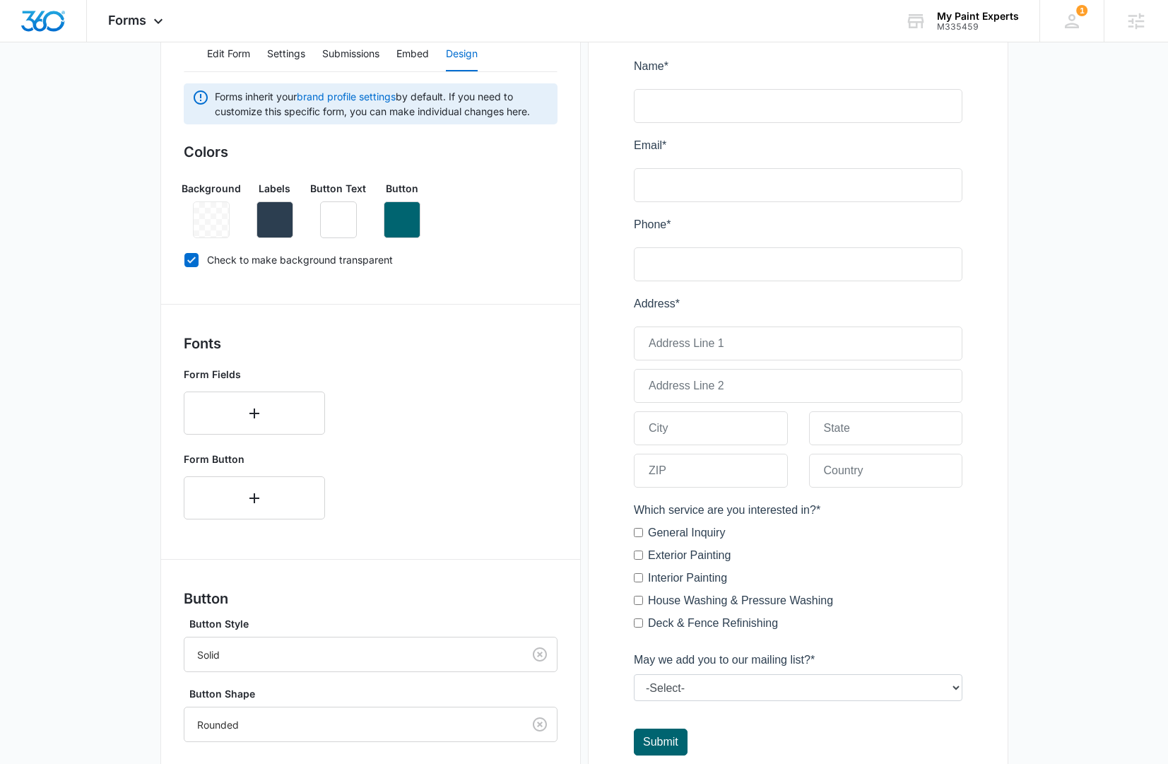
scroll to position [382, 0]
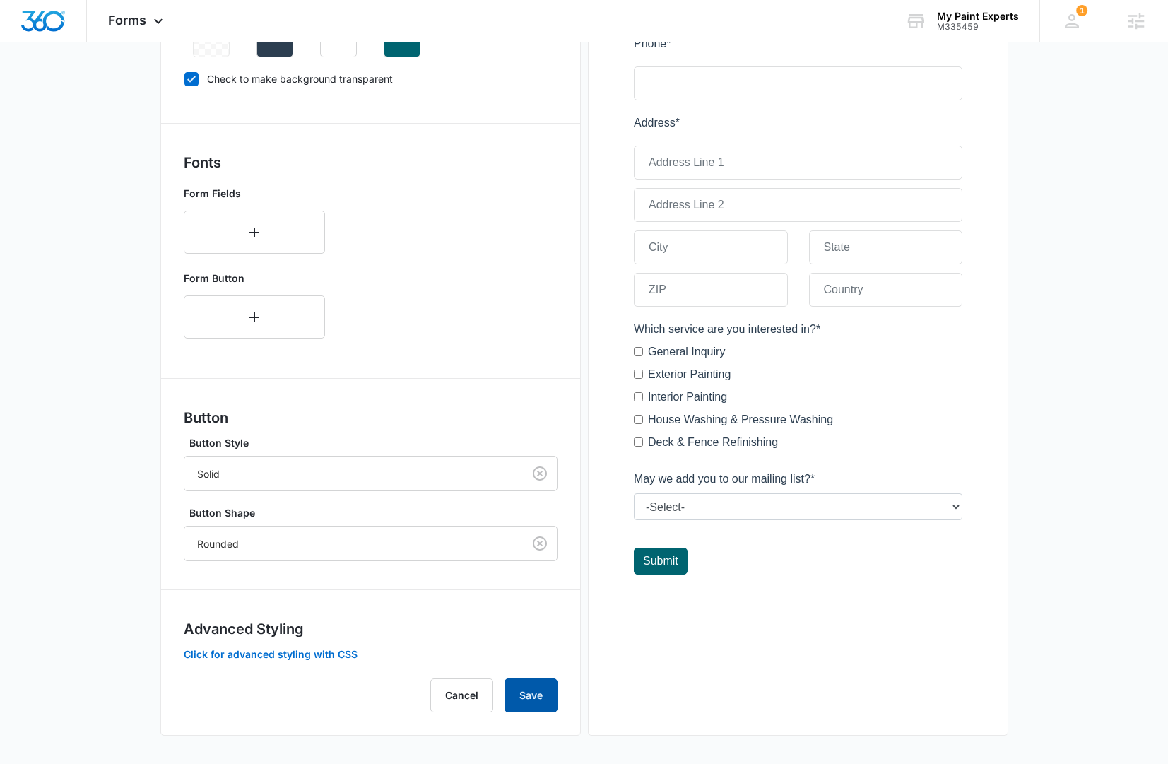
click at [539, 701] on button "Save" at bounding box center [531, 696] width 53 height 34
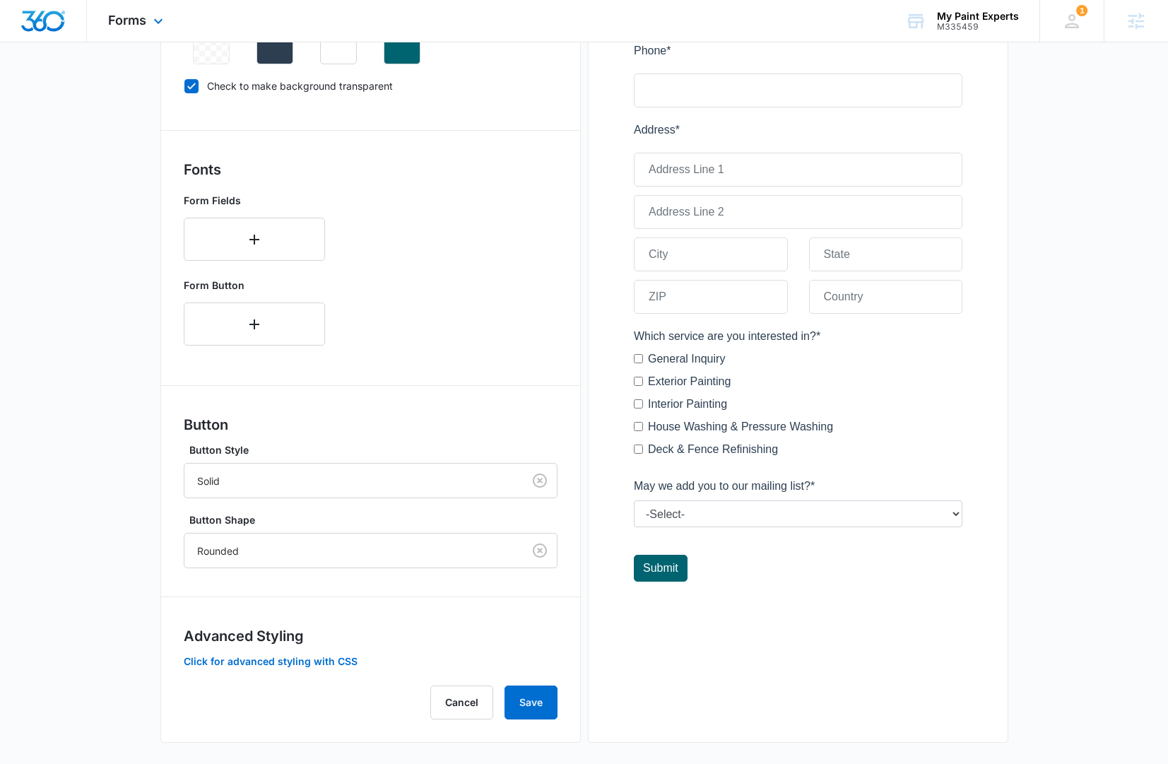
scroll to position [359, 0]
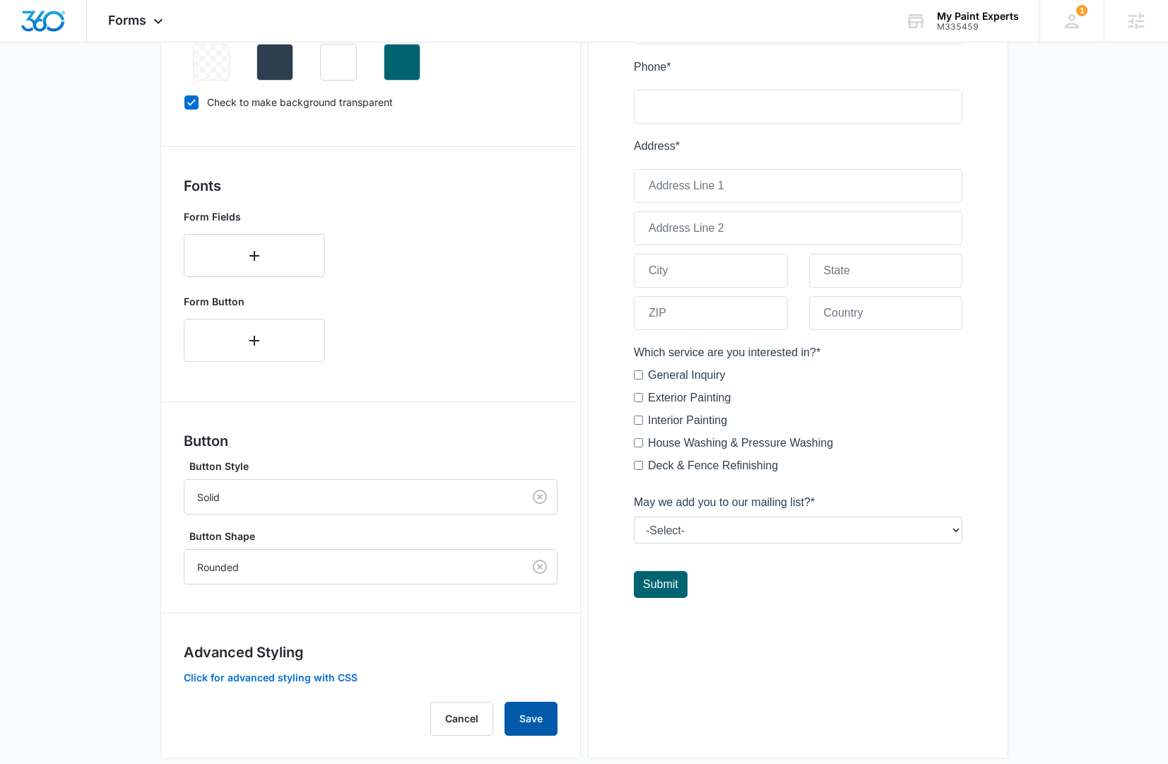
click at [516, 717] on button "Save" at bounding box center [531, 719] width 53 height 34
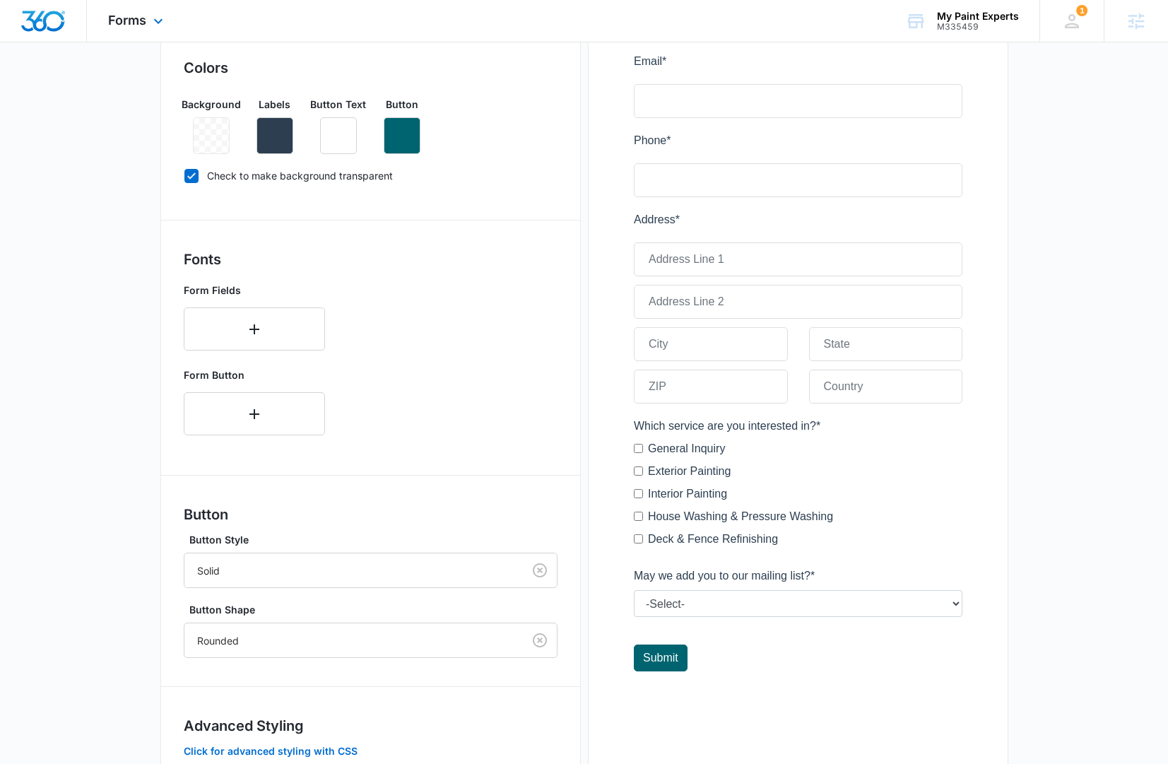
scroll to position [0, 0]
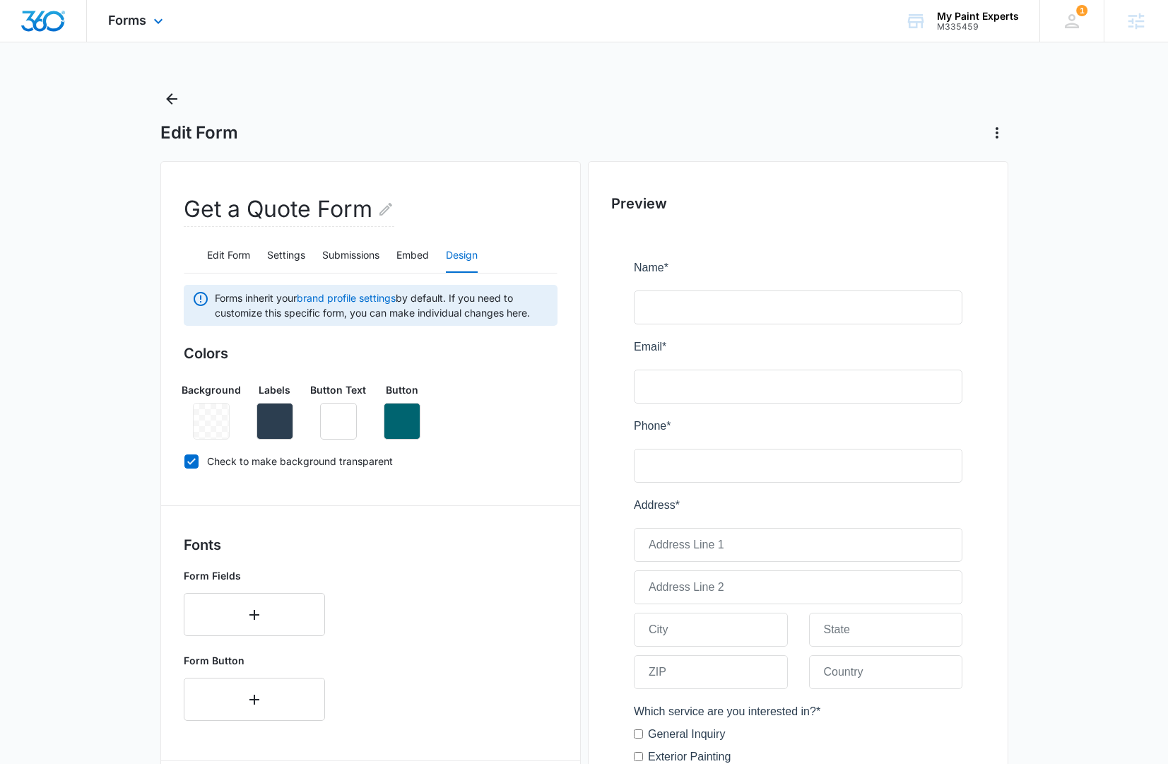
click at [66, 16] on div at bounding box center [43, 21] width 87 height 42
drag, startPoint x: 50, startPoint y: 20, endPoint x: 69, endPoint y: 0, distance: 27.5
click at [50, 19] on img "Dashboard" at bounding box center [42, 21] width 45 height 21
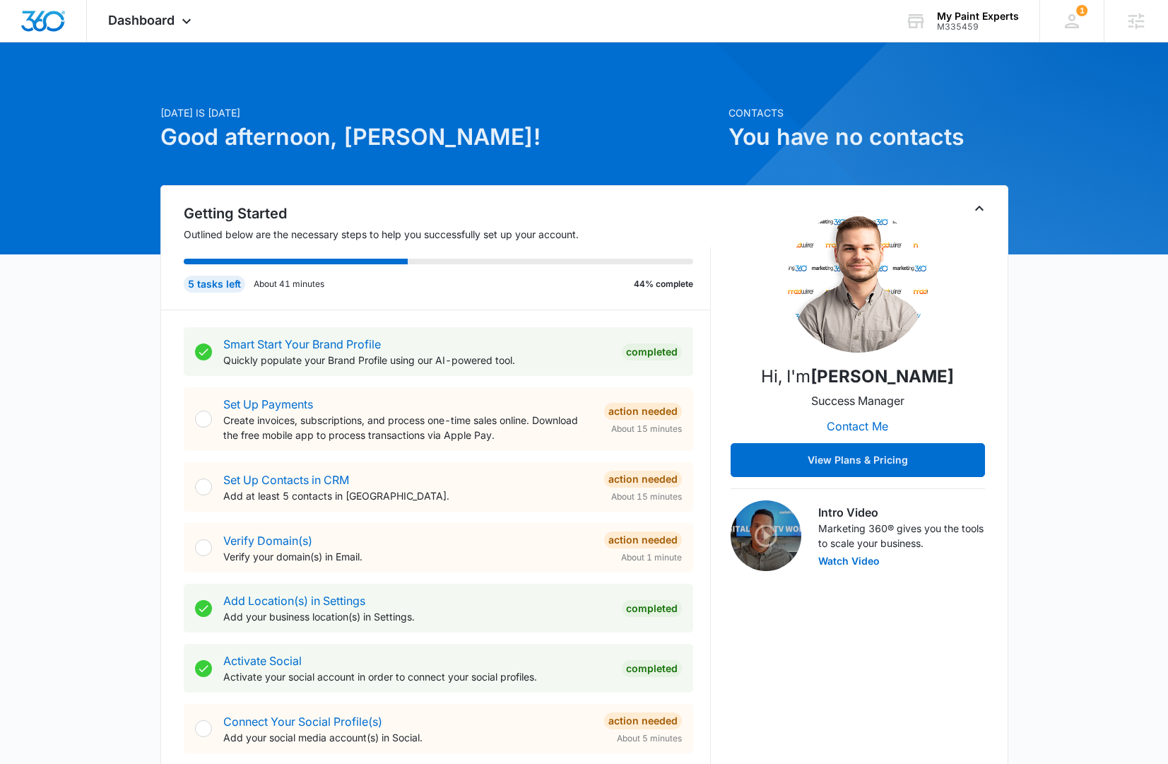
scroll to position [271, 0]
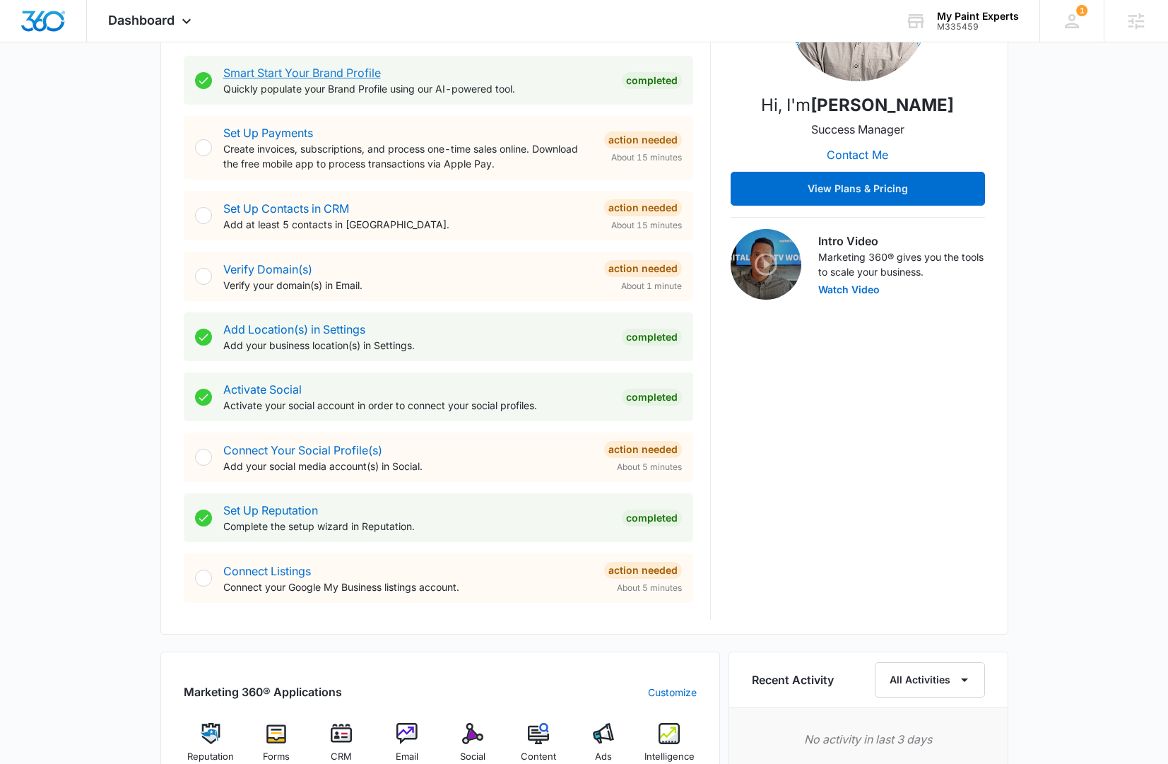
click at [259, 73] on link "Smart Start Your Brand Profile" at bounding box center [302, 73] width 158 height 14
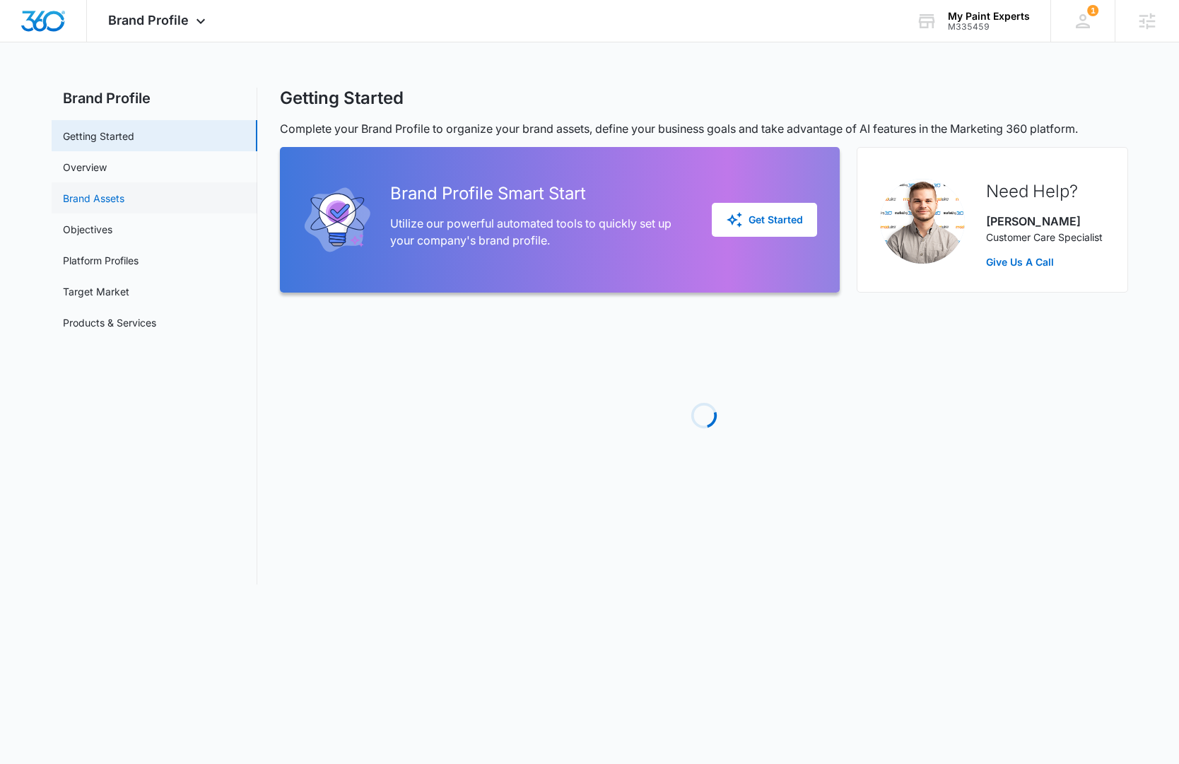
click at [124, 206] on link "Brand Assets" at bounding box center [93, 198] width 61 height 15
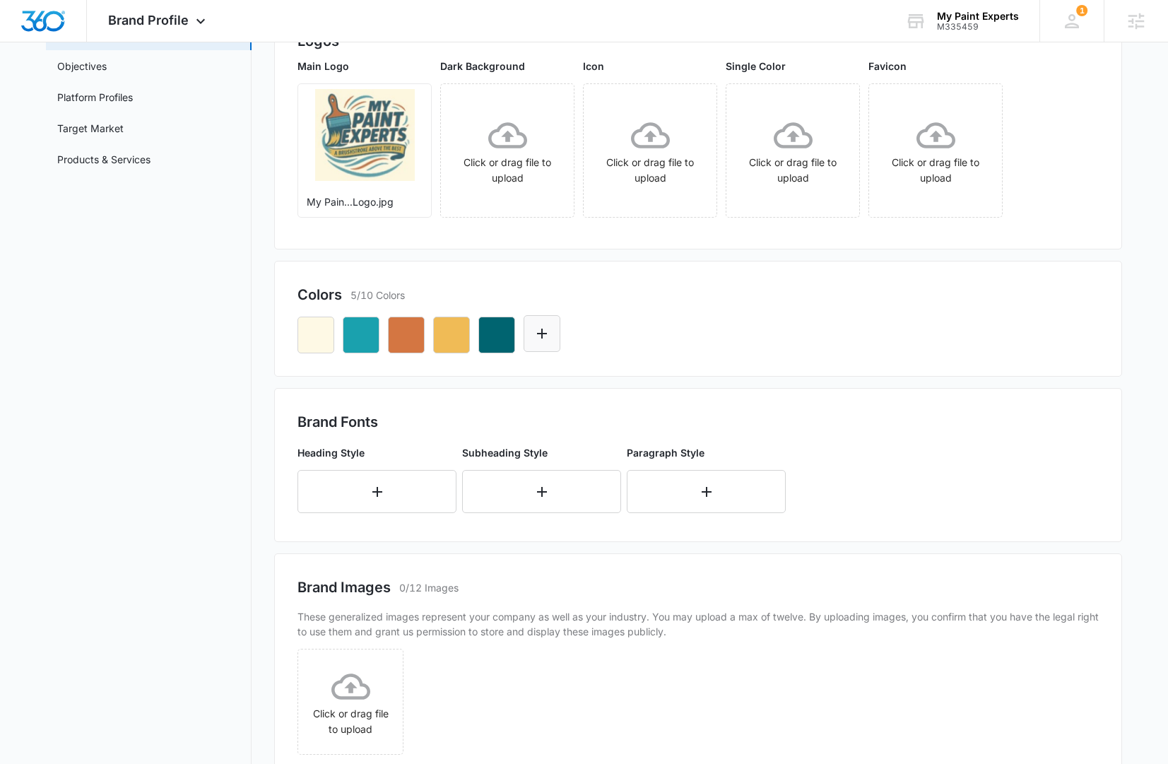
scroll to position [348, 0]
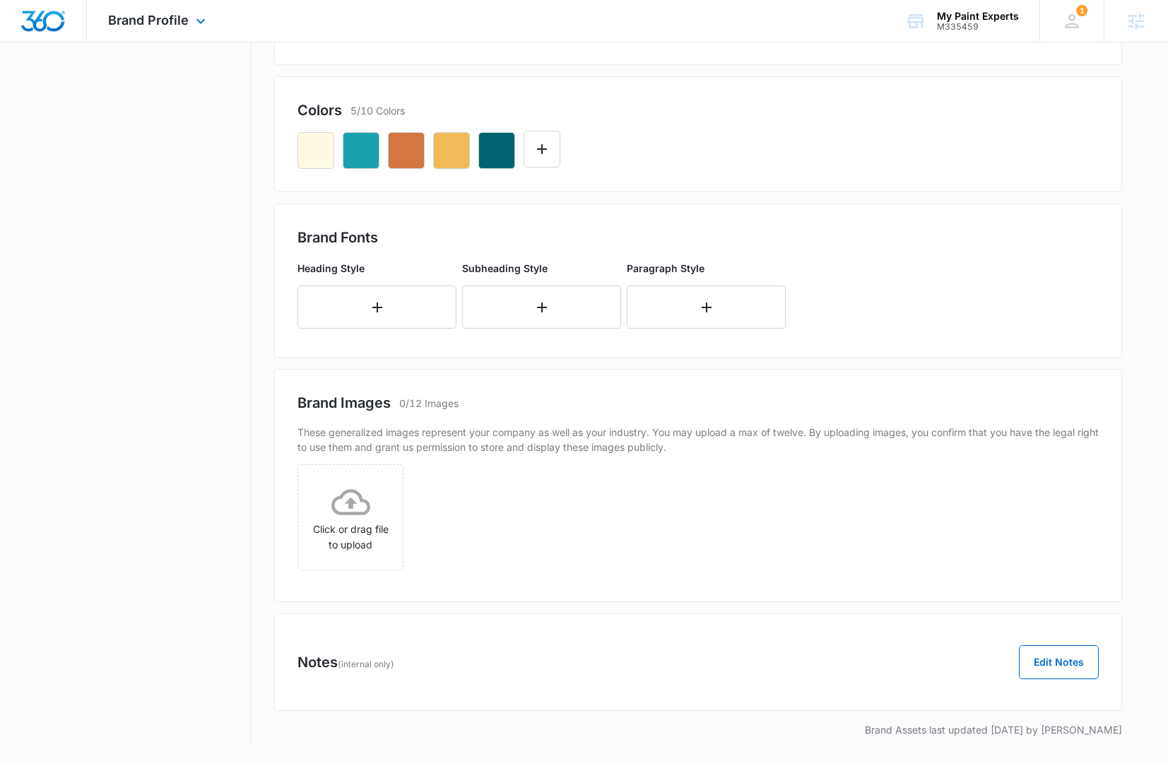
click at [39, 20] on img "Dashboard" at bounding box center [42, 21] width 45 height 21
